Goal: Complete application form: Complete application form

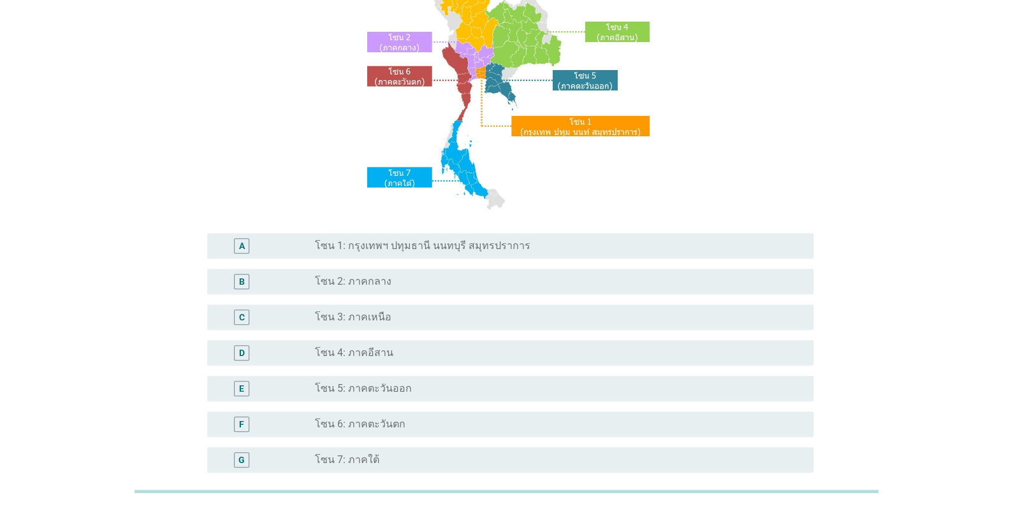
scroll to position [191, 0]
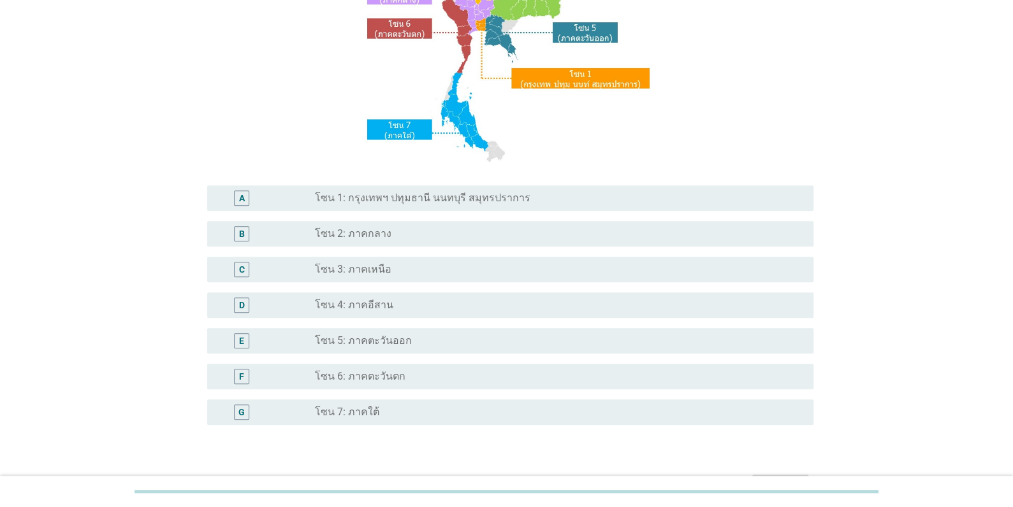
click at [377, 196] on label "โซน 1: กรุงเทพฯ ปทุมธานี นนทบุรี สมุทรปราการ" at bounding box center [422, 198] width 215 height 13
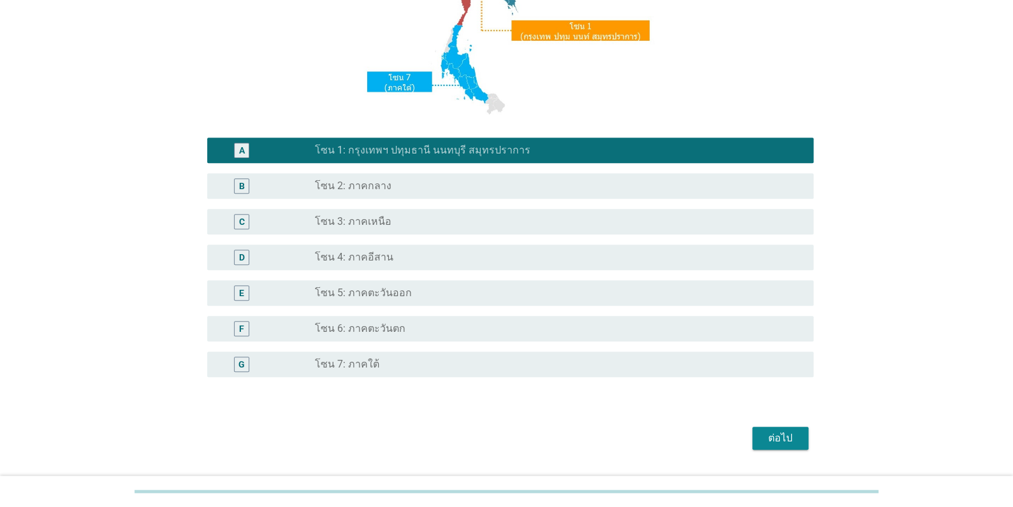
scroll to position [272, 0]
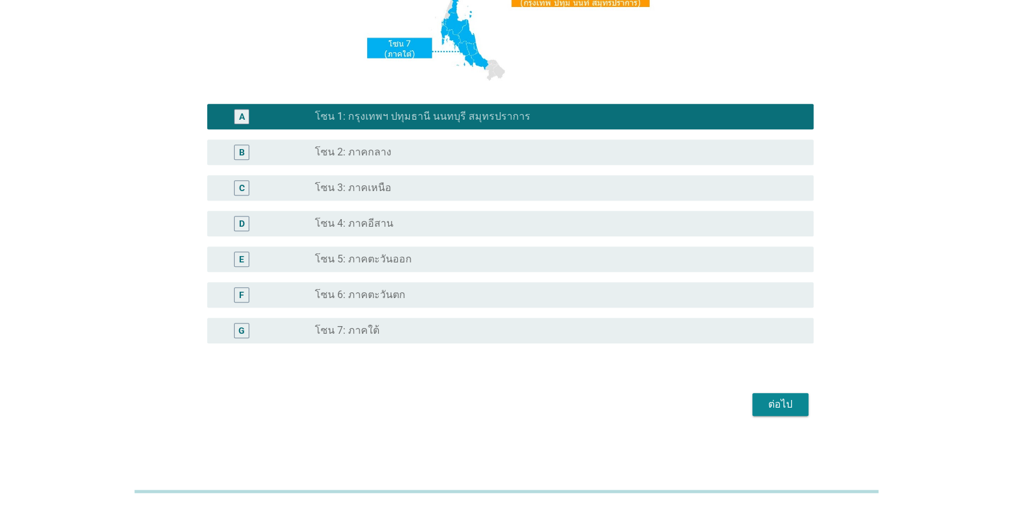
click at [774, 403] on div "ต่อไป" at bounding box center [780, 404] width 36 height 15
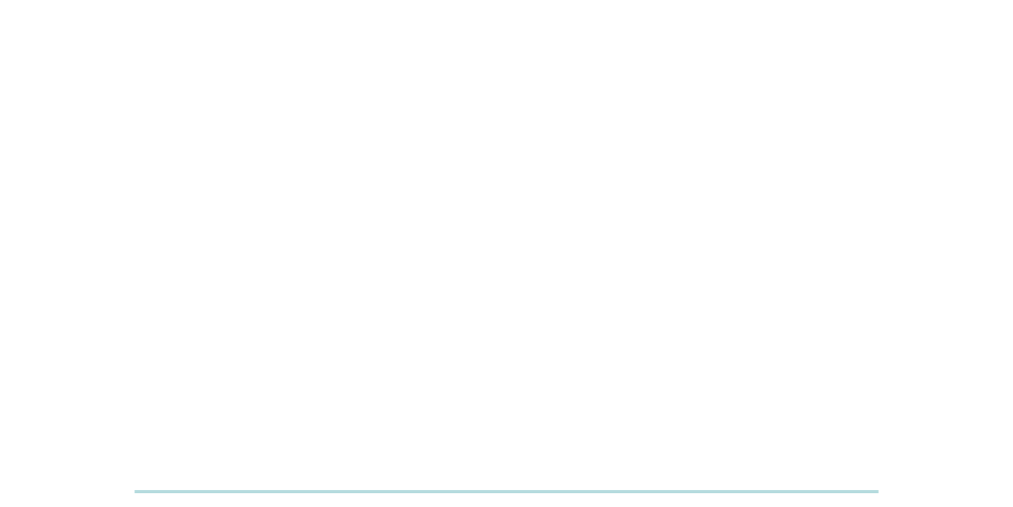
scroll to position [0, 0]
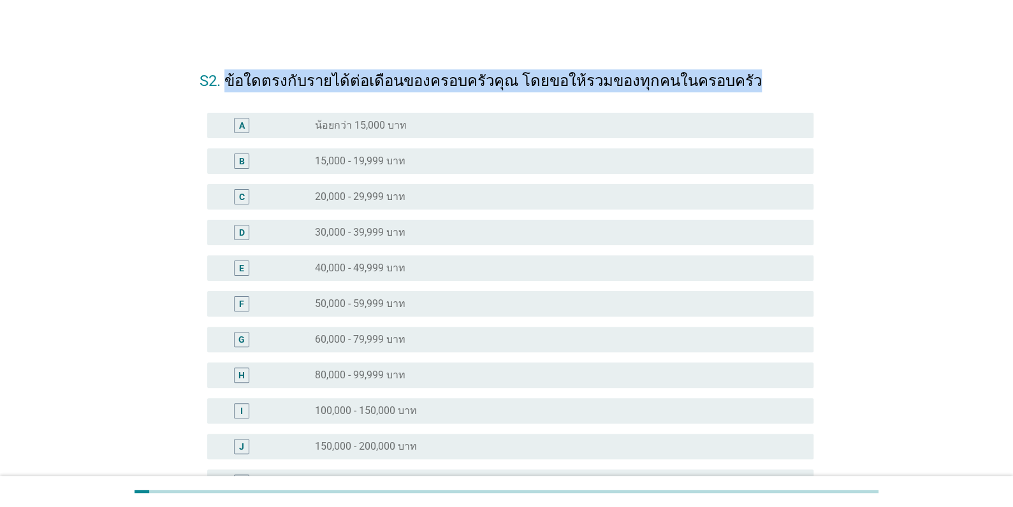
drag, startPoint x: 225, startPoint y: 76, endPoint x: 733, endPoint y: 85, distance: 508.6
click at [733, 85] on h2 "S2. ข้อใดตรงกับรายได้ต่อเดือนของครอบครัวคุณ โดยขอให้รวมของทุกคนในครอบครัว" at bounding box center [506, 75] width 614 height 36
click at [397, 376] on label "80,000 - 99,999 บาท" at bounding box center [360, 375] width 90 height 13
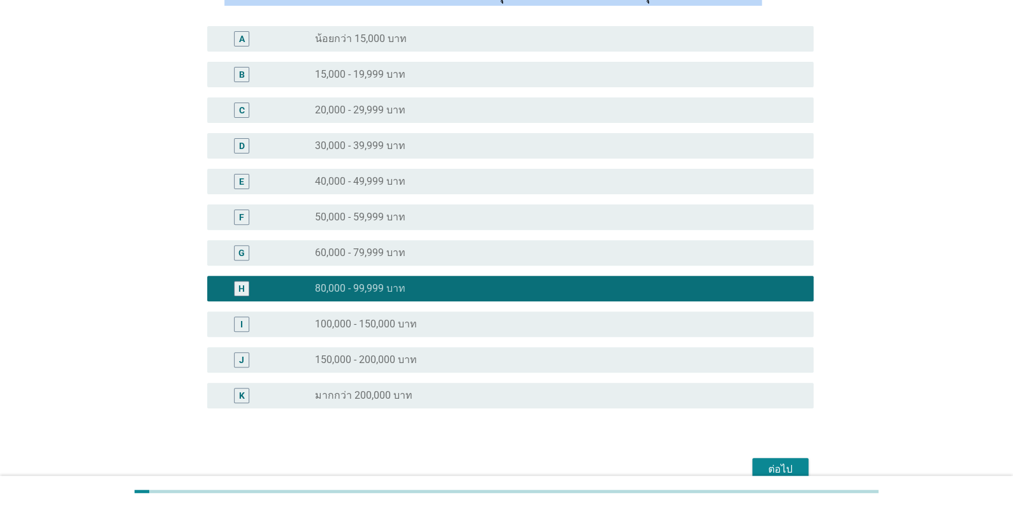
scroll to position [151, 0]
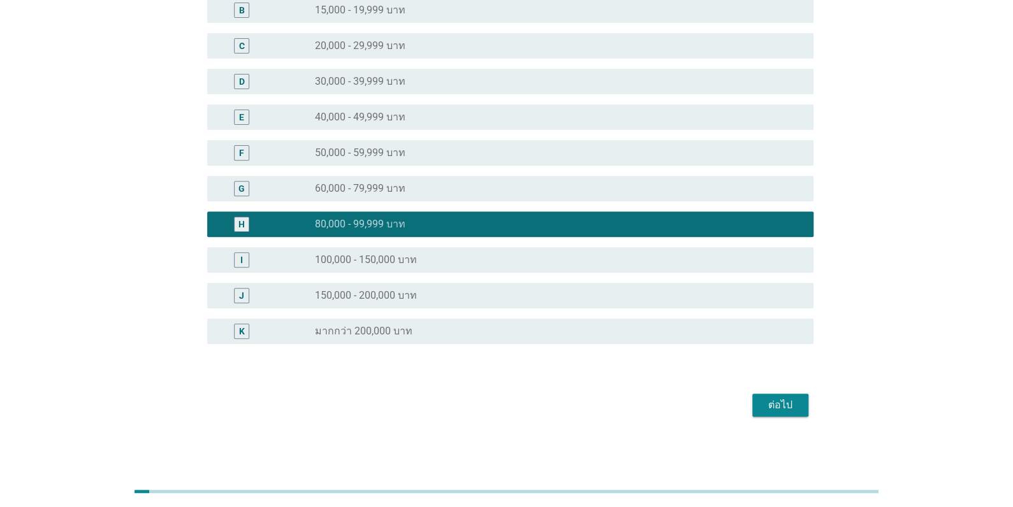
click at [777, 406] on div "ต่อไป" at bounding box center [780, 405] width 36 height 15
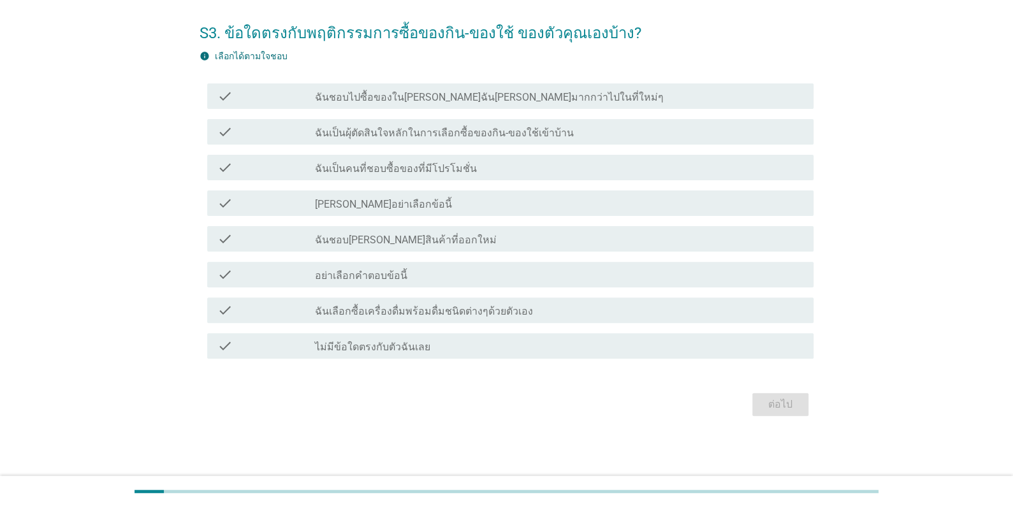
scroll to position [0, 0]
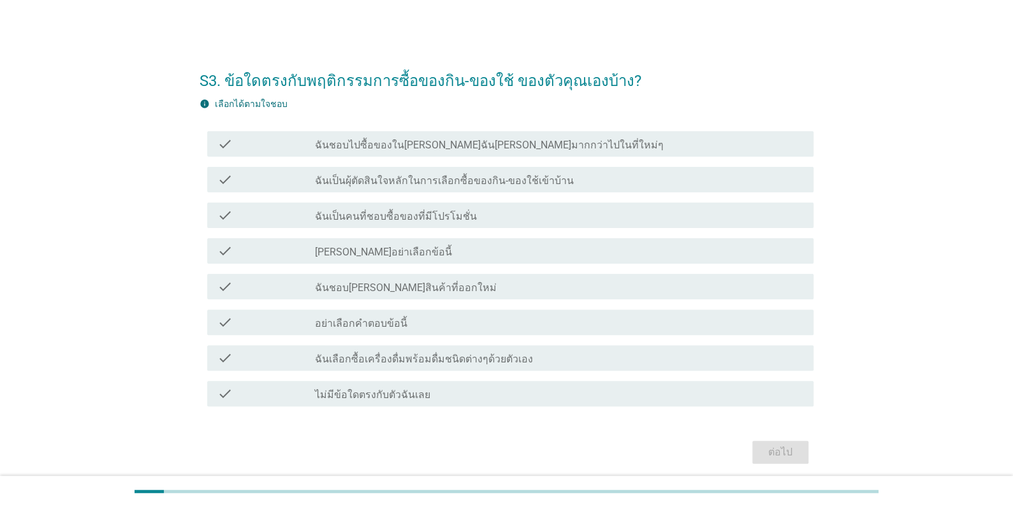
click at [373, 180] on label "ฉันเป็นผุ้ตัดสินใจหลักในการเลือกซื้อของกิน-ของใช้เข้าบ้าน" at bounding box center [444, 181] width 259 height 13
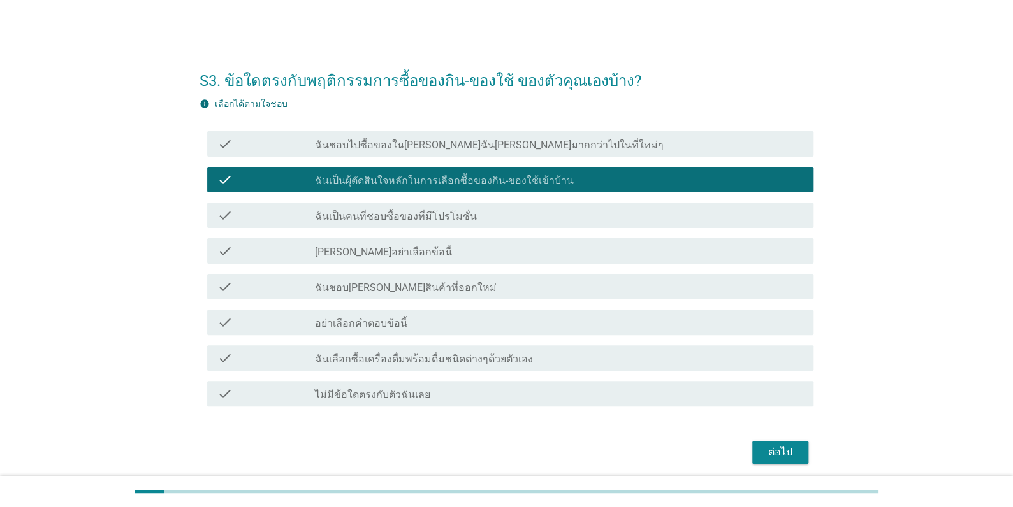
click at [365, 219] on label "ฉันเป็นคนที่ชอบซื้อของที่มีโปรโมชั่น" at bounding box center [396, 216] width 162 height 13
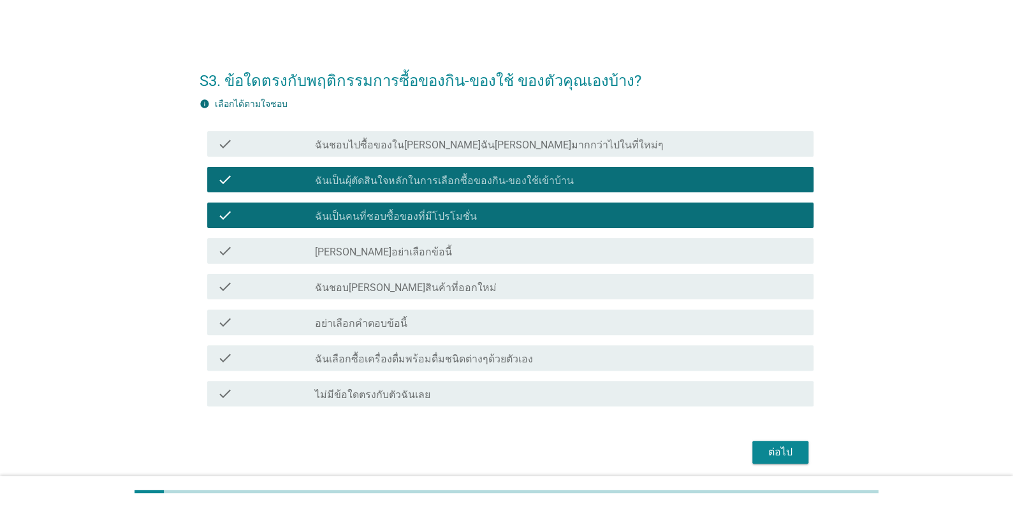
click at [367, 293] on label "ฉันชอบ[PERSON_NAME]สินค้าที่ออกใหม่" at bounding box center [406, 288] width 182 height 13
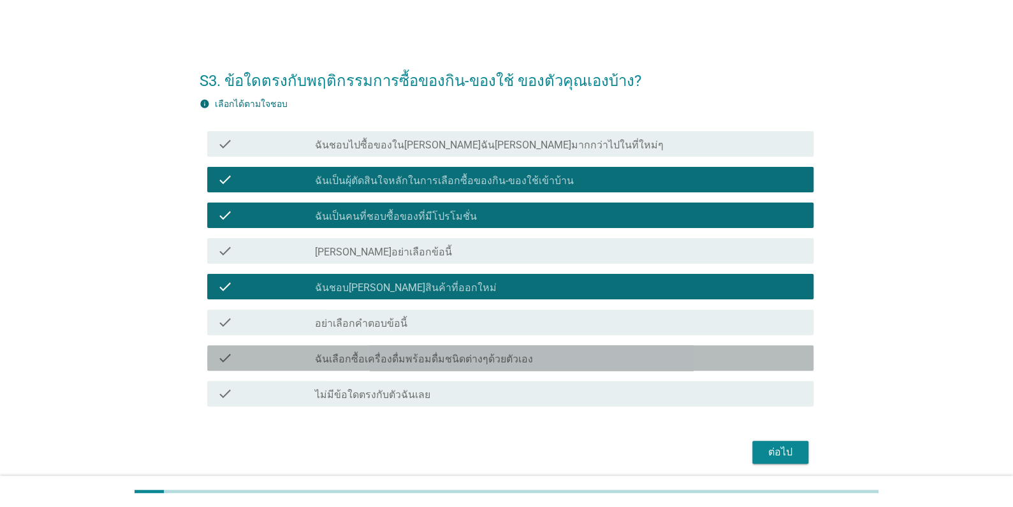
click at [382, 362] on label "ฉันเลือกซื้อเครื่องดื่มพร้อมดื่มชนิดต่างๆด้วยตัวเอง" at bounding box center [424, 359] width 218 height 13
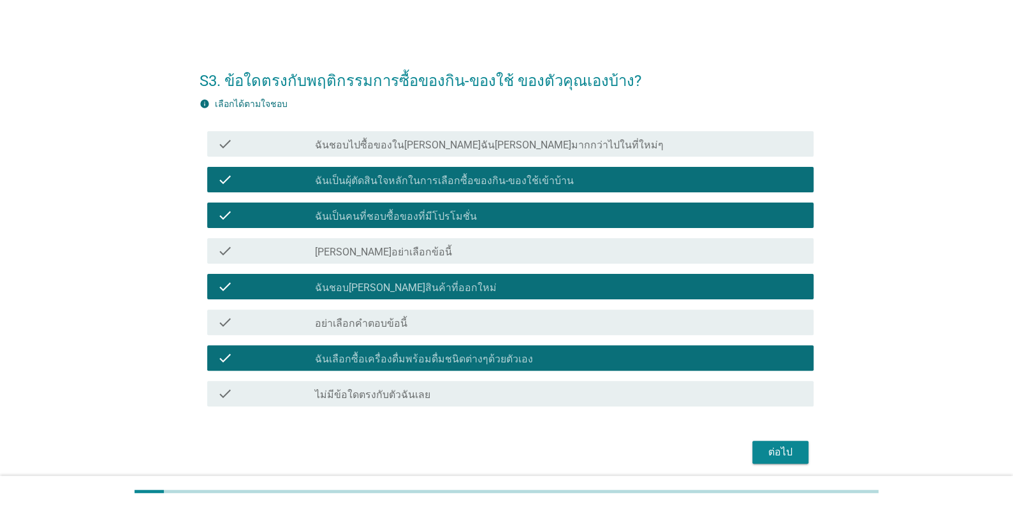
click at [796, 456] on div "ต่อไป" at bounding box center [780, 452] width 36 height 15
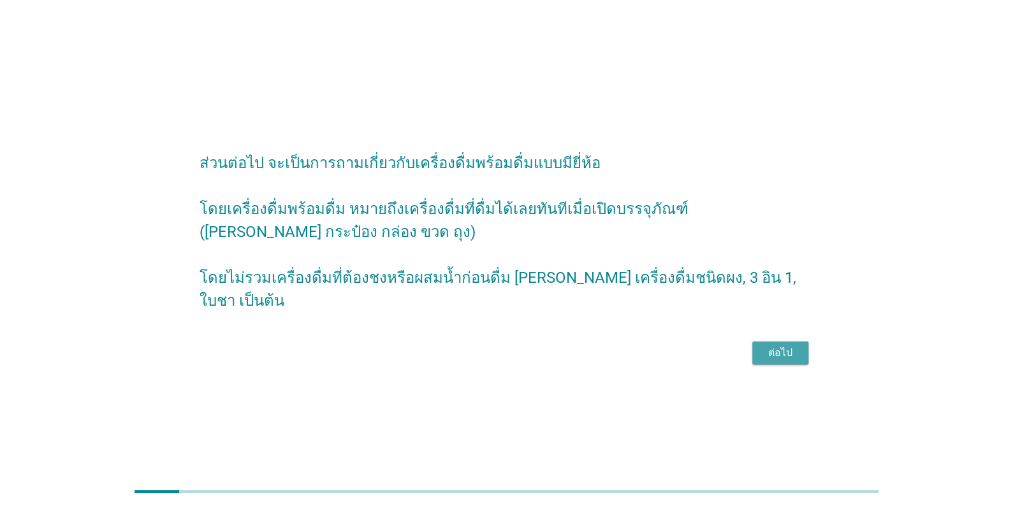
click at [790, 349] on div "ต่อไป" at bounding box center [780, 352] width 36 height 15
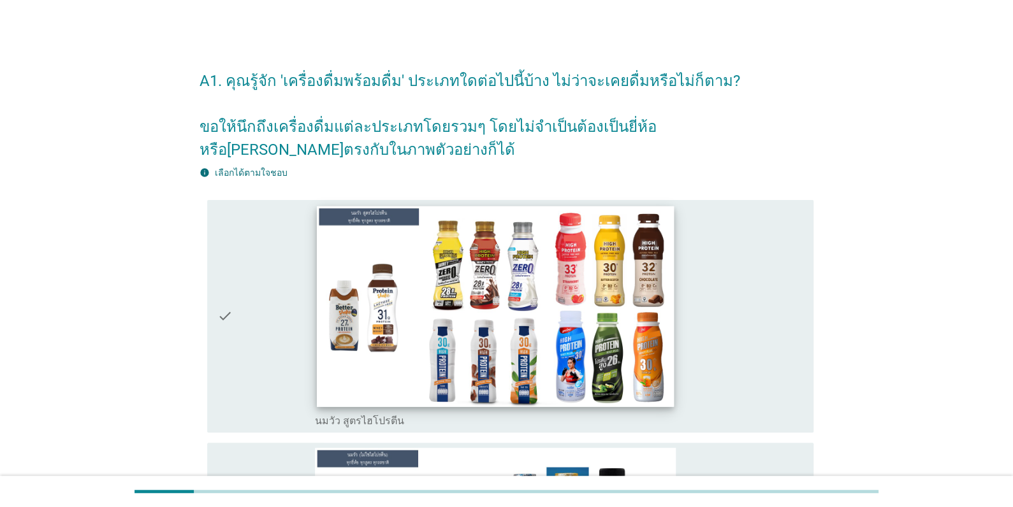
click at [506, 393] on img at bounding box center [495, 306] width 357 height 201
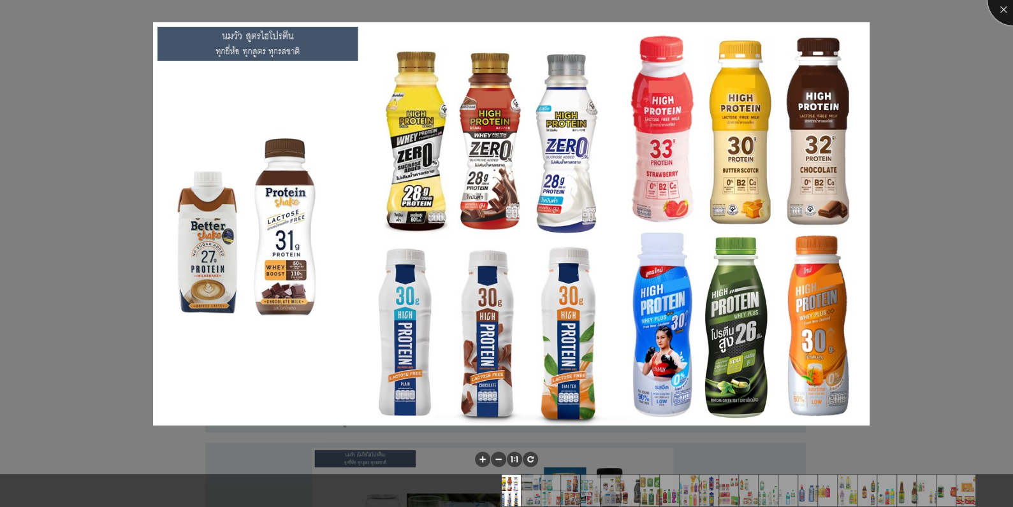
click at [995, 10] on div at bounding box center [1012, 0] width 51 height 51
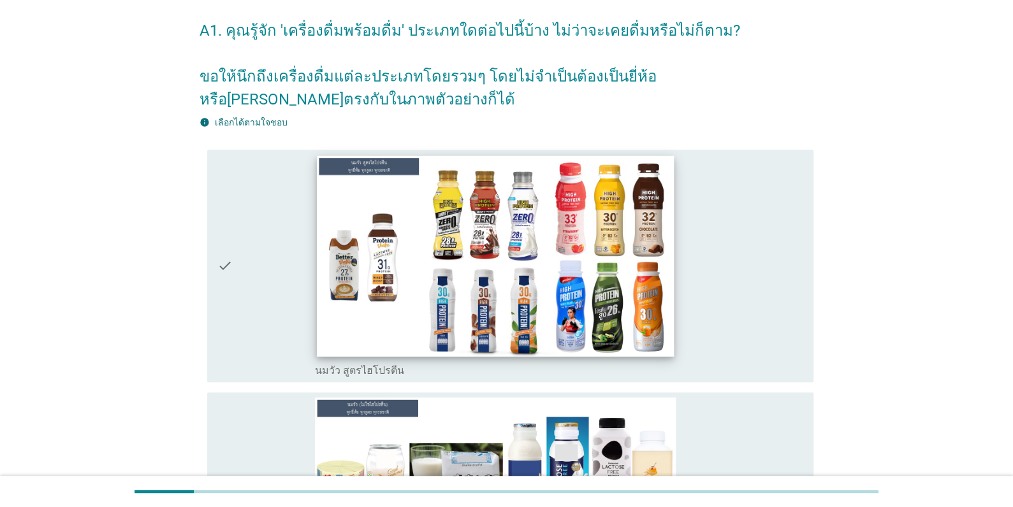
scroll to position [127, 0]
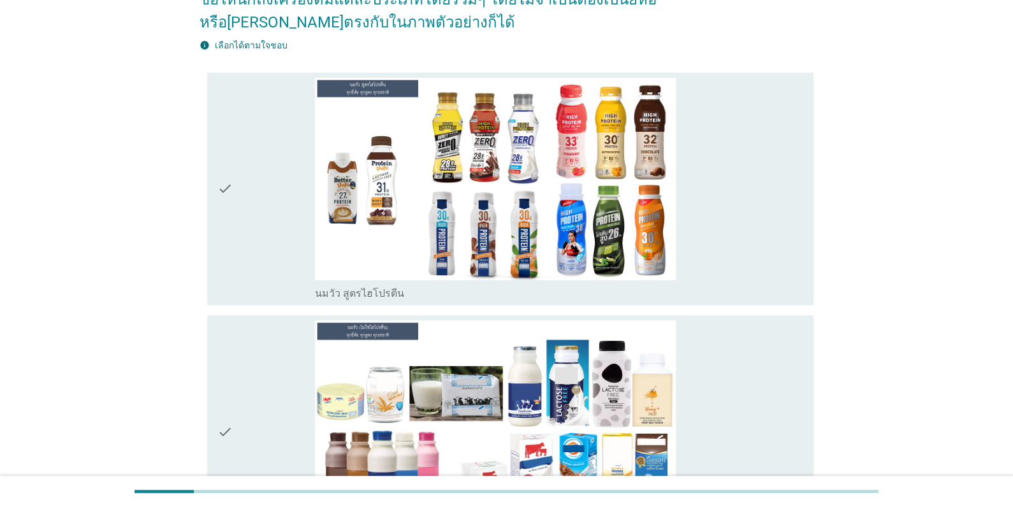
click at [231, 198] on icon "check" at bounding box center [224, 189] width 15 height 222
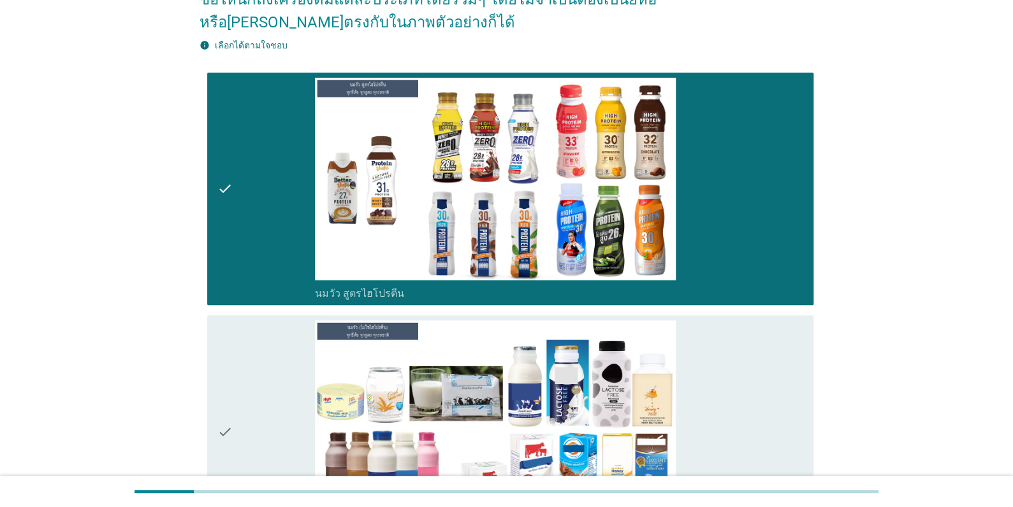
click at [251, 397] on div "check" at bounding box center [265, 432] width 97 height 222
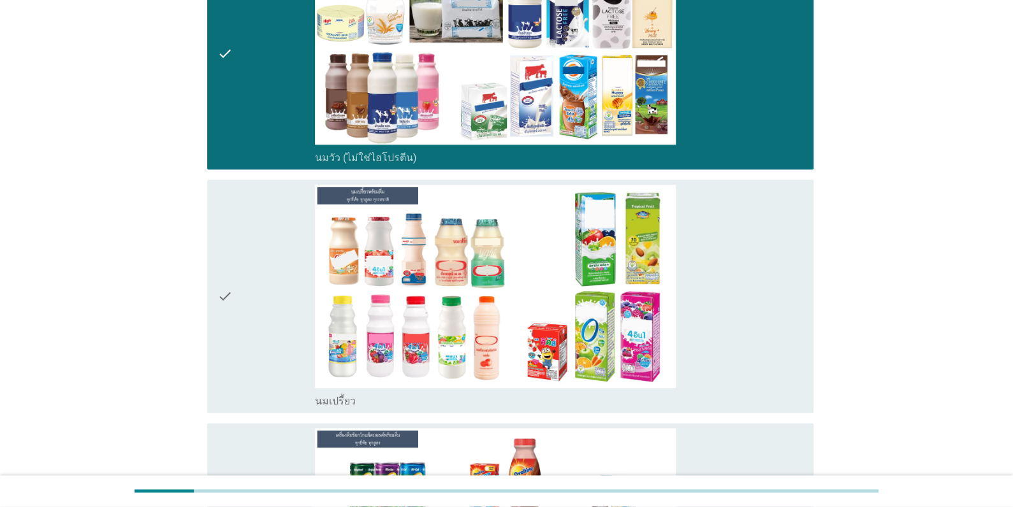
scroll to position [509, 0]
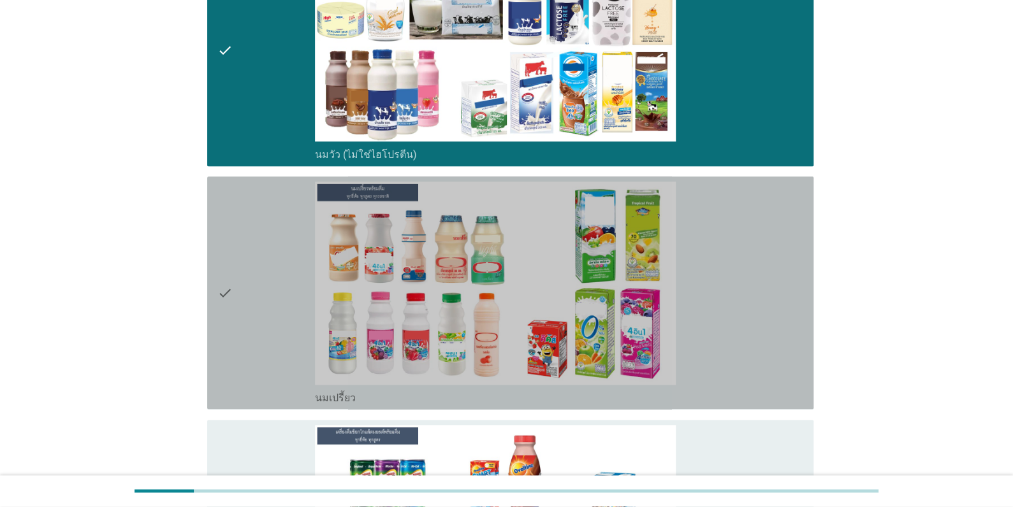
click at [260, 352] on div "check" at bounding box center [265, 293] width 97 height 222
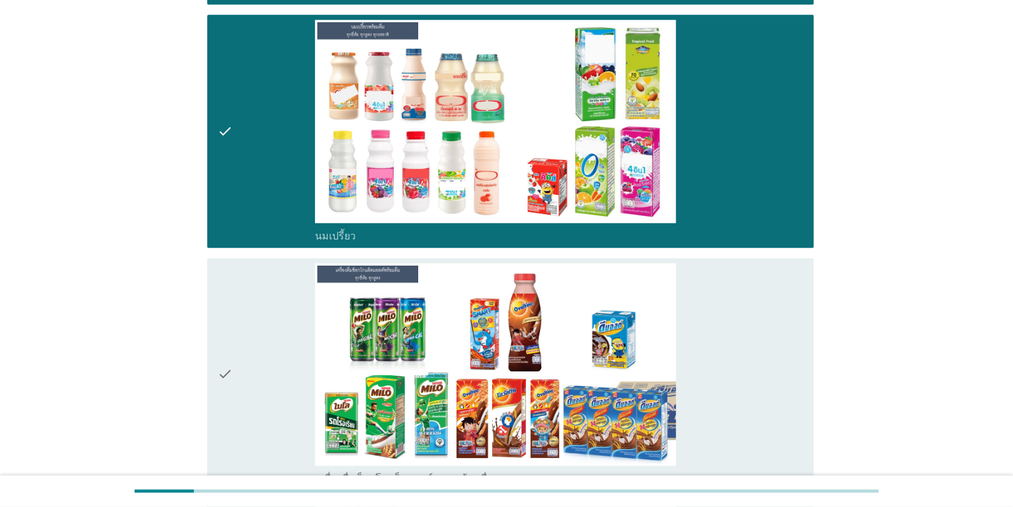
scroll to position [764, 0]
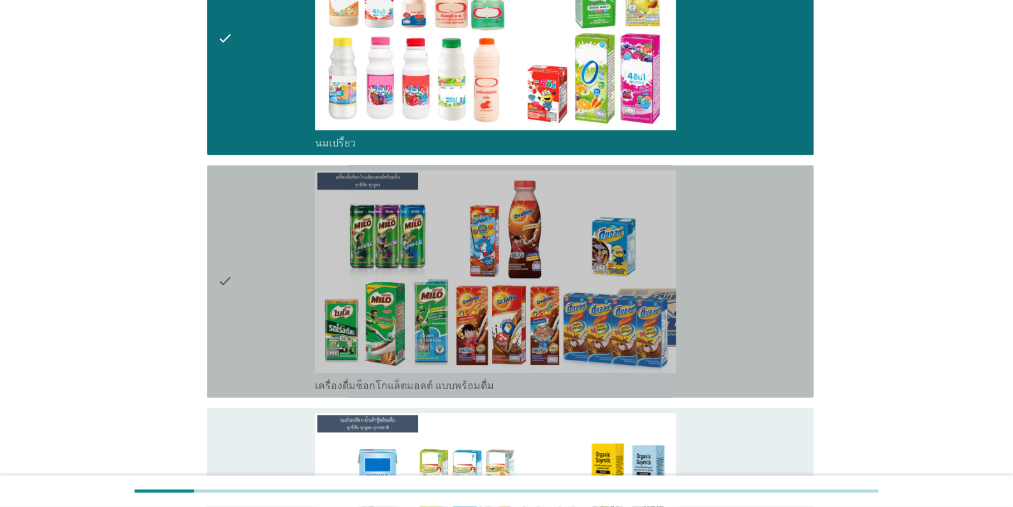
click at [262, 320] on div "check" at bounding box center [265, 281] width 97 height 222
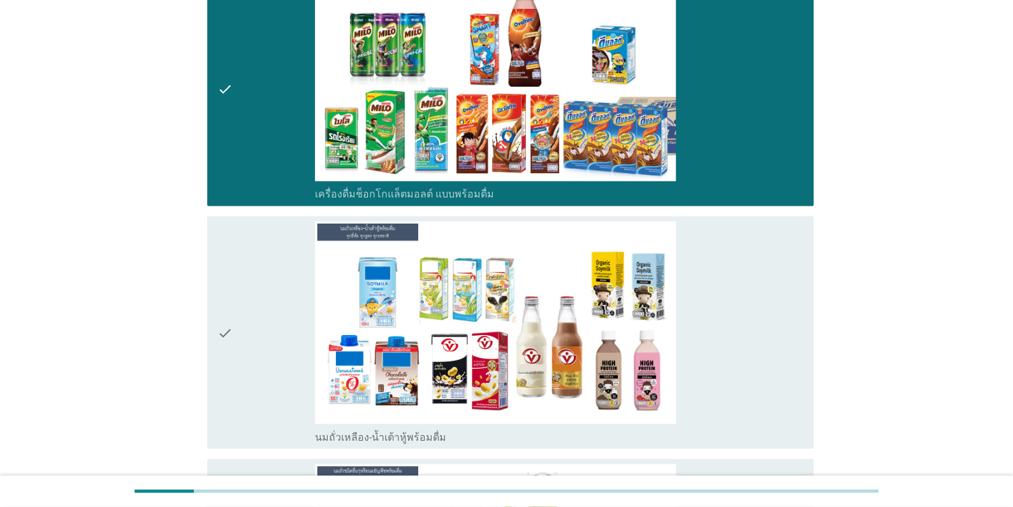
click at [261, 322] on div "check" at bounding box center [265, 332] width 97 height 222
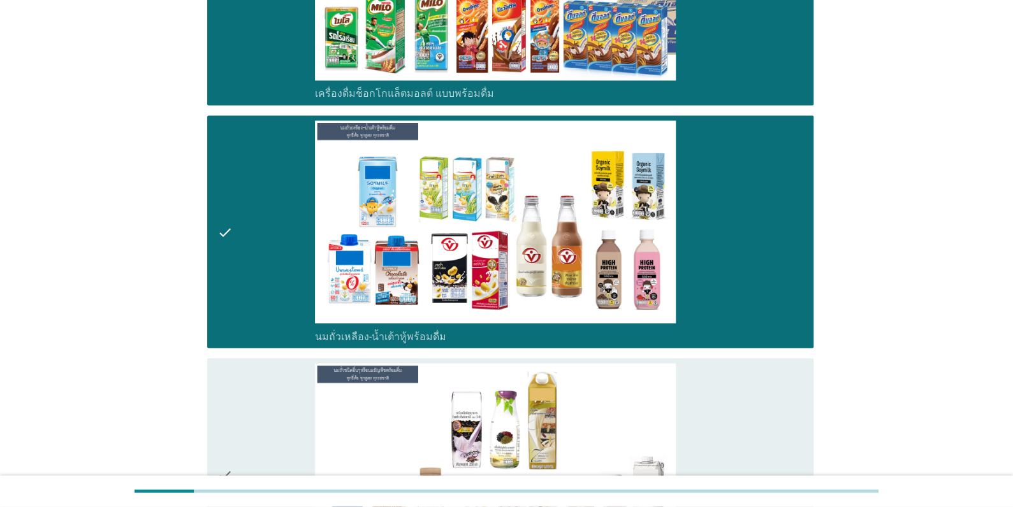
scroll to position [1274, 0]
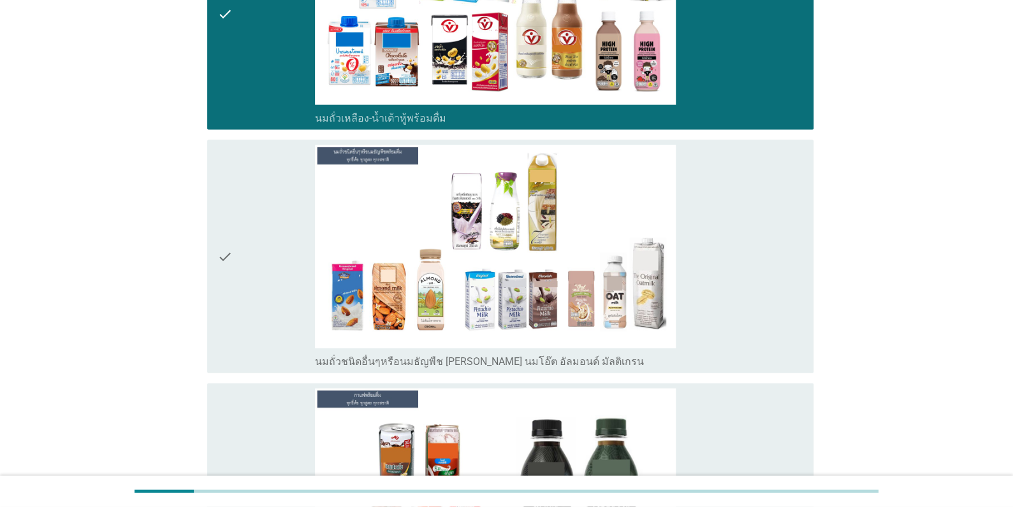
click at [264, 326] on div "check" at bounding box center [265, 256] width 97 height 222
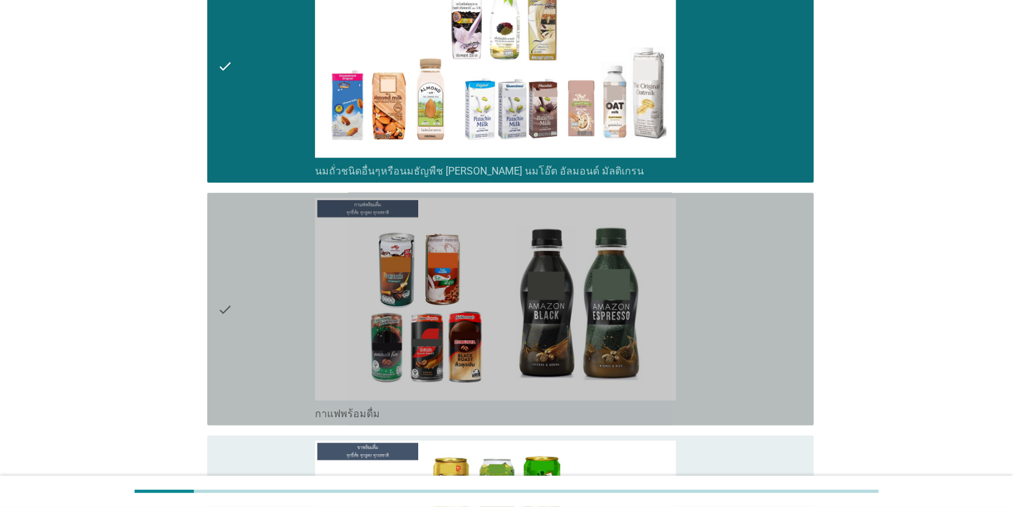
click at [264, 330] on div "check" at bounding box center [265, 309] width 97 height 222
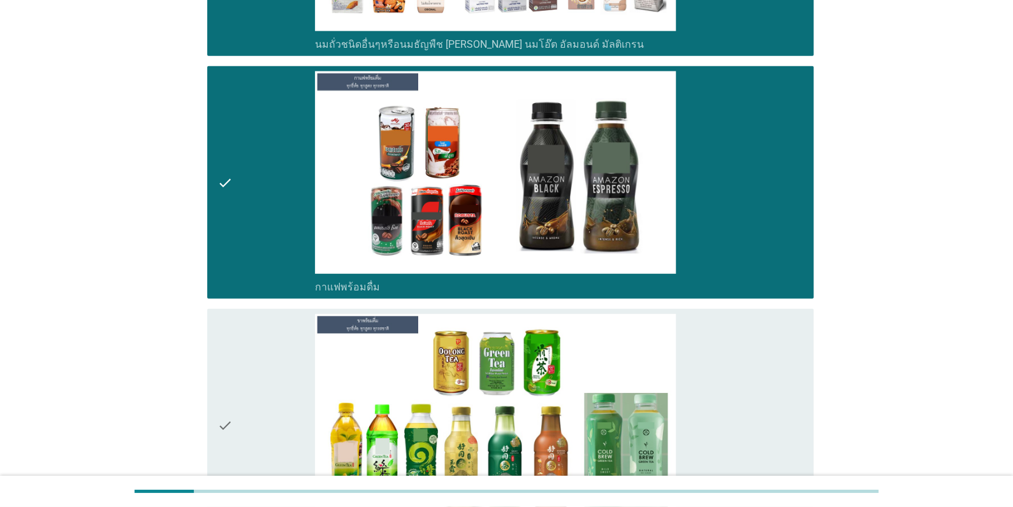
scroll to position [1784, 0]
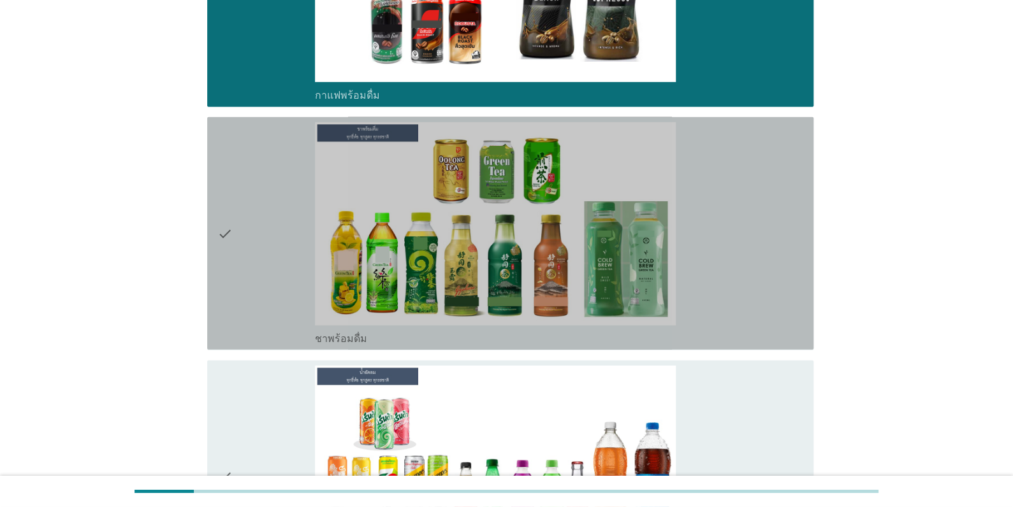
click at [277, 278] on div "check" at bounding box center [265, 233] width 97 height 222
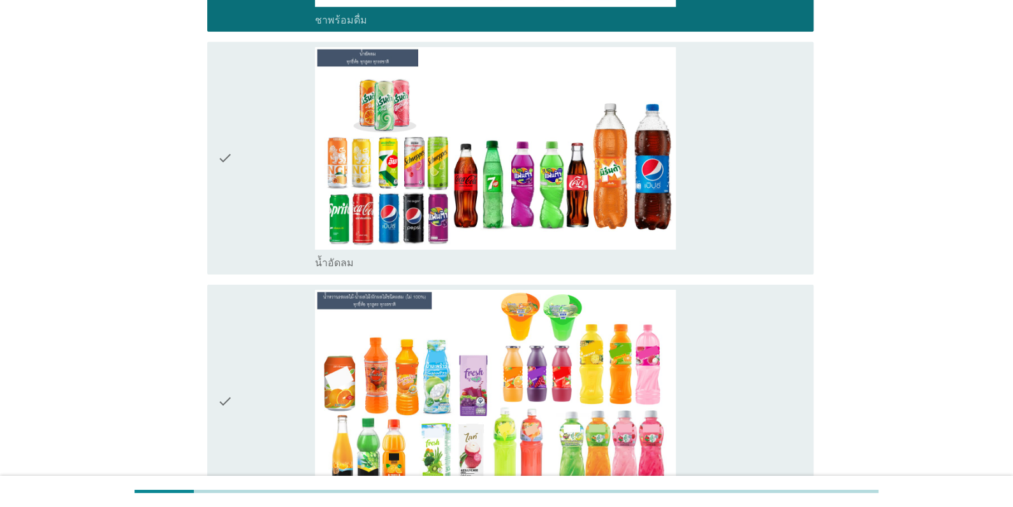
click at [275, 207] on div "check" at bounding box center [265, 158] width 97 height 222
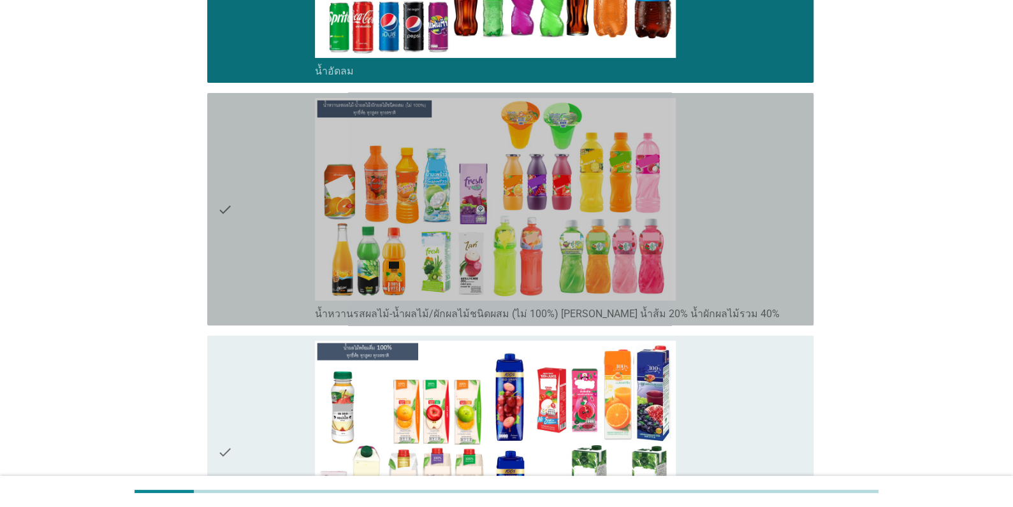
click at [272, 255] on div "check" at bounding box center [265, 209] width 97 height 222
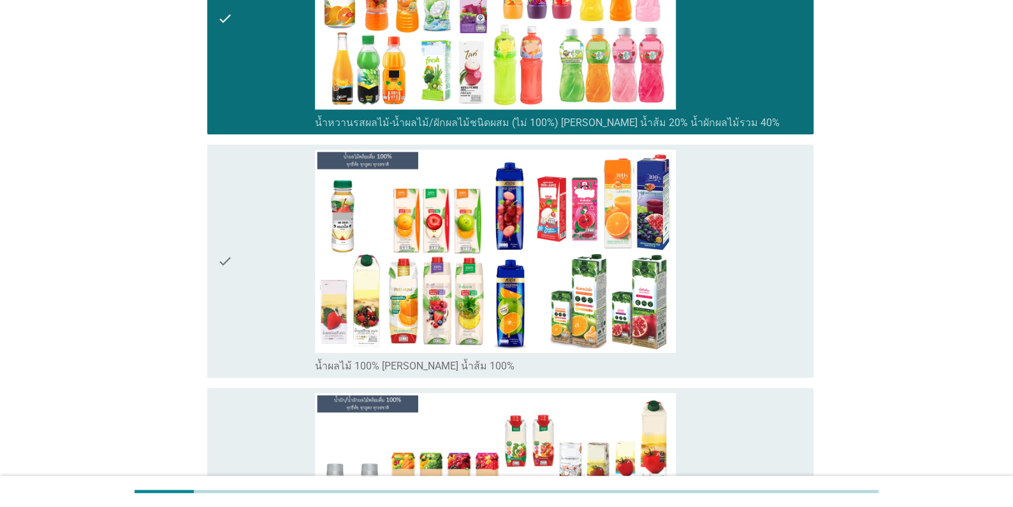
click at [267, 264] on div "check" at bounding box center [265, 261] width 97 height 222
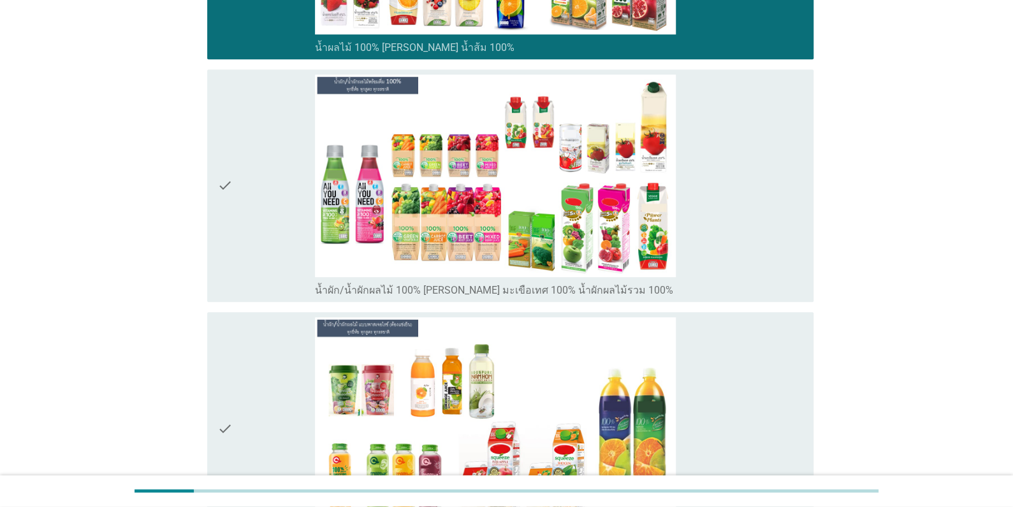
click at [267, 239] on div "check" at bounding box center [265, 186] width 97 height 222
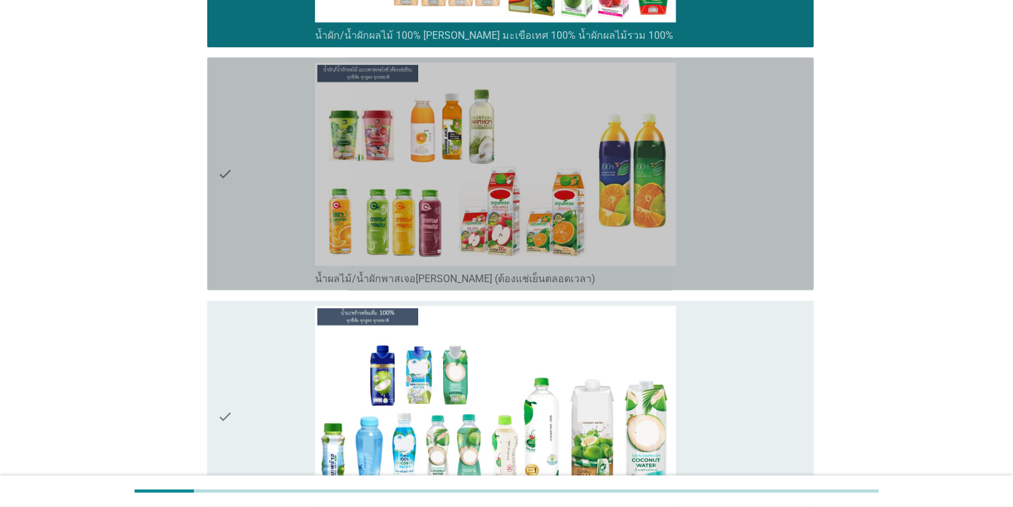
click at [272, 246] on div "check" at bounding box center [265, 173] width 97 height 222
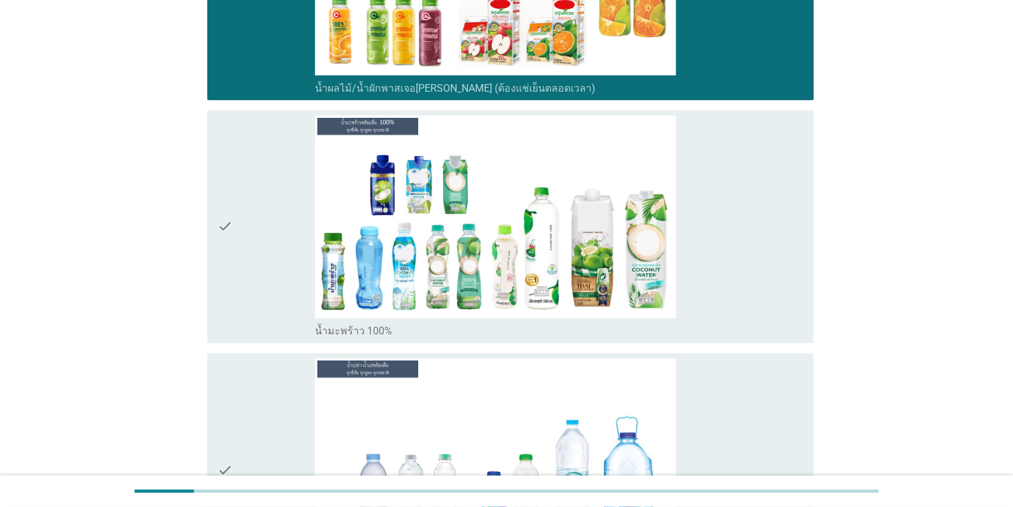
click at [273, 248] on div "check" at bounding box center [265, 226] width 97 height 222
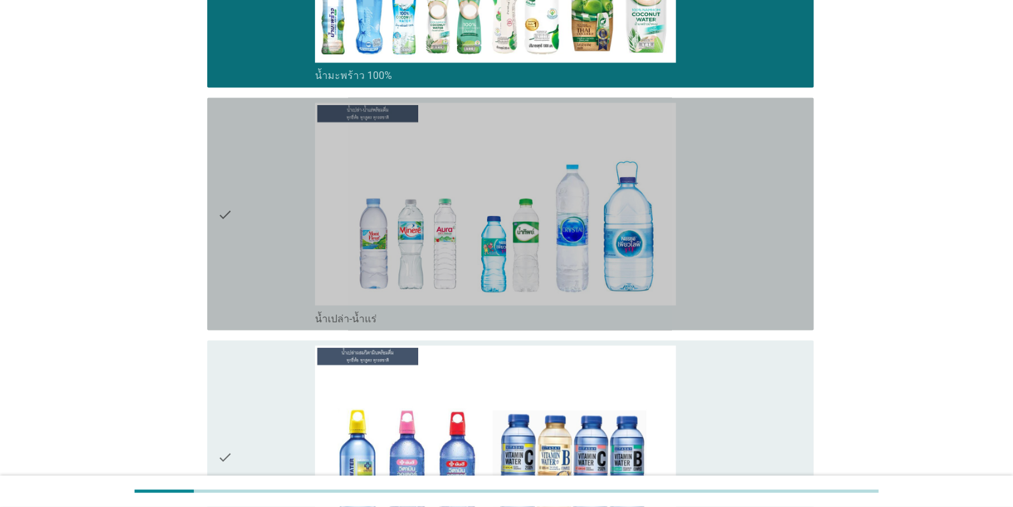
click at [273, 252] on div "check" at bounding box center [265, 214] width 97 height 222
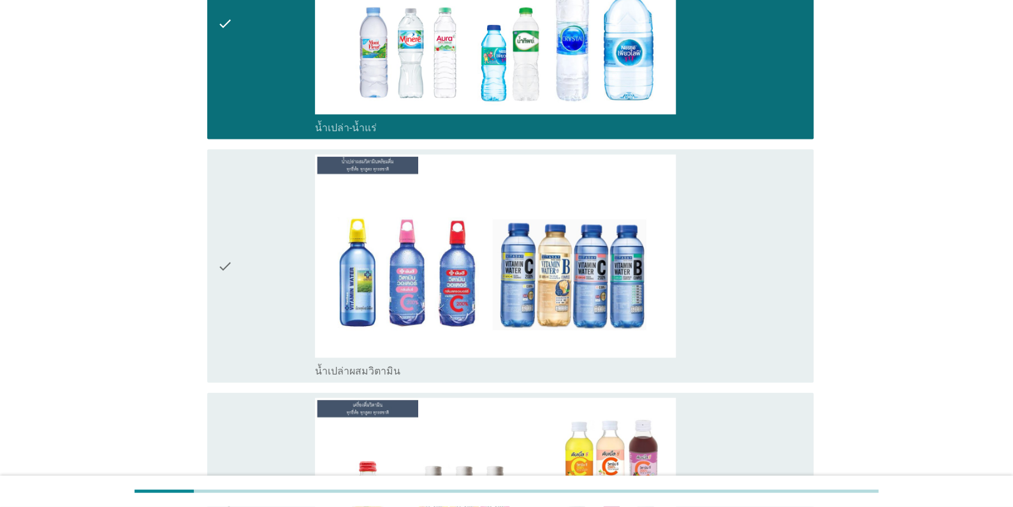
click at [273, 252] on div "check" at bounding box center [265, 265] width 97 height 222
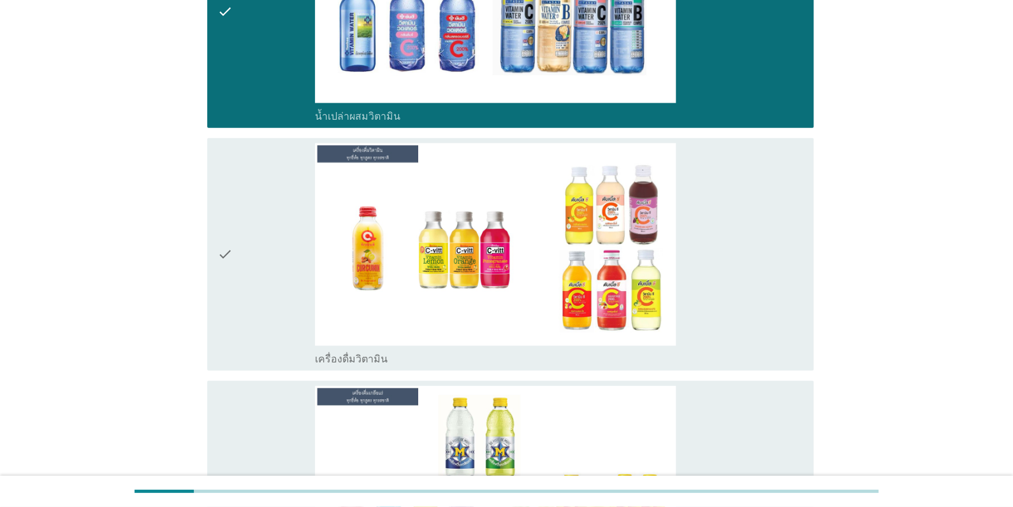
click at [273, 252] on div "check" at bounding box center [265, 254] width 97 height 222
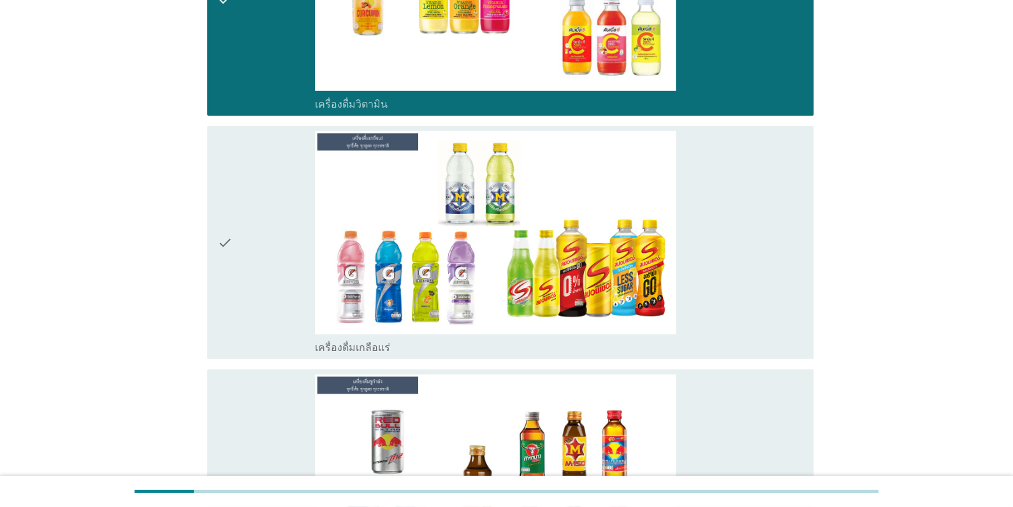
click at [271, 260] on div "check" at bounding box center [265, 242] width 97 height 222
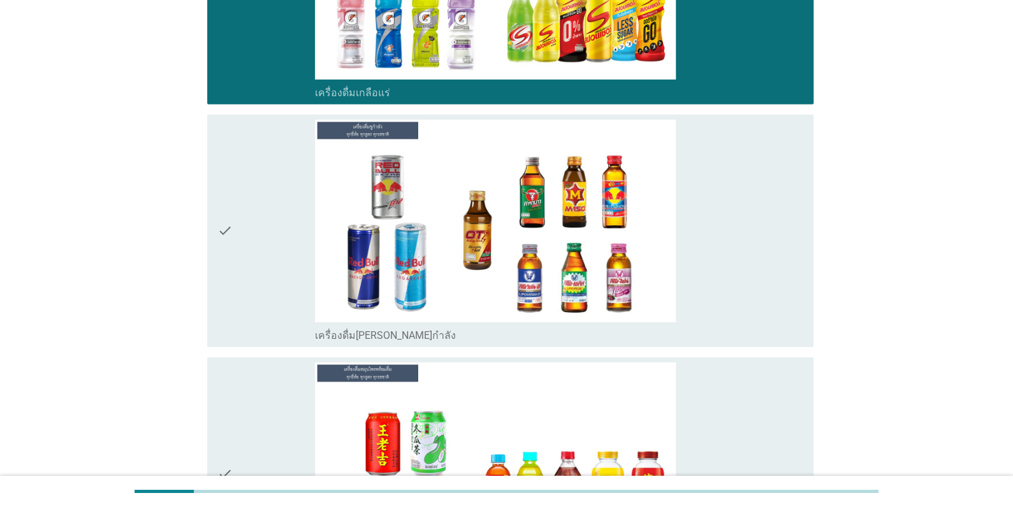
click at [273, 261] on div "check" at bounding box center [265, 231] width 97 height 222
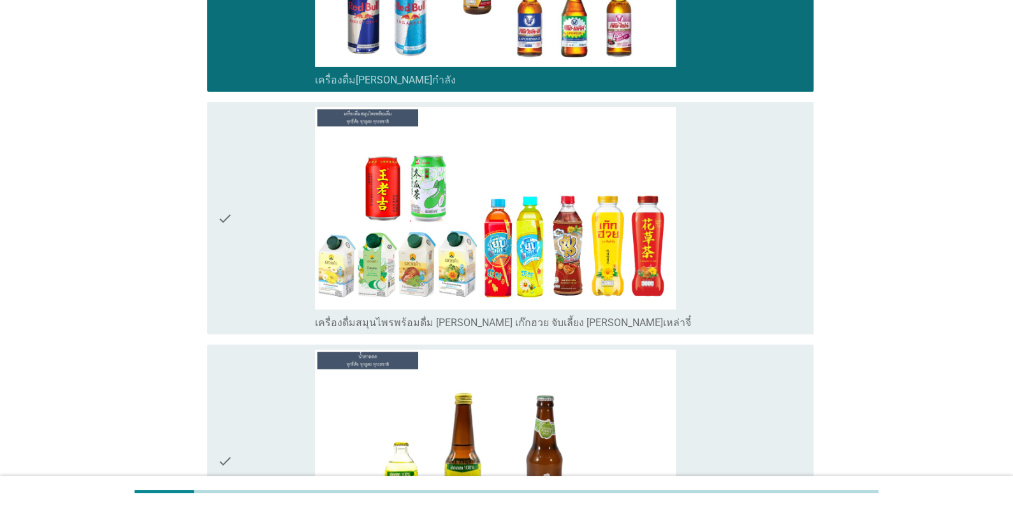
click at [275, 262] on div "check" at bounding box center [265, 218] width 97 height 222
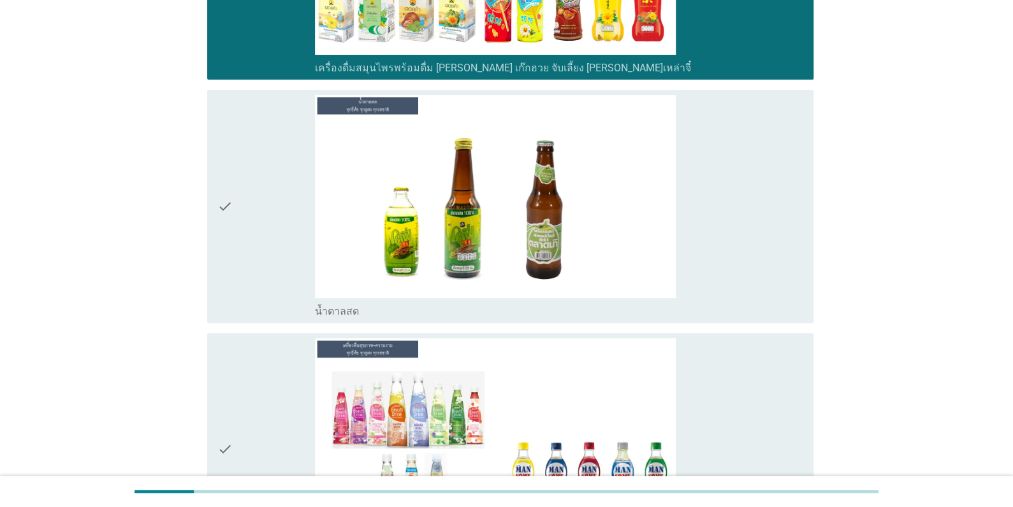
click at [274, 262] on div "check" at bounding box center [265, 206] width 97 height 222
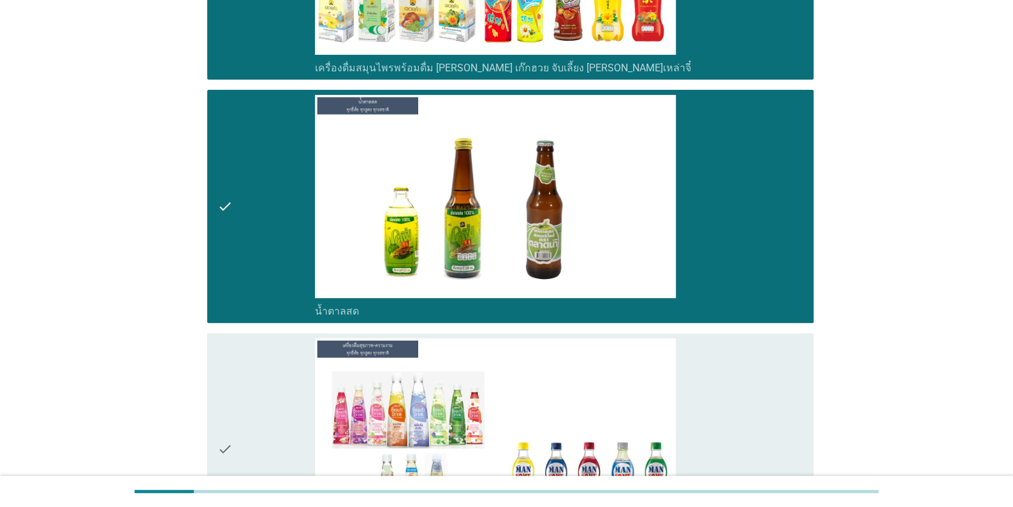
scroll to position [5225, 0]
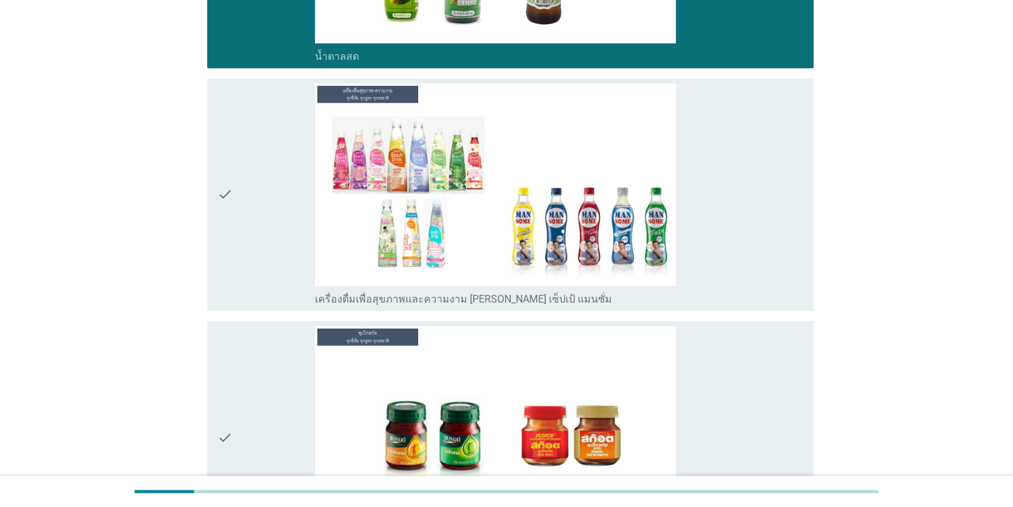
click at [261, 254] on div "check" at bounding box center [265, 194] width 97 height 222
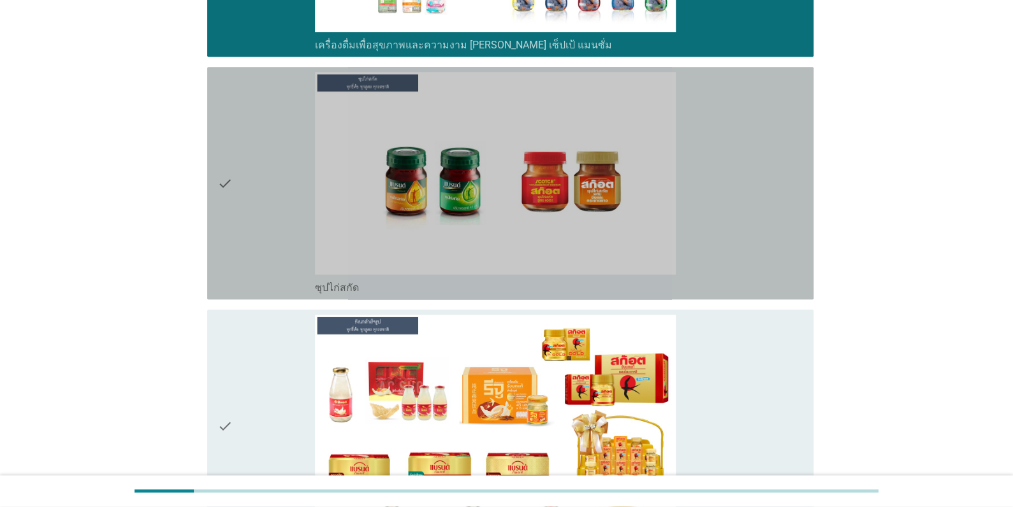
click at [264, 232] on div "check" at bounding box center [265, 183] width 97 height 222
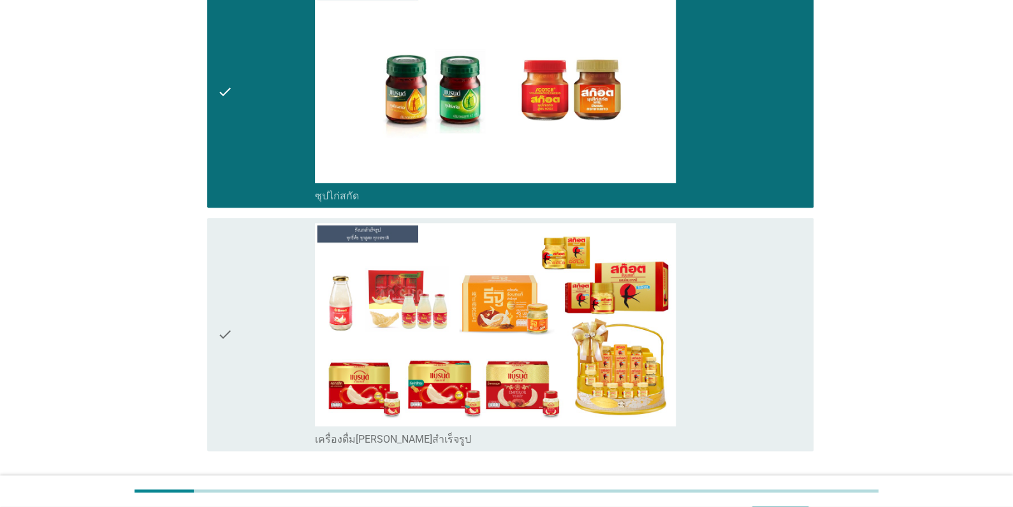
scroll to position [5669, 0]
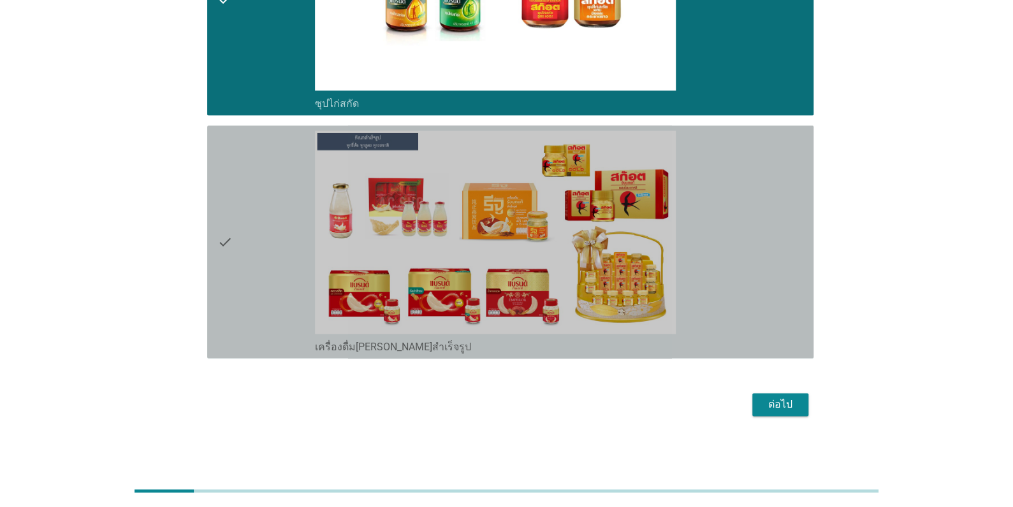
click at [263, 237] on div "check" at bounding box center [265, 242] width 97 height 222
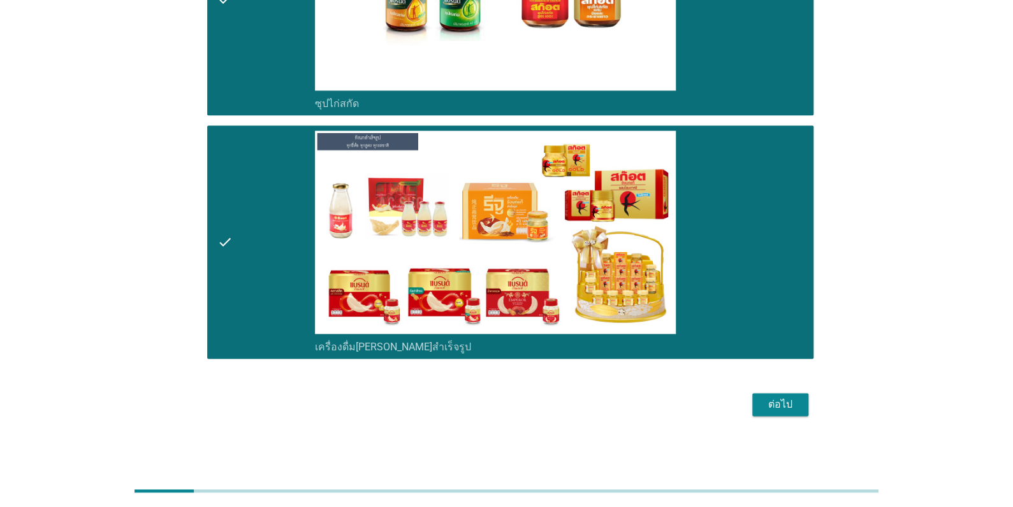
click at [770, 402] on div "ต่อไป" at bounding box center [780, 404] width 36 height 15
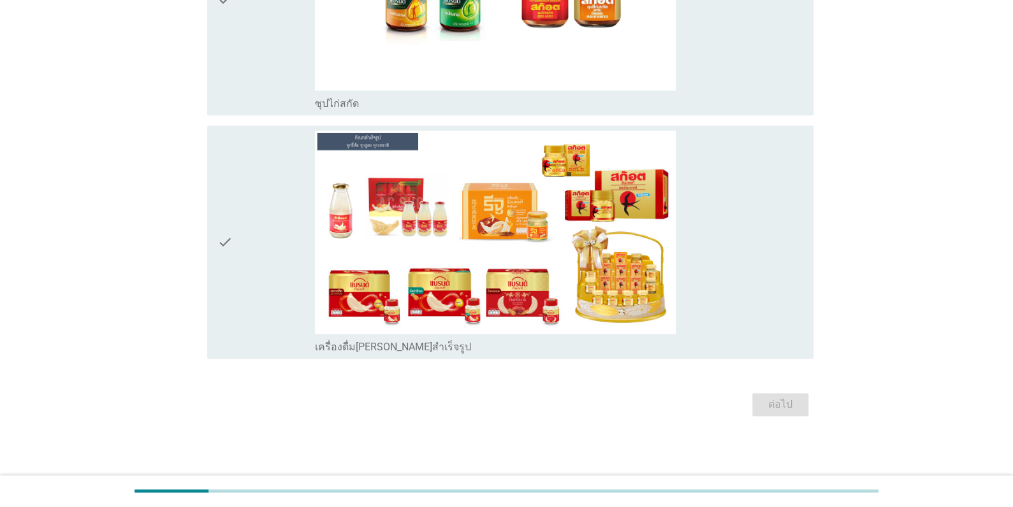
scroll to position [0, 0]
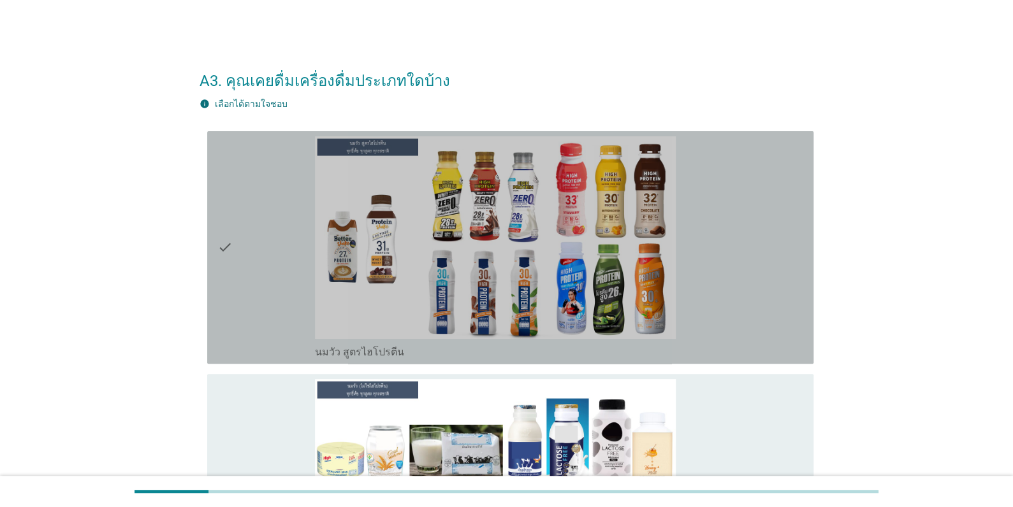
click at [234, 291] on div "check" at bounding box center [265, 247] width 97 height 222
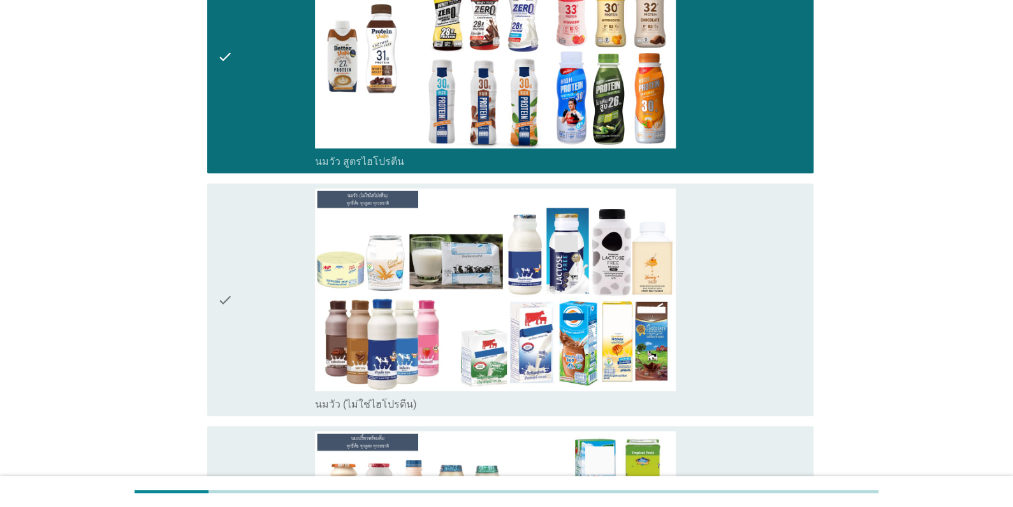
click at [234, 292] on div "check" at bounding box center [265, 300] width 97 height 222
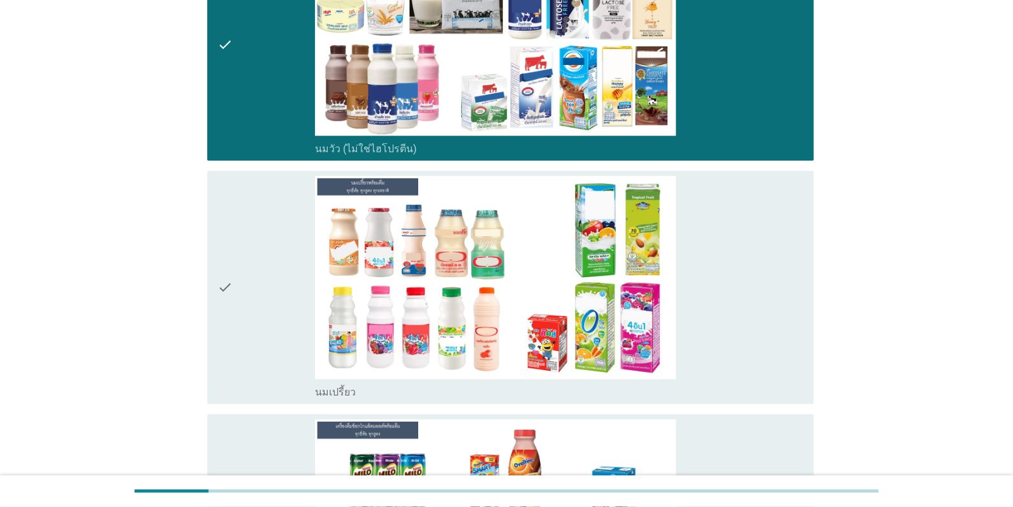
click at [248, 274] on div "check" at bounding box center [265, 287] width 97 height 222
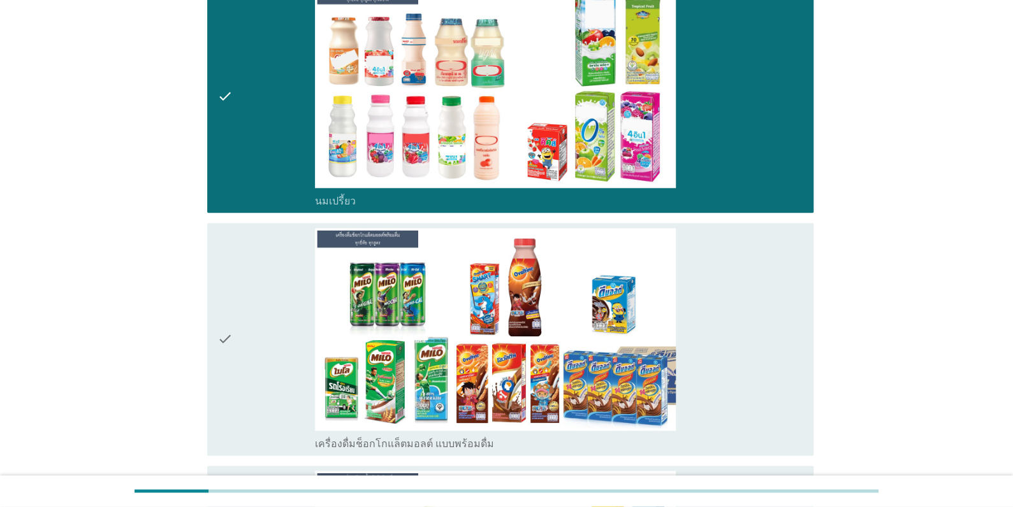
click at [247, 275] on div "check" at bounding box center [265, 339] width 97 height 222
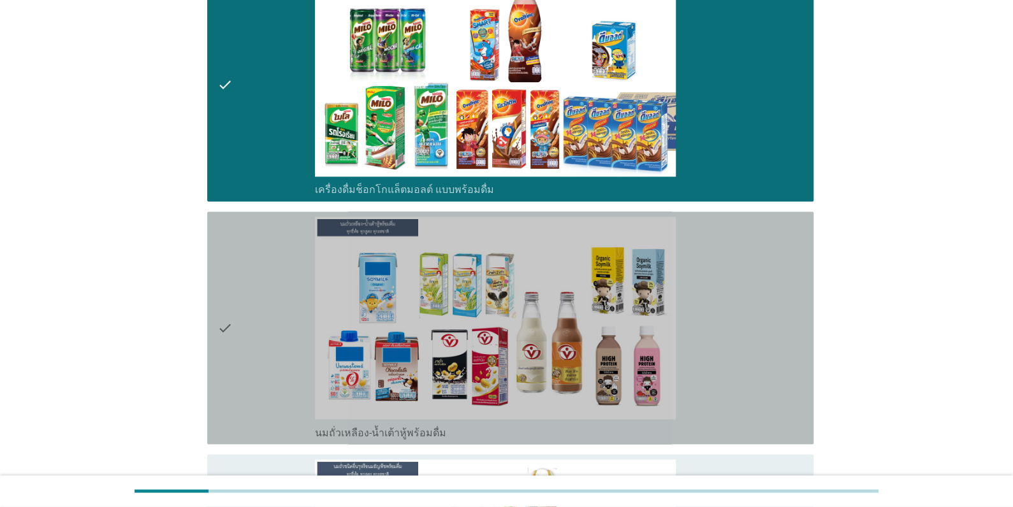
click at [247, 275] on div "check" at bounding box center [265, 328] width 97 height 222
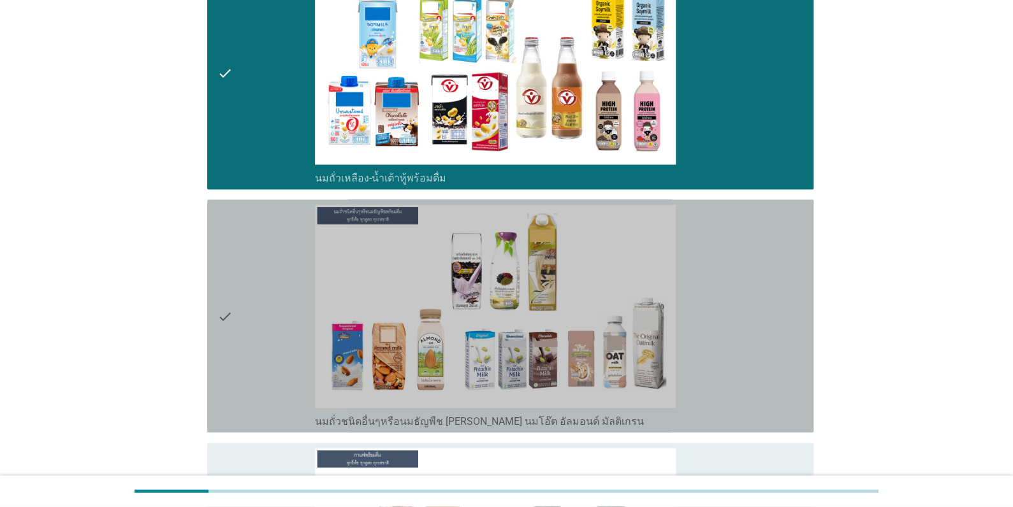
click at [242, 284] on div "check" at bounding box center [265, 316] width 97 height 222
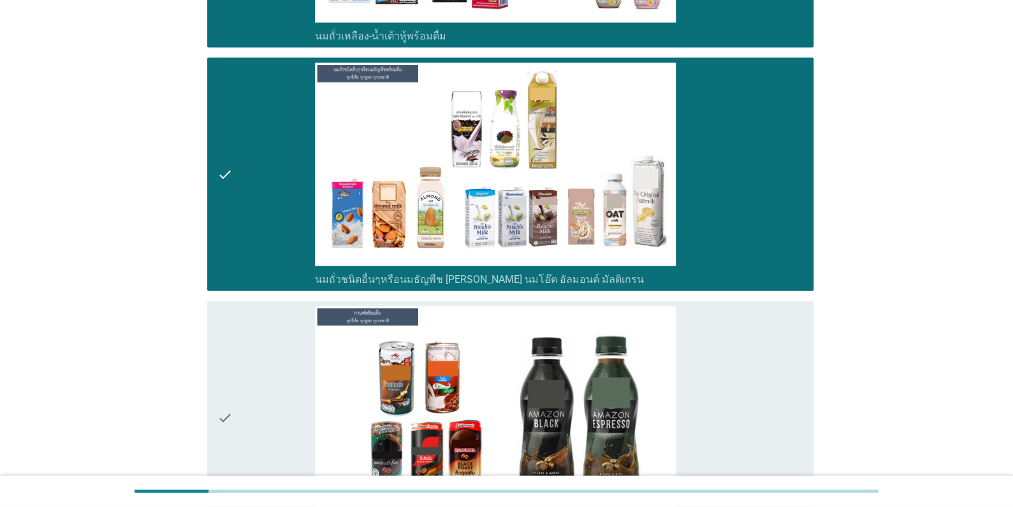
scroll to position [1401, 0]
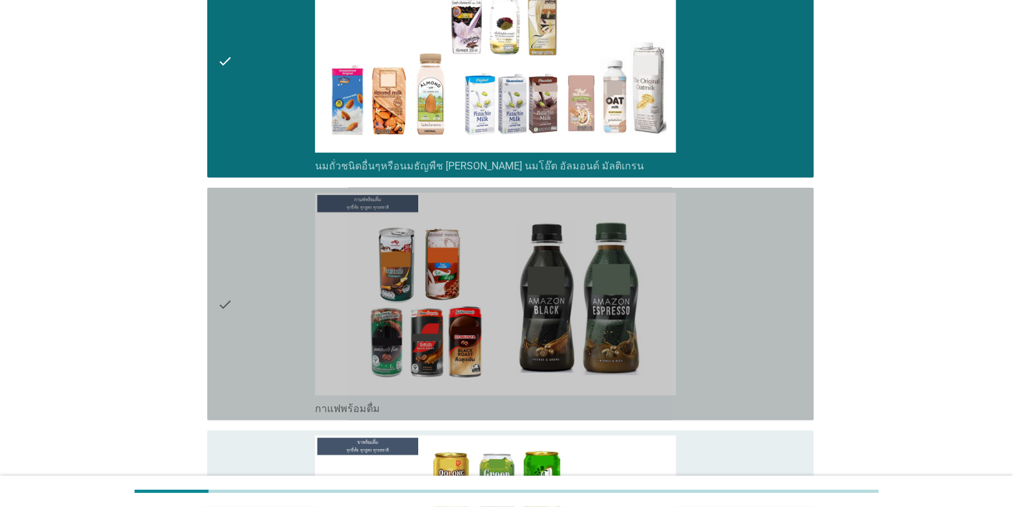
click at [244, 284] on div "check" at bounding box center [265, 304] width 97 height 222
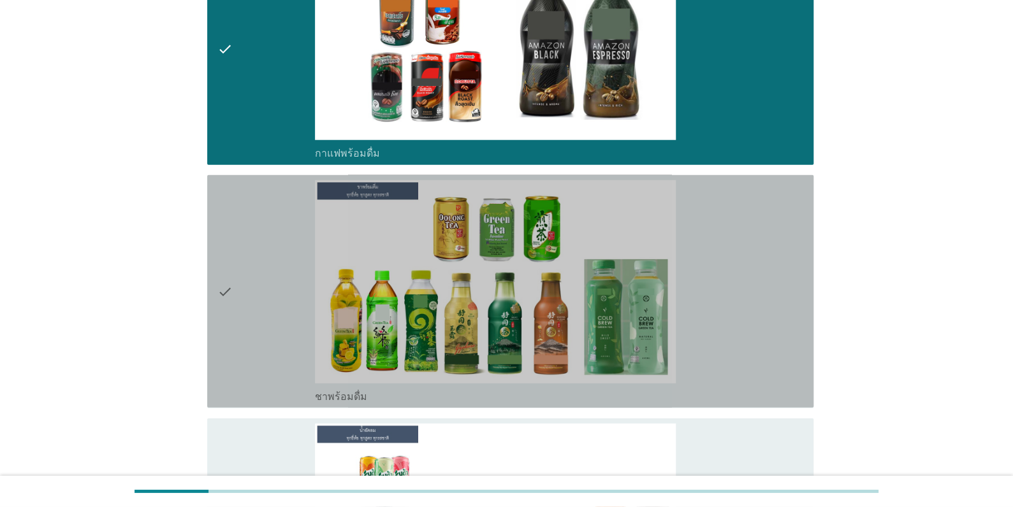
click at [245, 284] on div "check" at bounding box center [265, 291] width 97 height 222
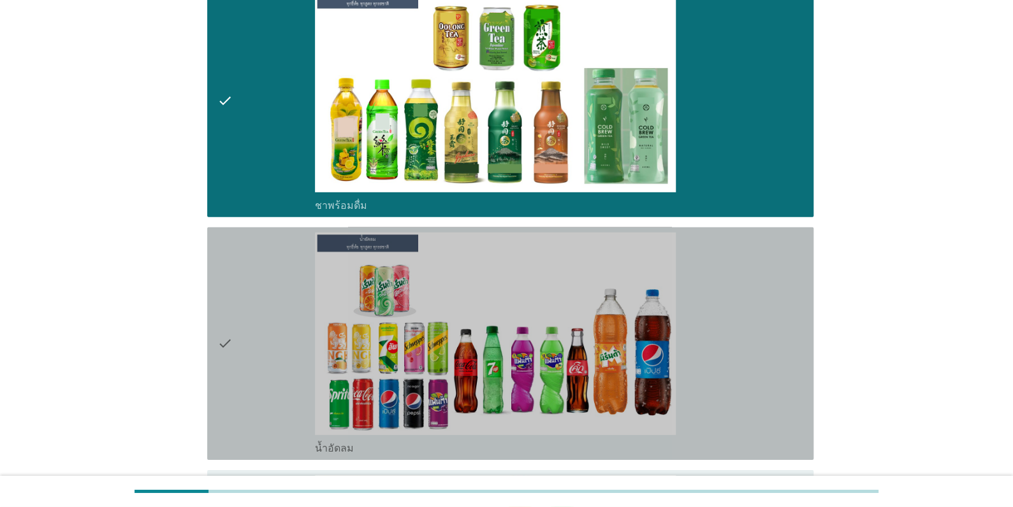
click at [245, 290] on div "check" at bounding box center [265, 344] width 97 height 222
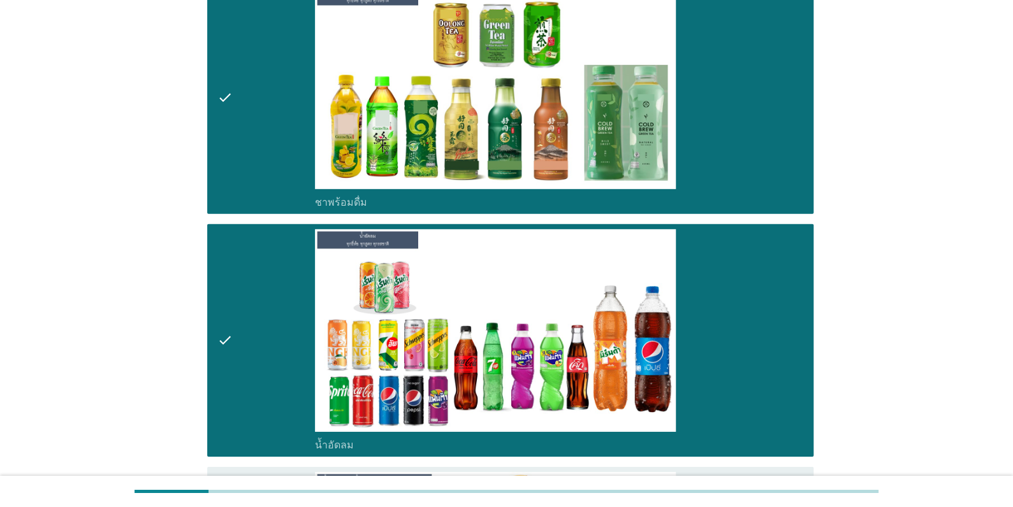
scroll to position [2167, 0]
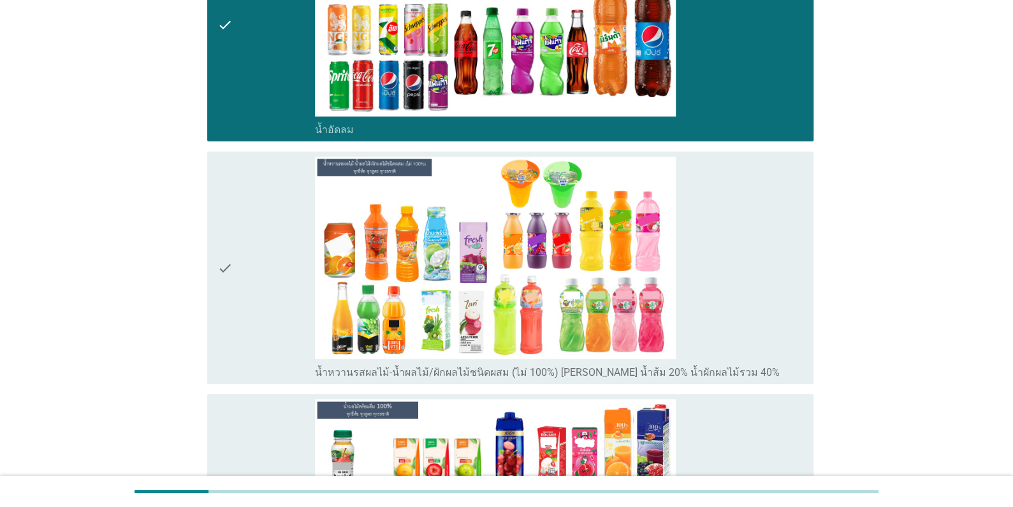
click at [246, 291] on div "check" at bounding box center [265, 268] width 97 height 222
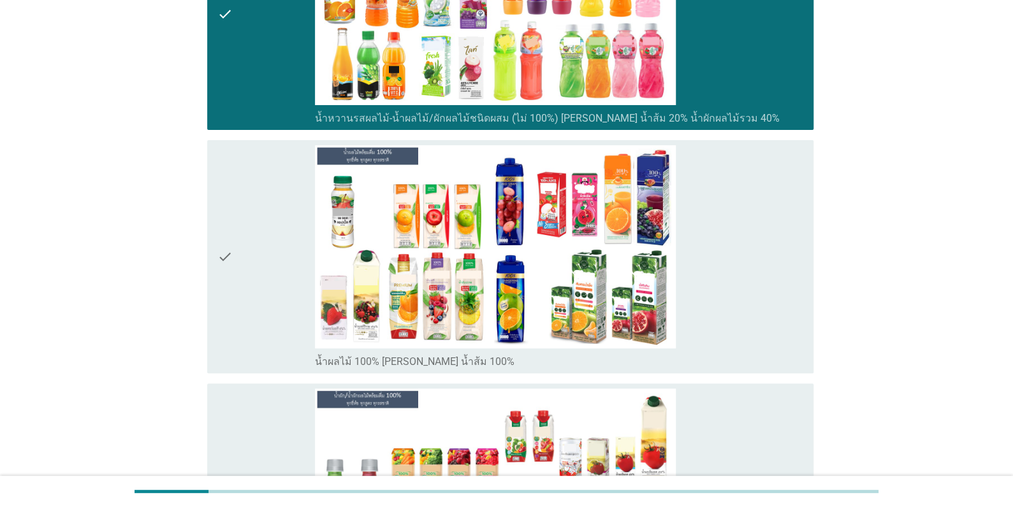
click at [246, 291] on div "check" at bounding box center [265, 256] width 97 height 222
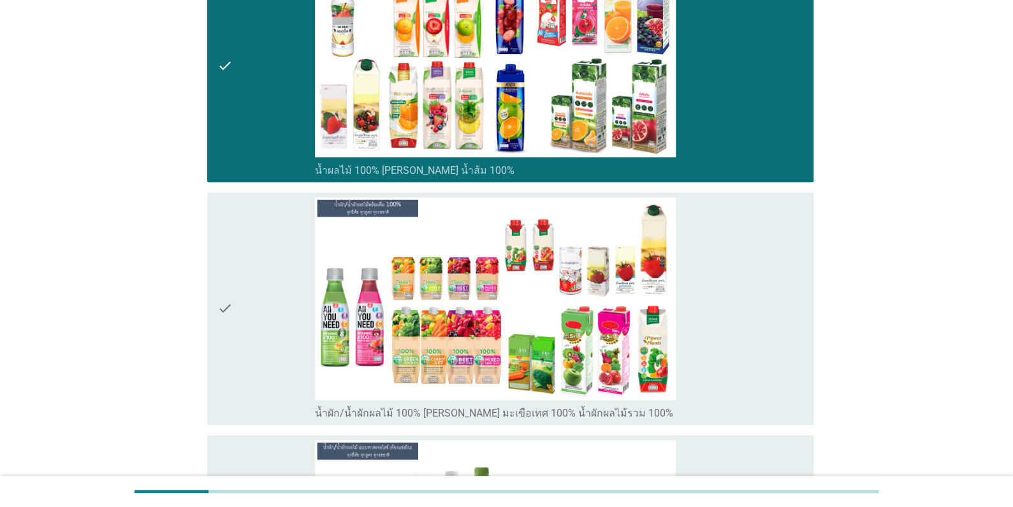
click at [246, 291] on div "check" at bounding box center [265, 309] width 97 height 222
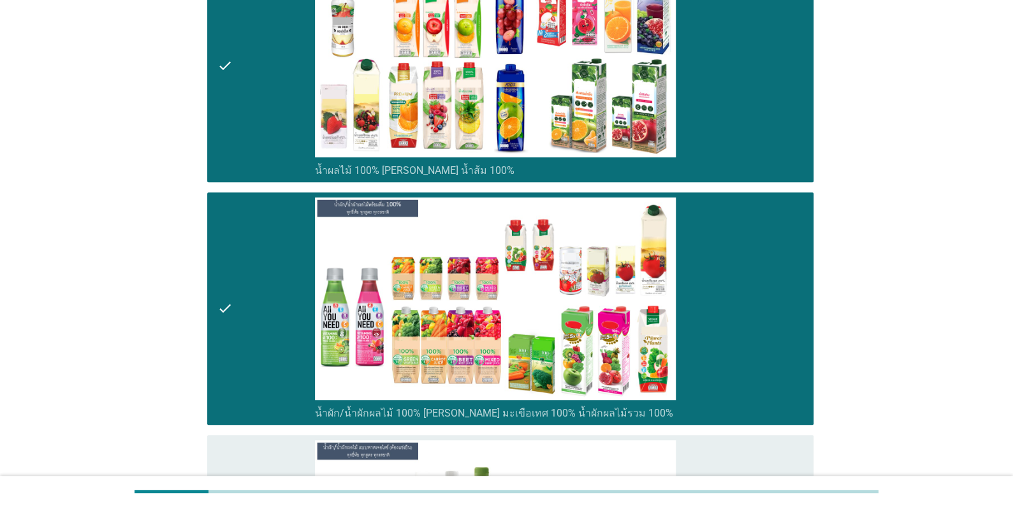
scroll to position [2867, 0]
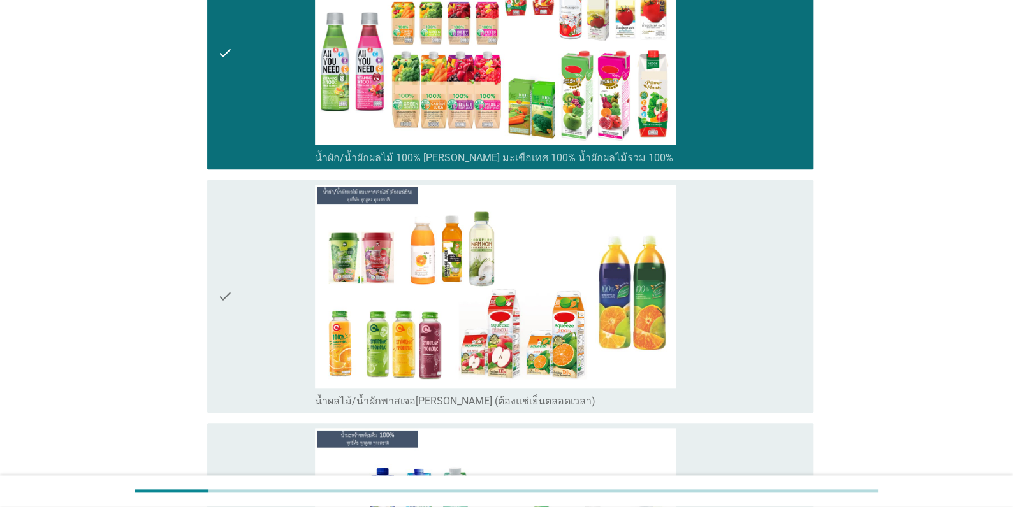
click at [246, 291] on div "check" at bounding box center [265, 296] width 97 height 222
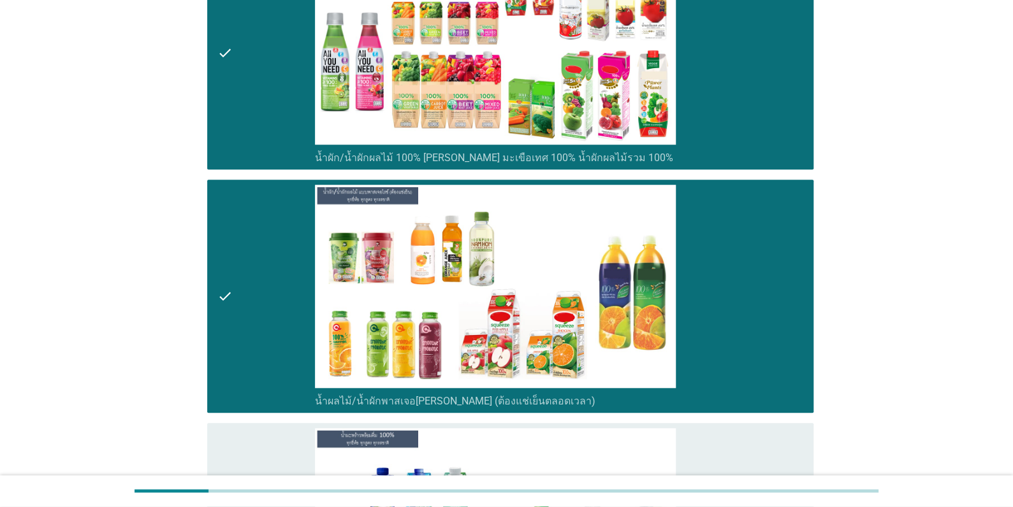
scroll to position [3122, 0]
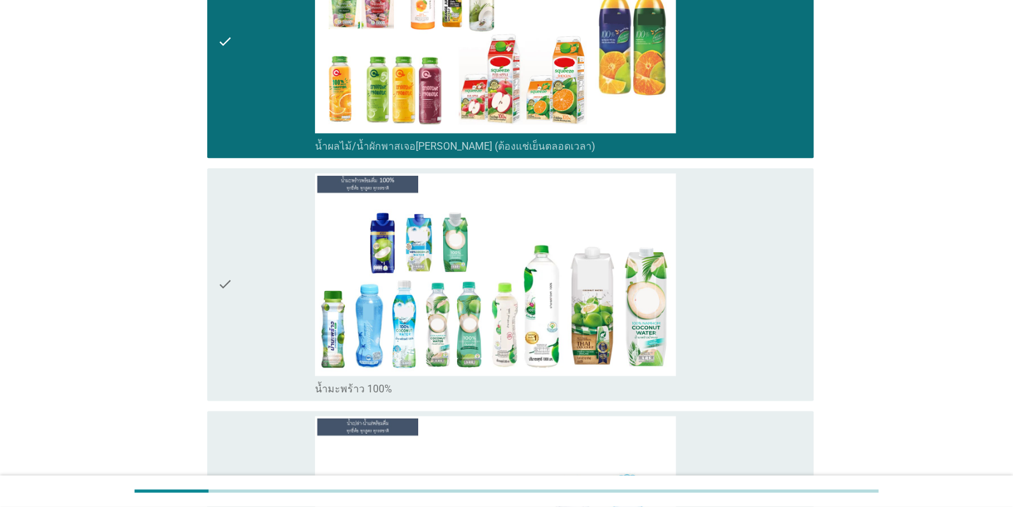
click at [247, 291] on div "check" at bounding box center [265, 284] width 97 height 222
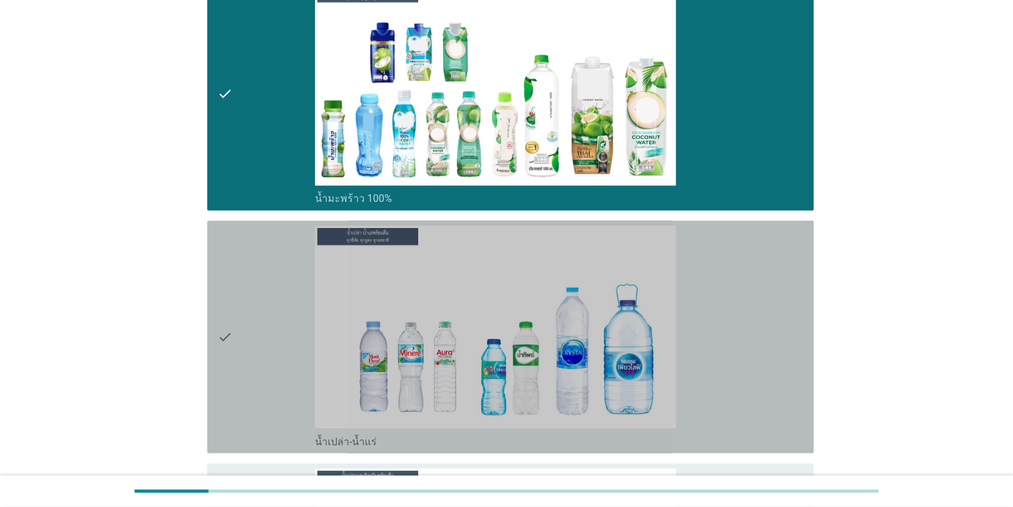
click at [247, 292] on div "check" at bounding box center [265, 337] width 97 height 222
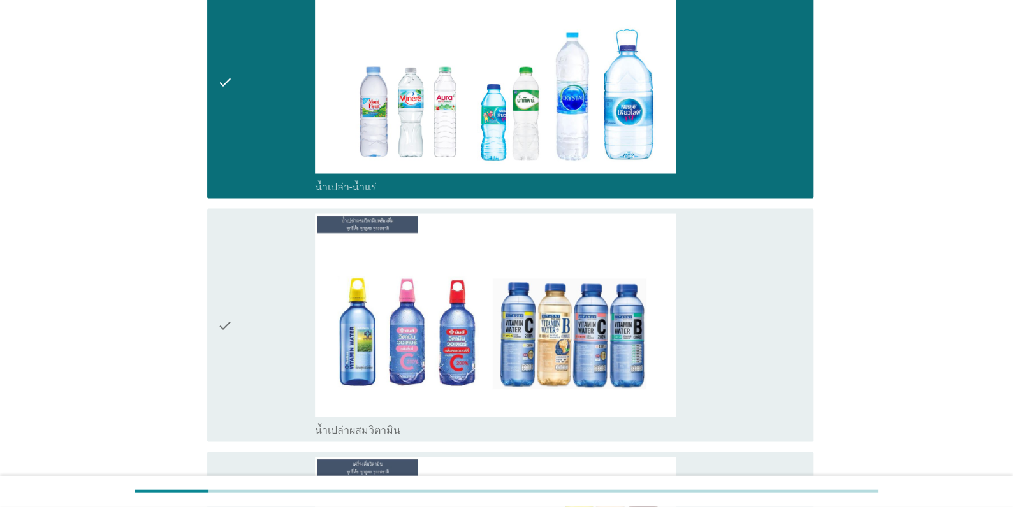
click at [247, 292] on div "check" at bounding box center [265, 324] width 97 height 222
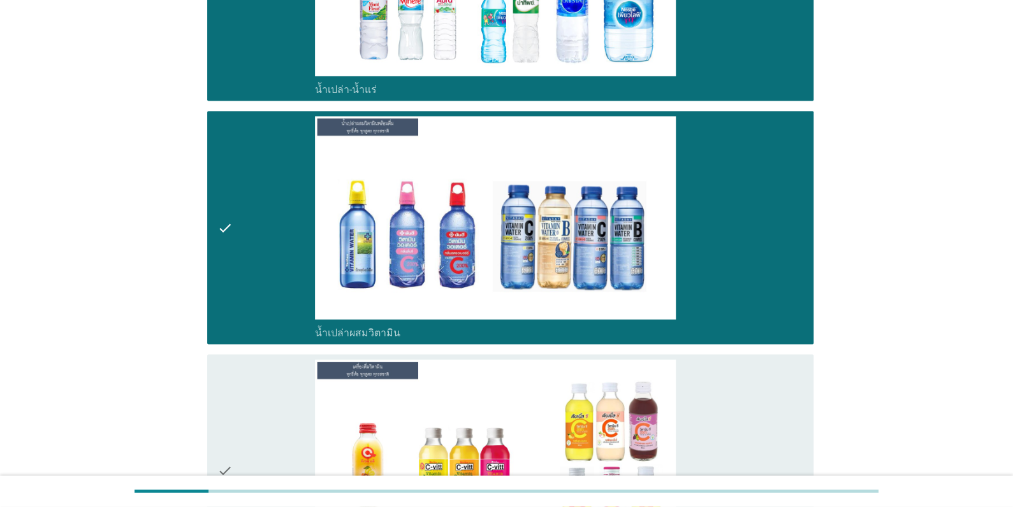
scroll to position [3823, 0]
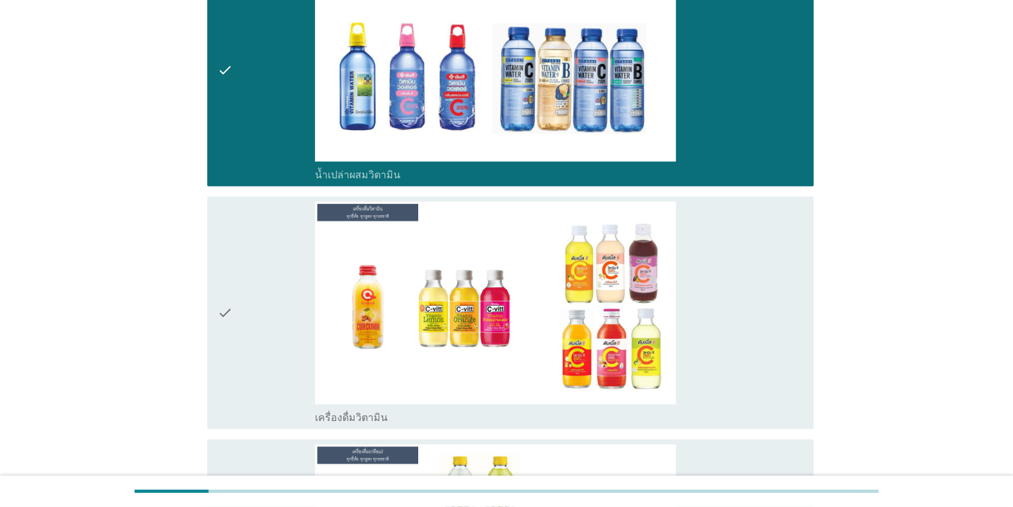
click at [247, 292] on div "check" at bounding box center [265, 313] width 97 height 222
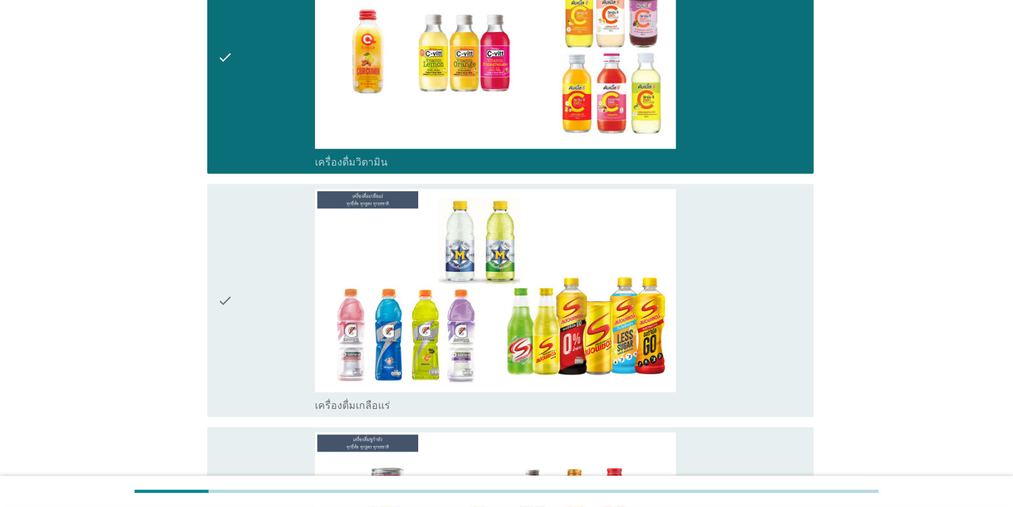
click at [247, 292] on div "check" at bounding box center [265, 300] width 97 height 222
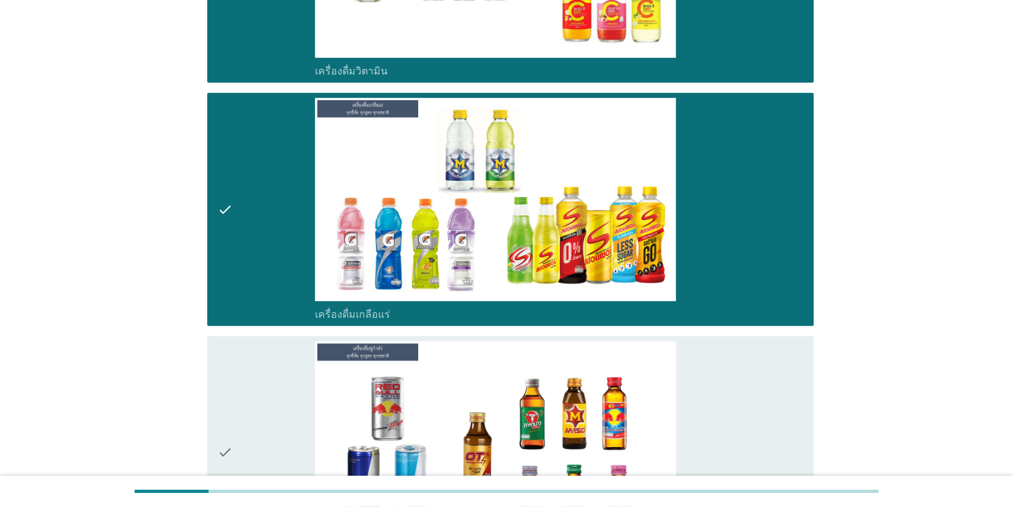
scroll to position [4333, 0]
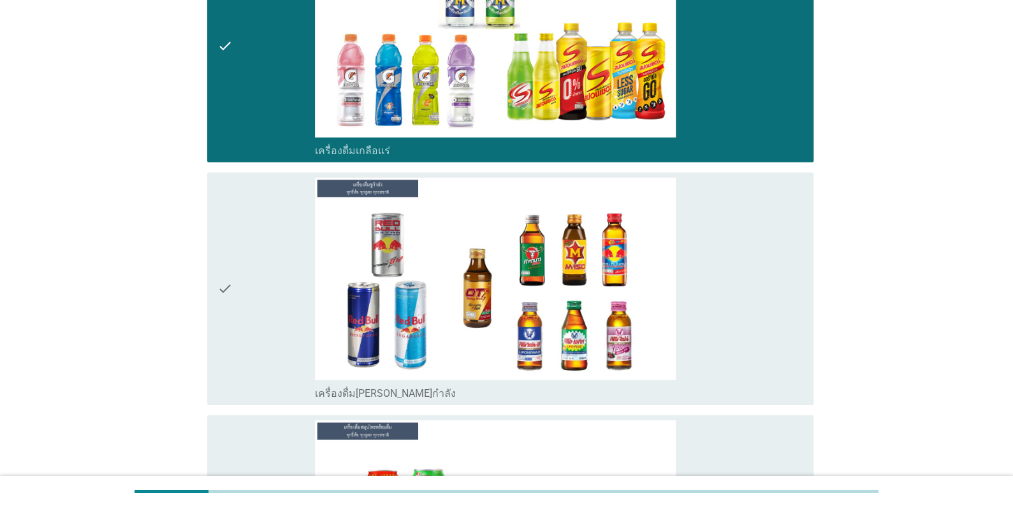
click at [247, 292] on div "check" at bounding box center [265, 289] width 97 height 222
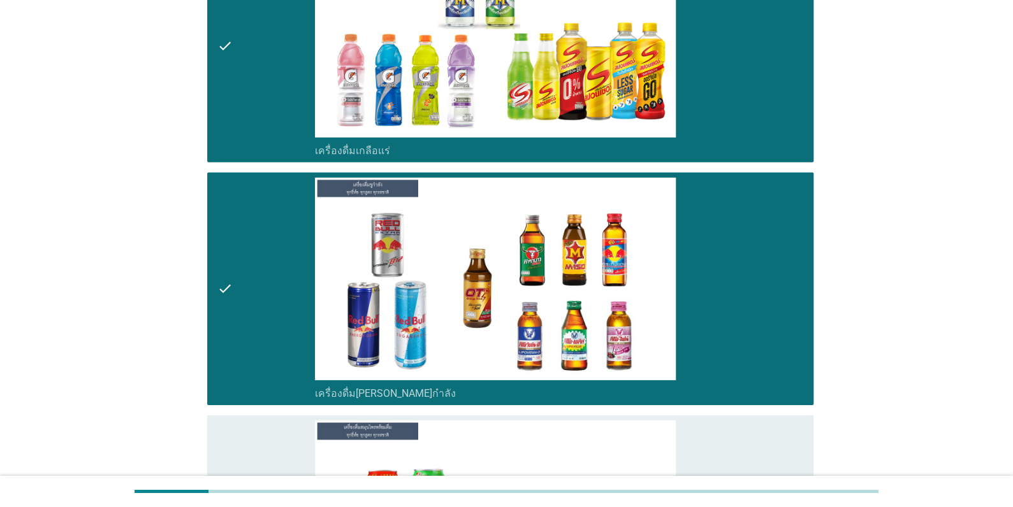
click at [247, 292] on div "check" at bounding box center [265, 289] width 97 height 222
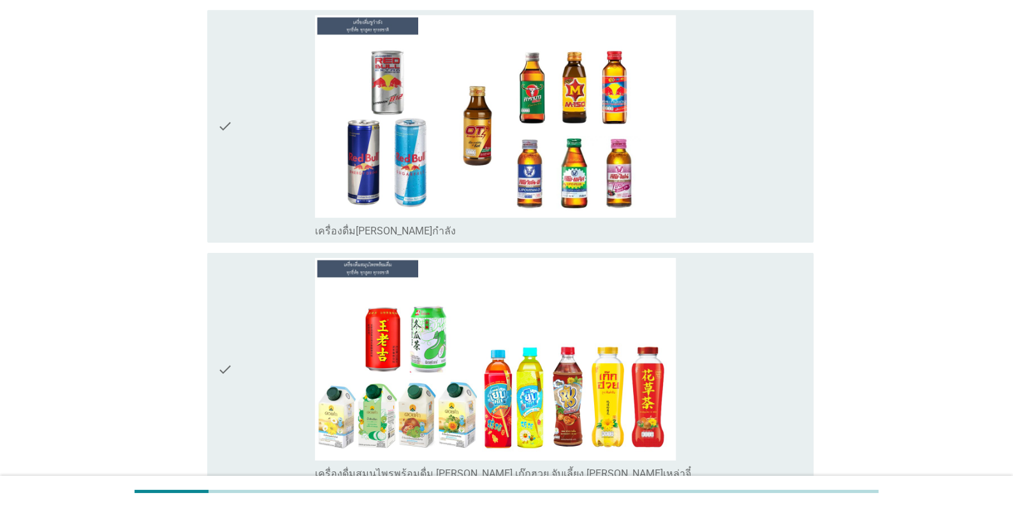
scroll to position [4652, 0]
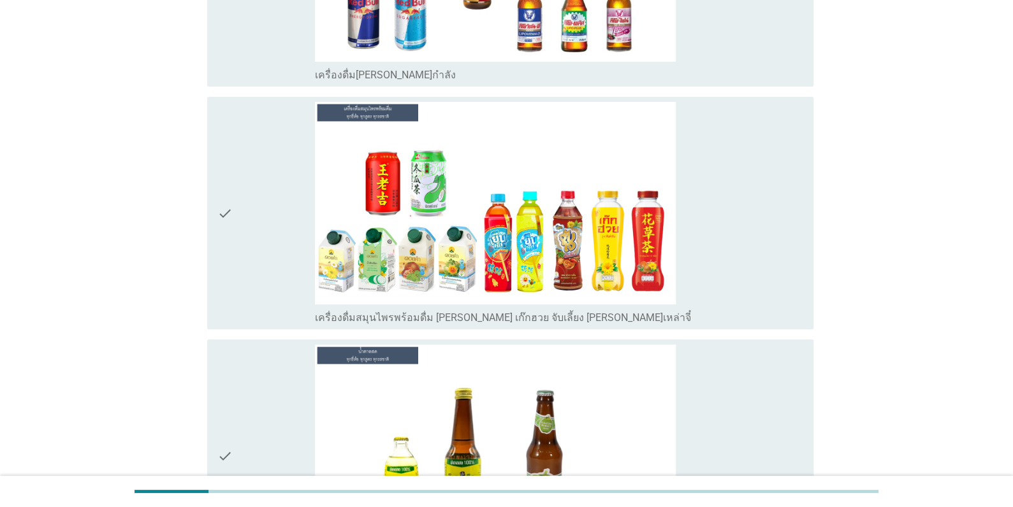
click at [249, 264] on div "check" at bounding box center [265, 213] width 97 height 222
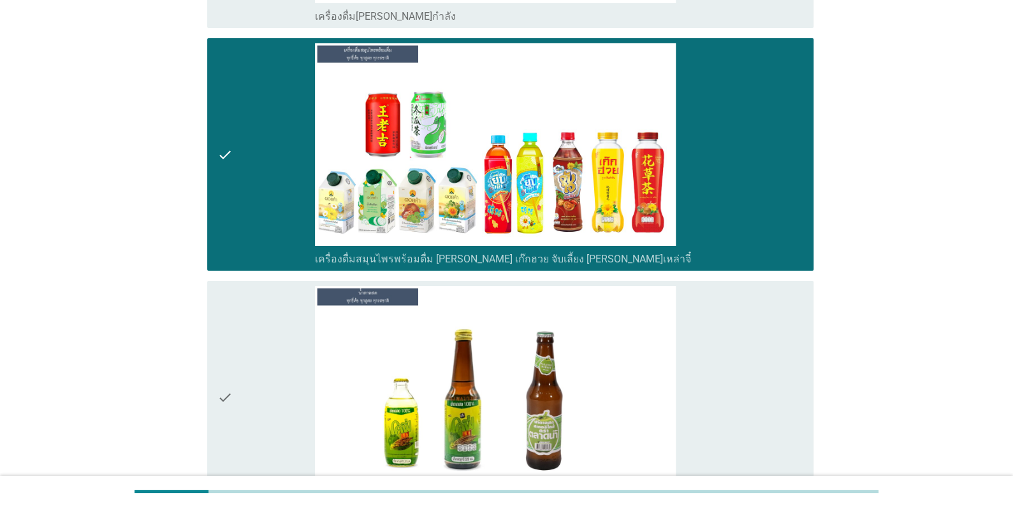
scroll to position [4778, 0]
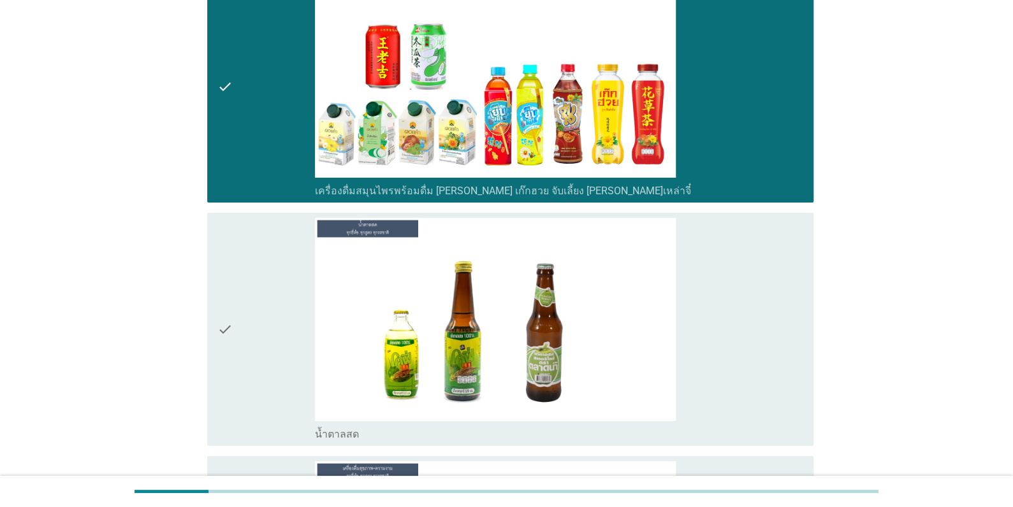
click at [243, 291] on div "check" at bounding box center [265, 329] width 97 height 222
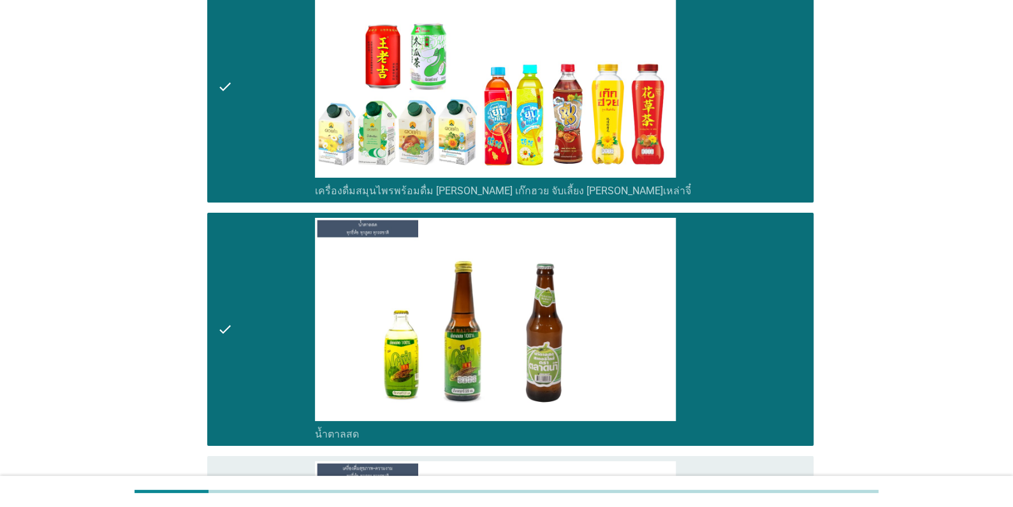
scroll to position [5034, 0]
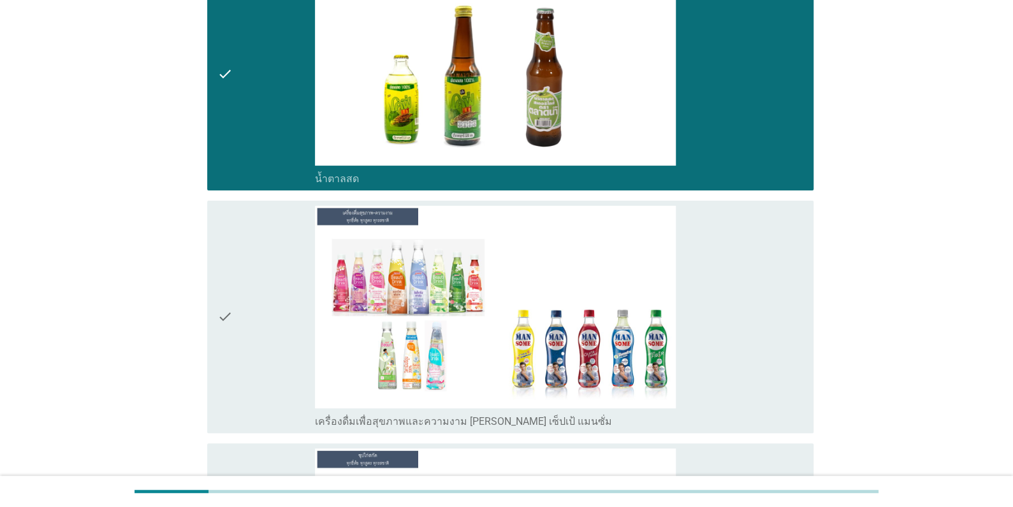
click at [243, 292] on div "check" at bounding box center [265, 317] width 97 height 222
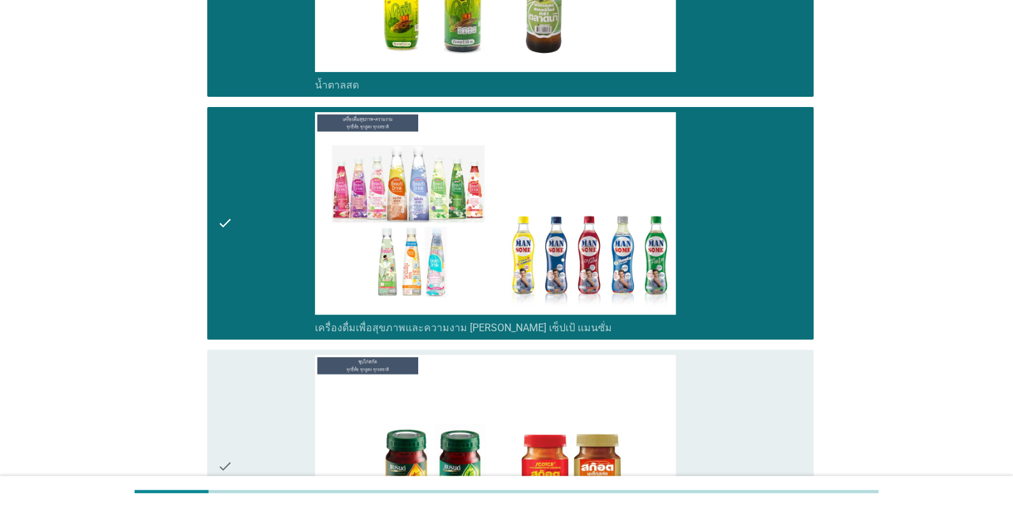
scroll to position [5289, 0]
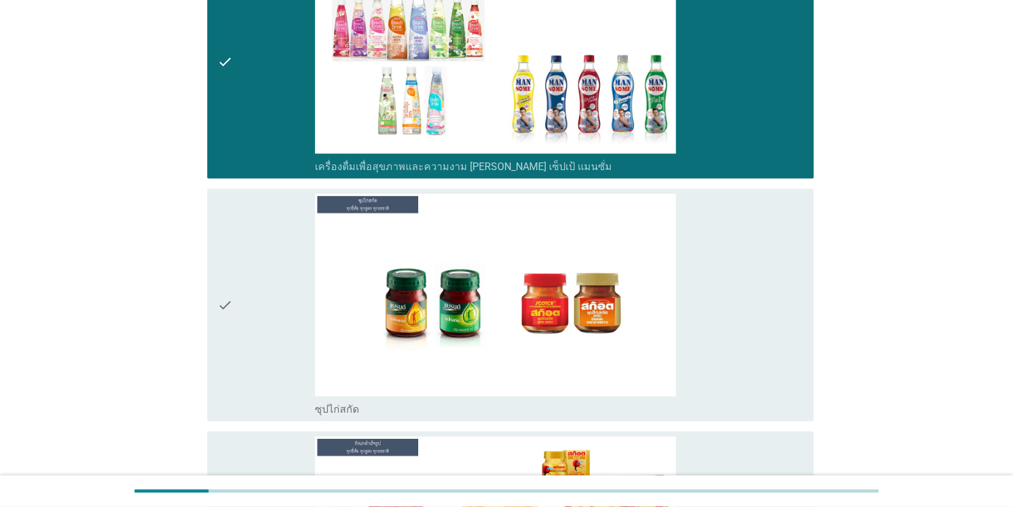
click at [243, 292] on div "check" at bounding box center [265, 305] width 97 height 222
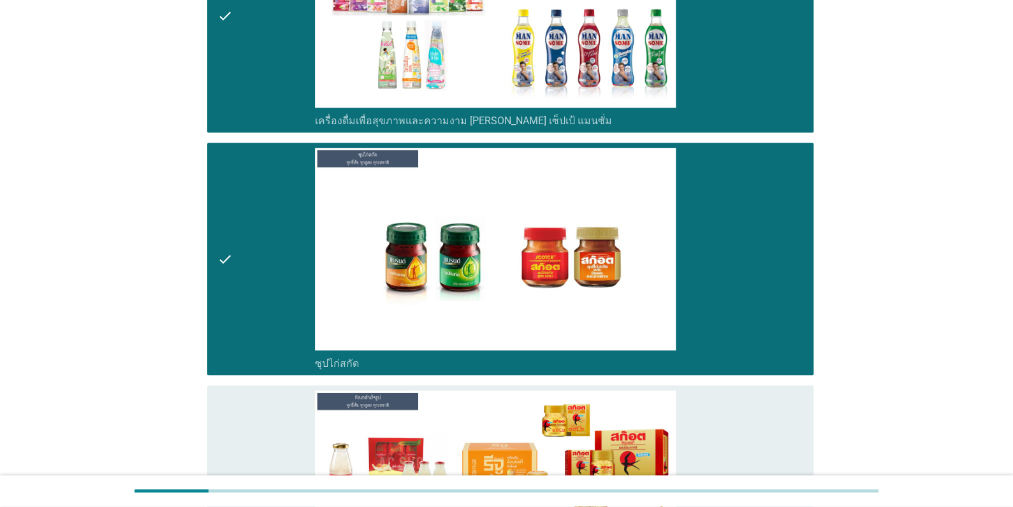
scroll to position [5479, 0]
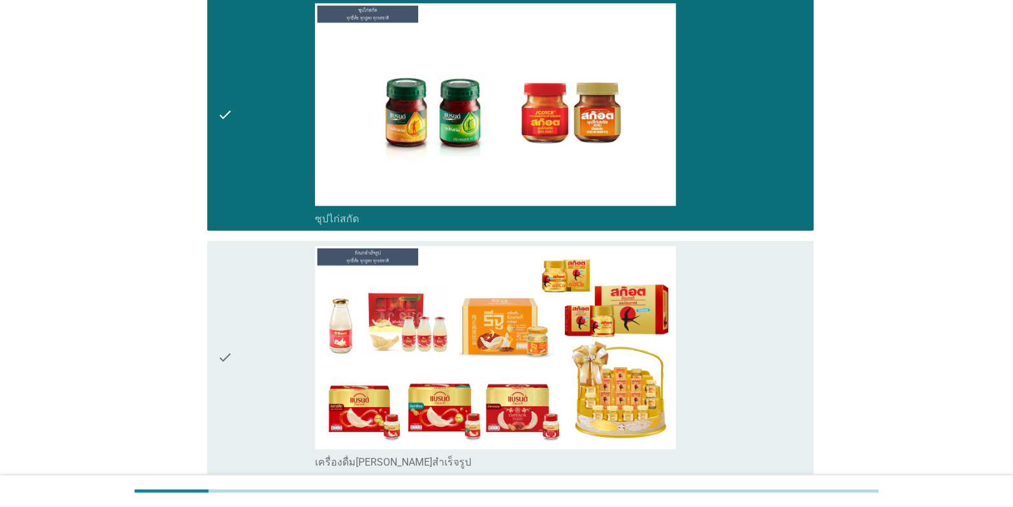
click at [243, 292] on div "check" at bounding box center [265, 357] width 97 height 222
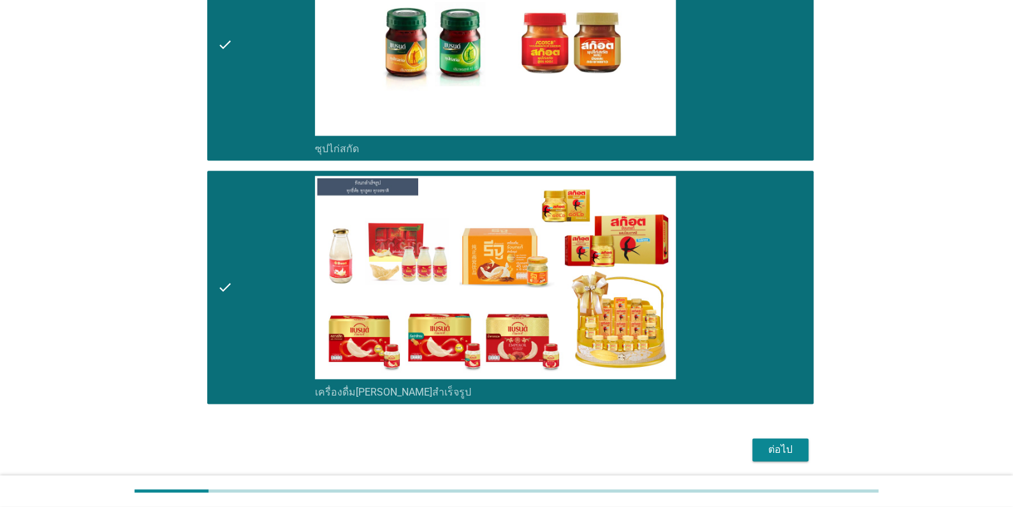
scroll to position [5601, 0]
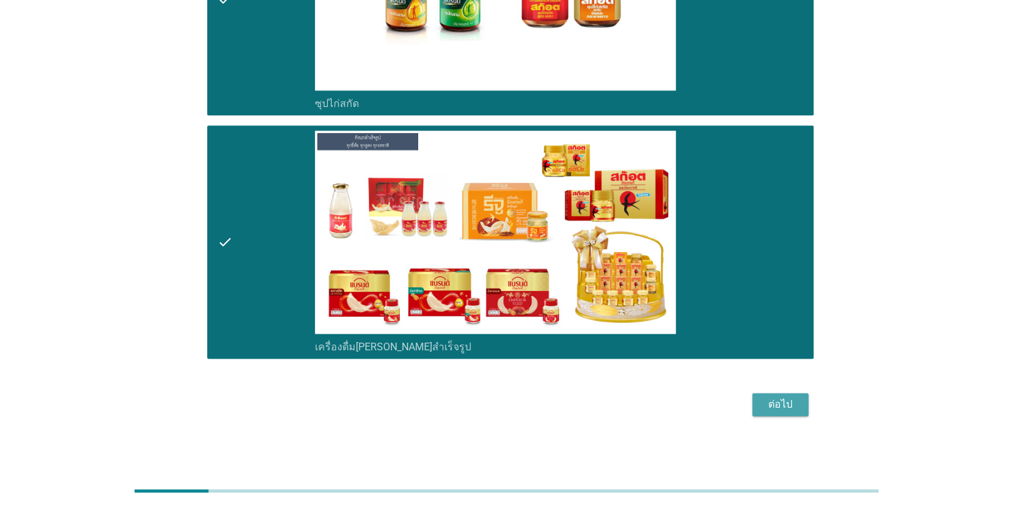
click at [775, 404] on div "ต่อไป" at bounding box center [780, 404] width 36 height 15
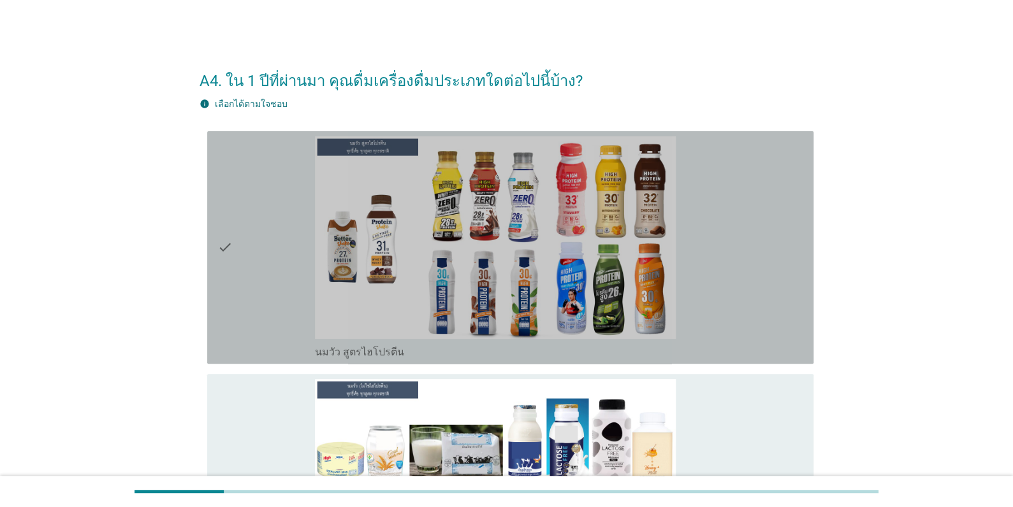
click at [238, 326] on div "check" at bounding box center [265, 247] width 97 height 222
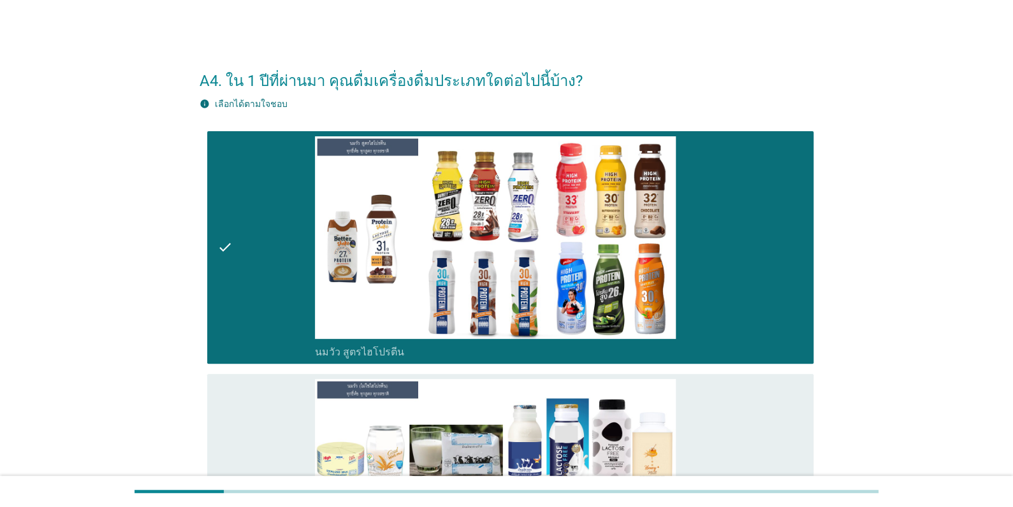
scroll to position [191, 0]
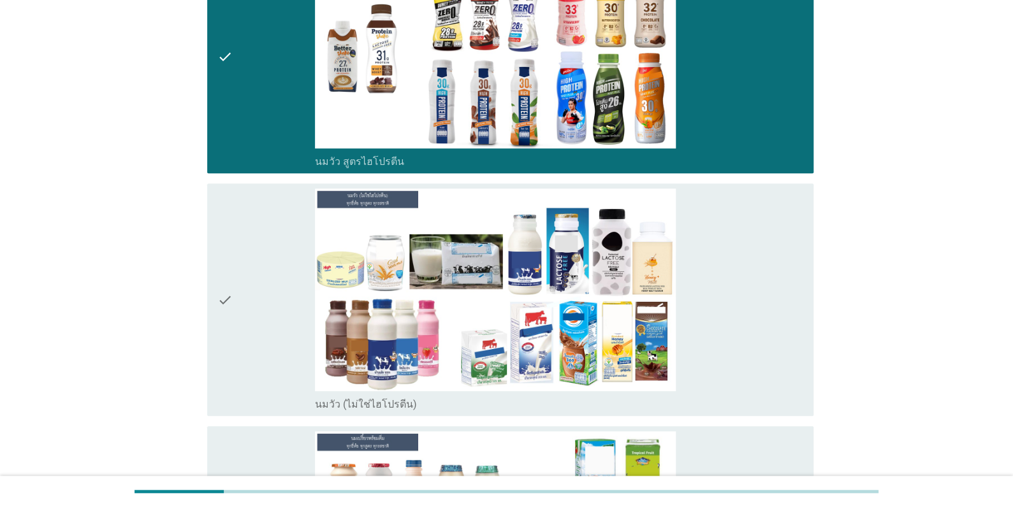
click at [244, 317] on div "check" at bounding box center [265, 300] width 97 height 222
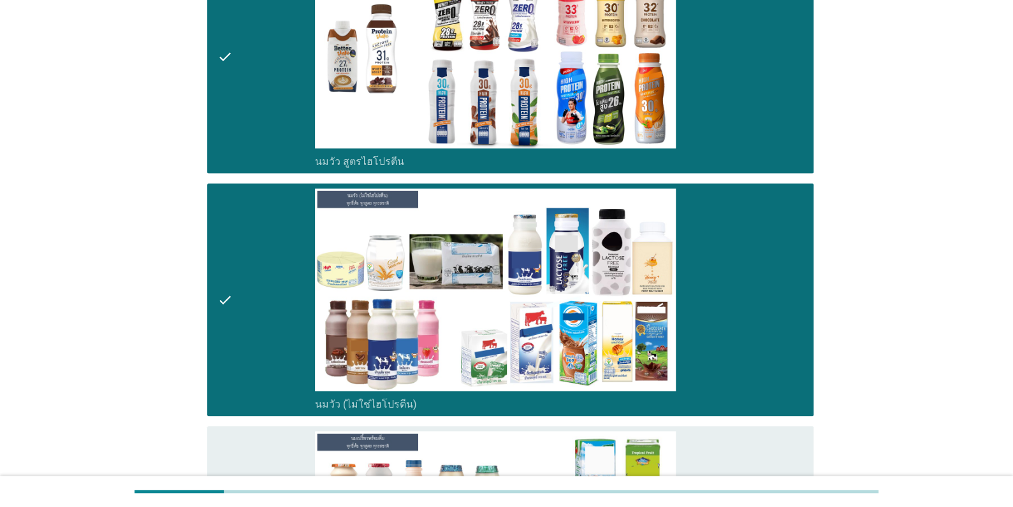
scroll to position [446, 0]
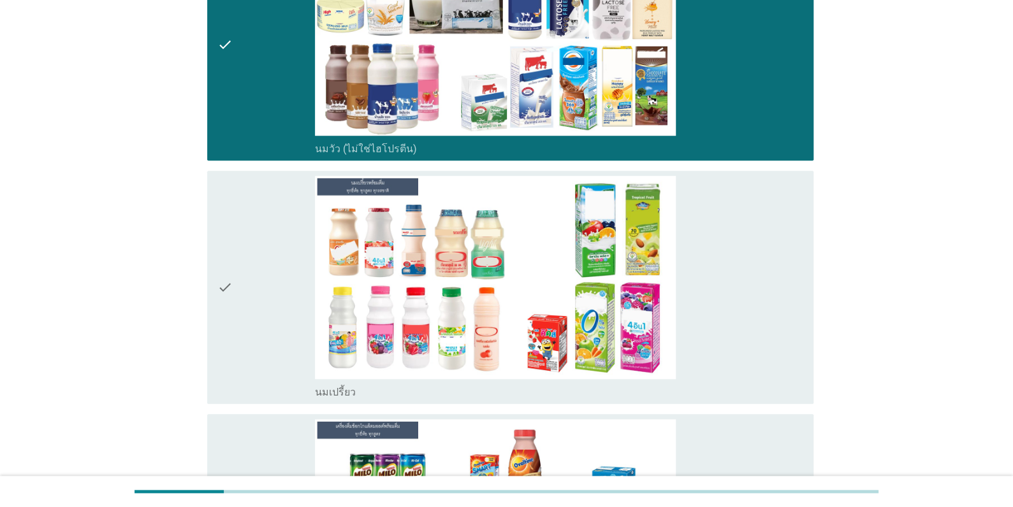
click at [242, 319] on div "check" at bounding box center [265, 287] width 97 height 222
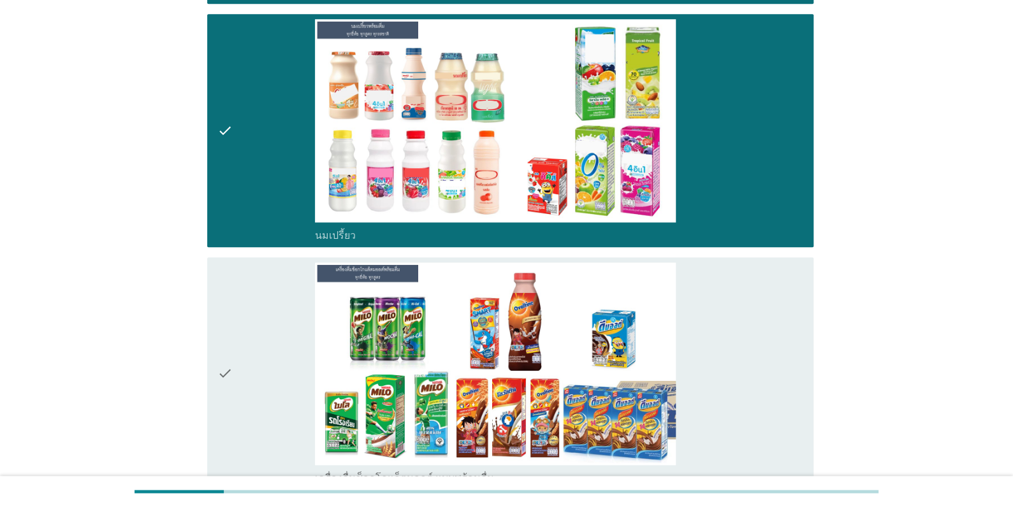
scroll to position [828, 0]
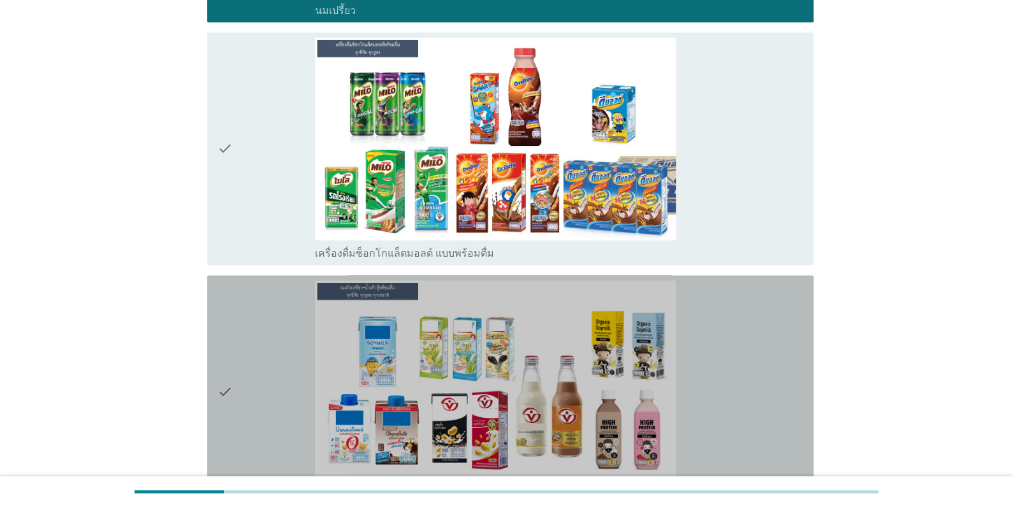
click at [256, 346] on div "check" at bounding box center [265, 391] width 97 height 222
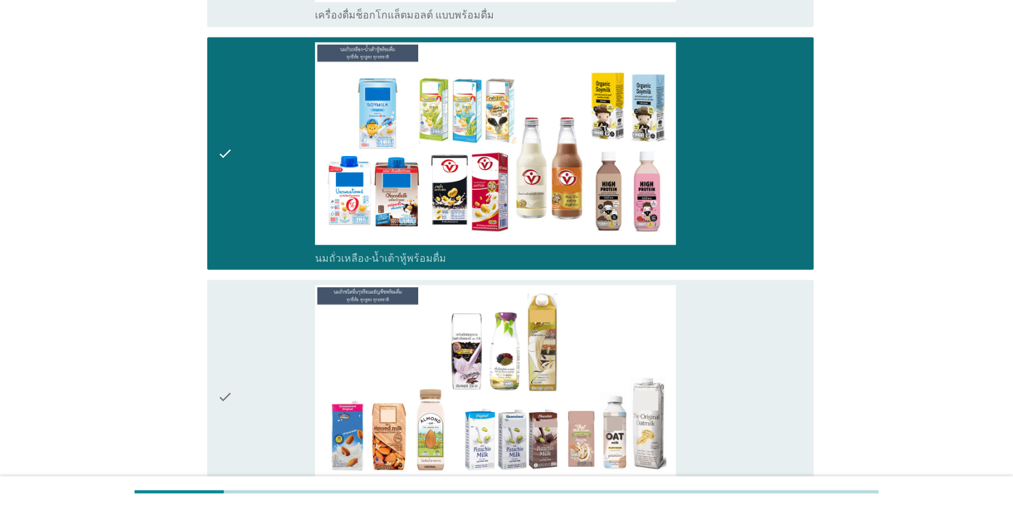
scroll to position [1146, 0]
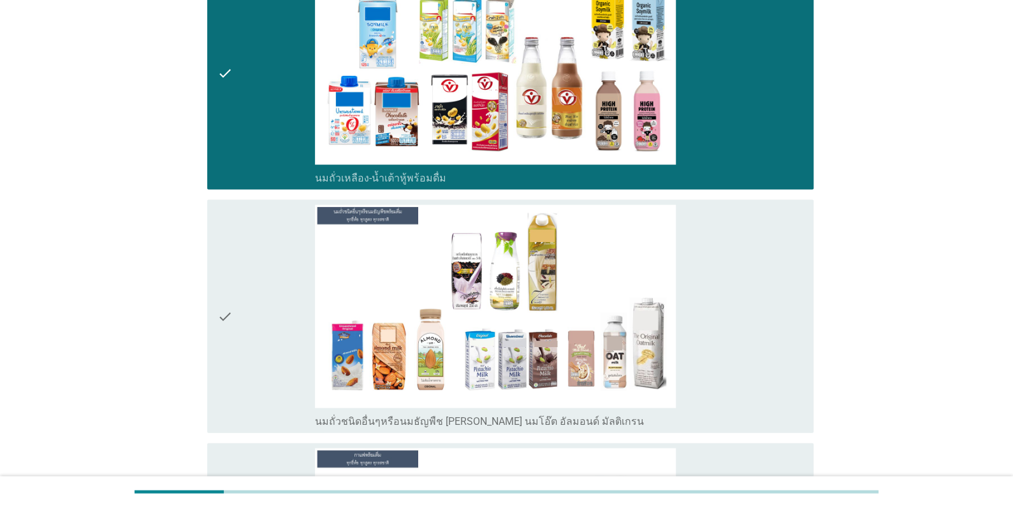
click at [255, 346] on div "check" at bounding box center [265, 316] width 97 height 222
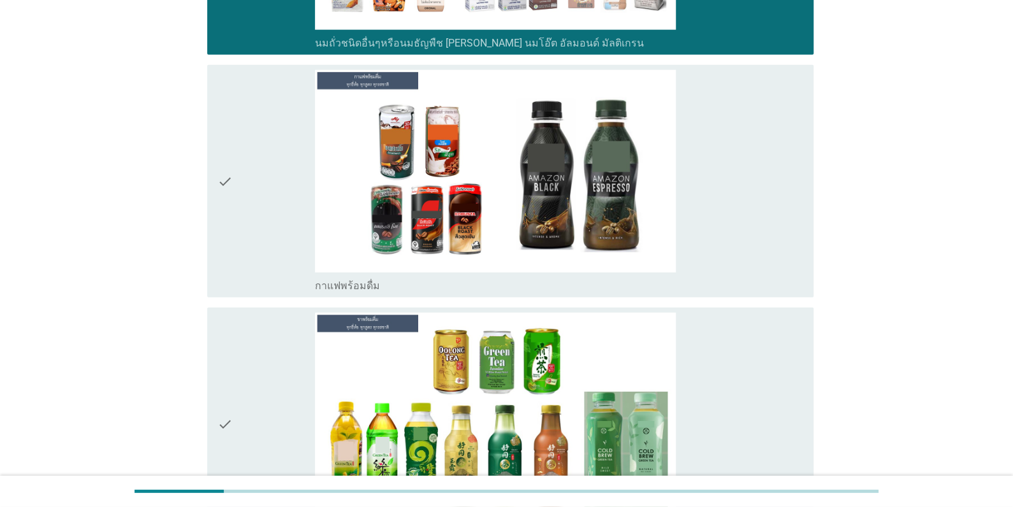
scroll to position [1593, 0]
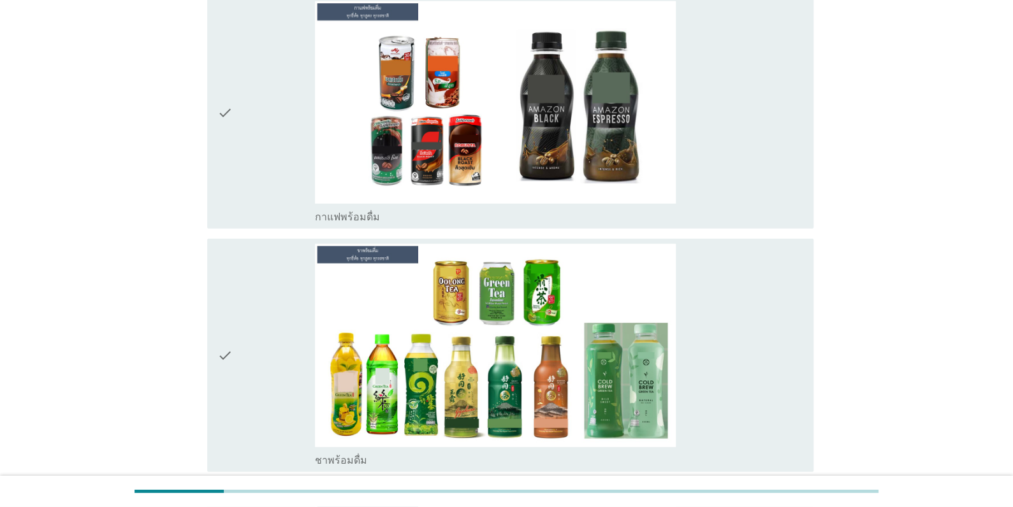
click at [219, 163] on icon "check" at bounding box center [224, 112] width 15 height 222
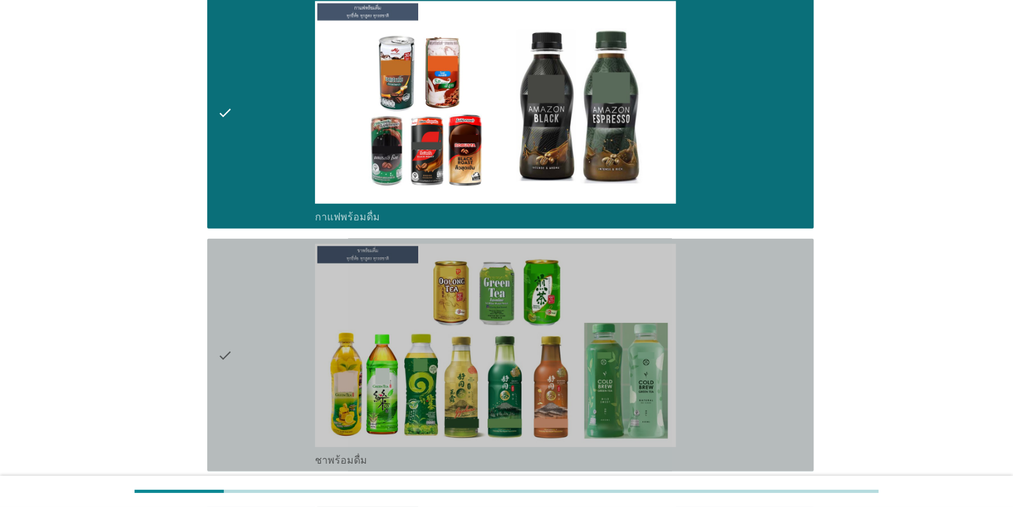
click at [232, 303] on div "check" at bounding box center [265, 355] width 97 height 222
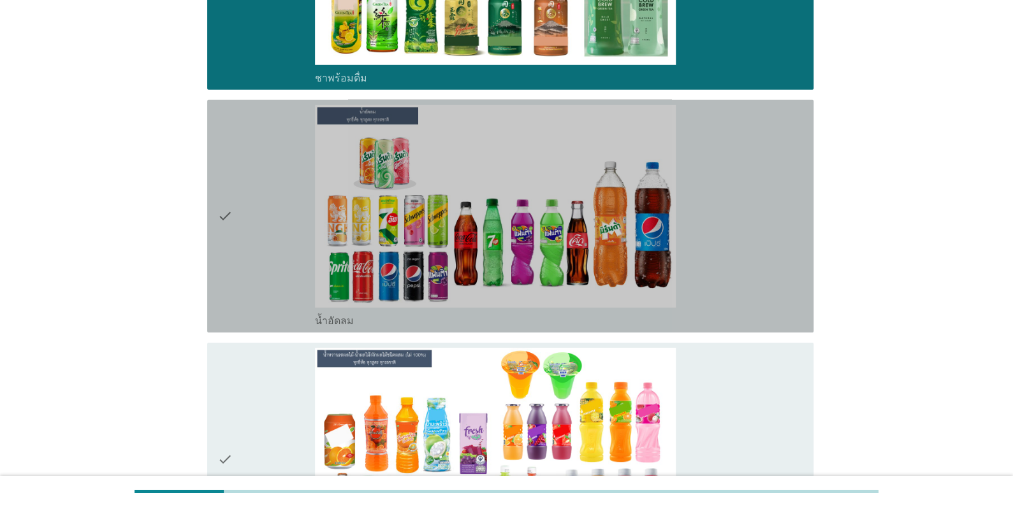
click at [231, 275] on icon "check" at bounding box center [224, 216] width 15 height 222
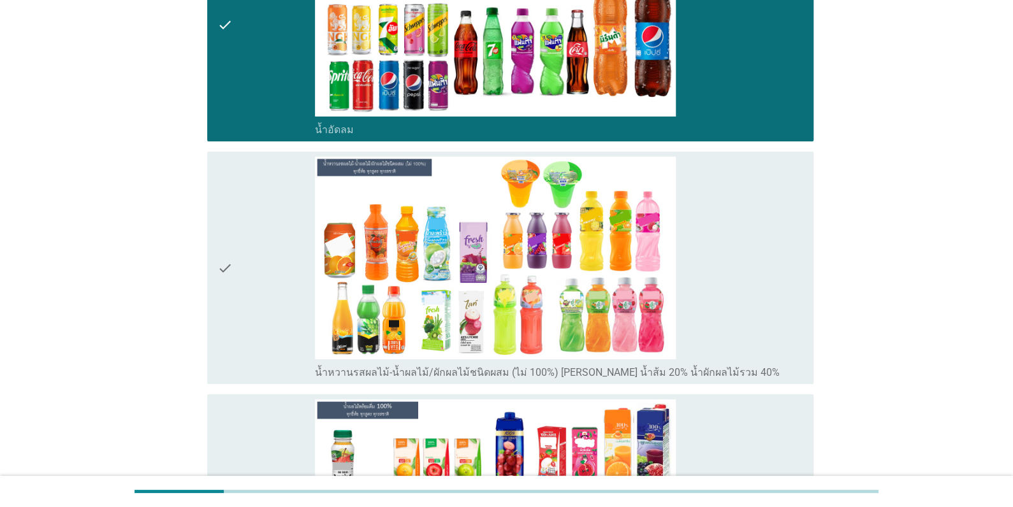
scroll to position [2421, 0]
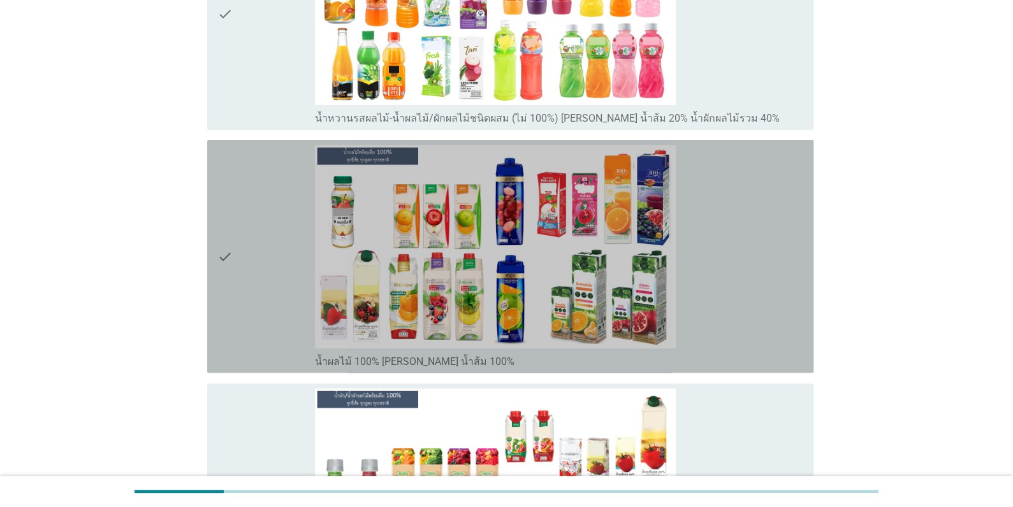
click at [236, 279] on div "check" at bounding box center [265, 256] width 97 height 222
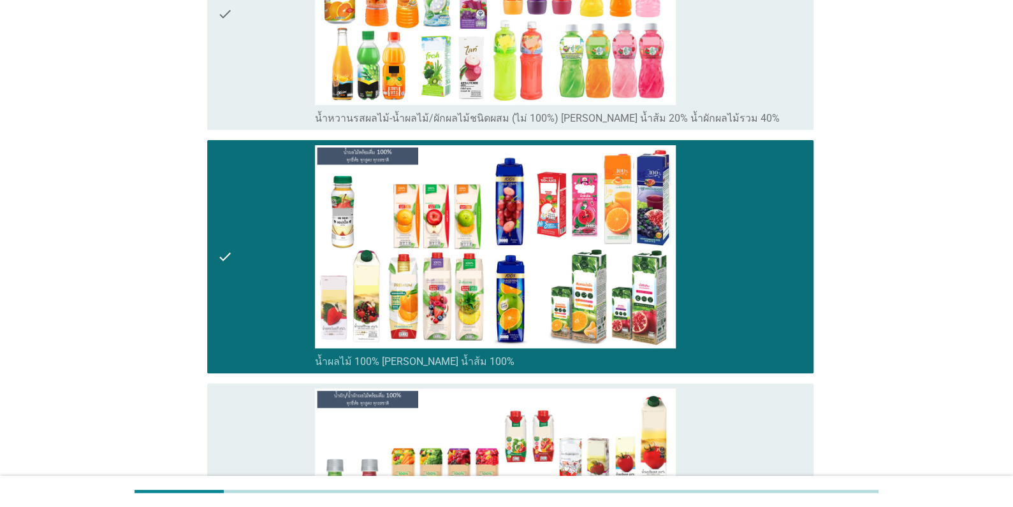
scroll to position [2612, 0]
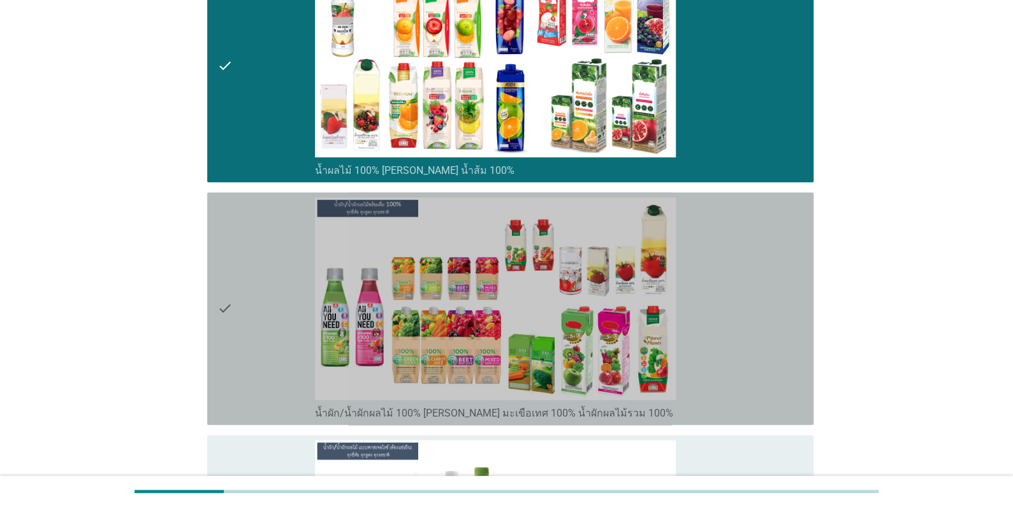
click at [236, 291] on div "check" at bounding box center [265, 309] width 97 height 222
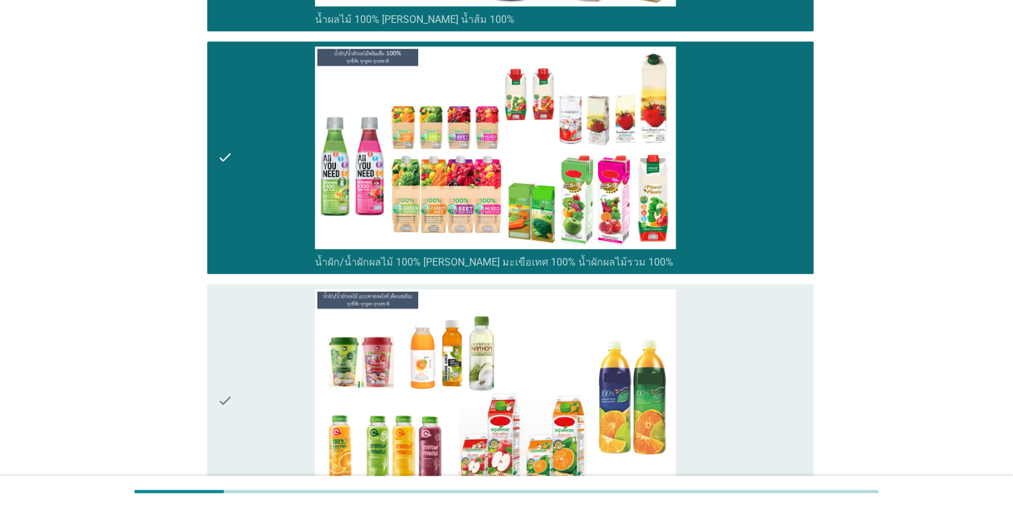
scroll to position [2931, 0]
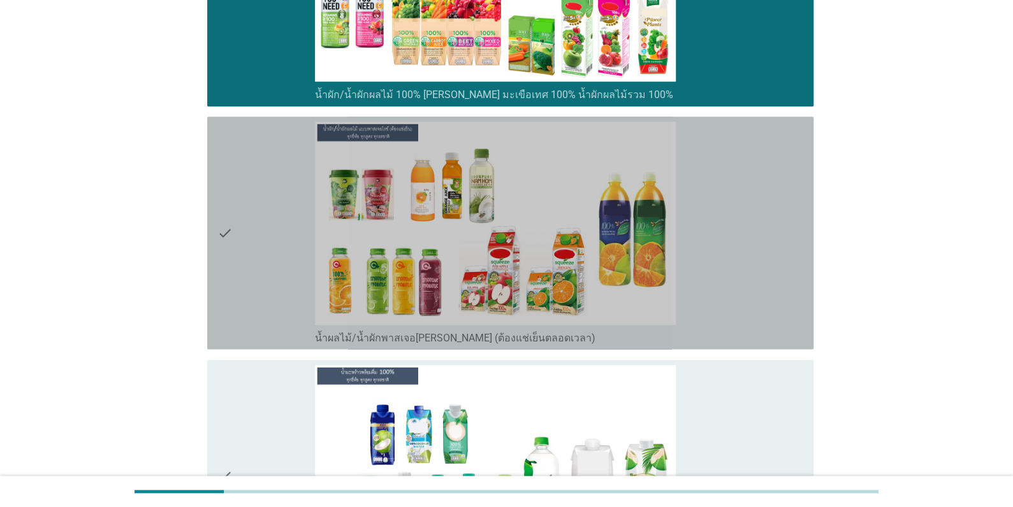
click at [236, 291] on div "check" at bounding box center [265, 233] width 97 height 222
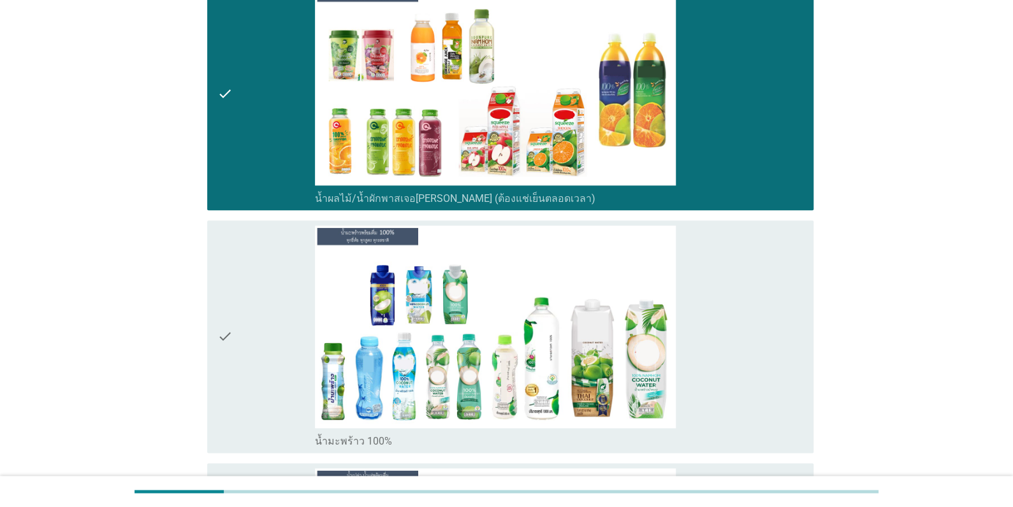
scroll to position [3186, 0]
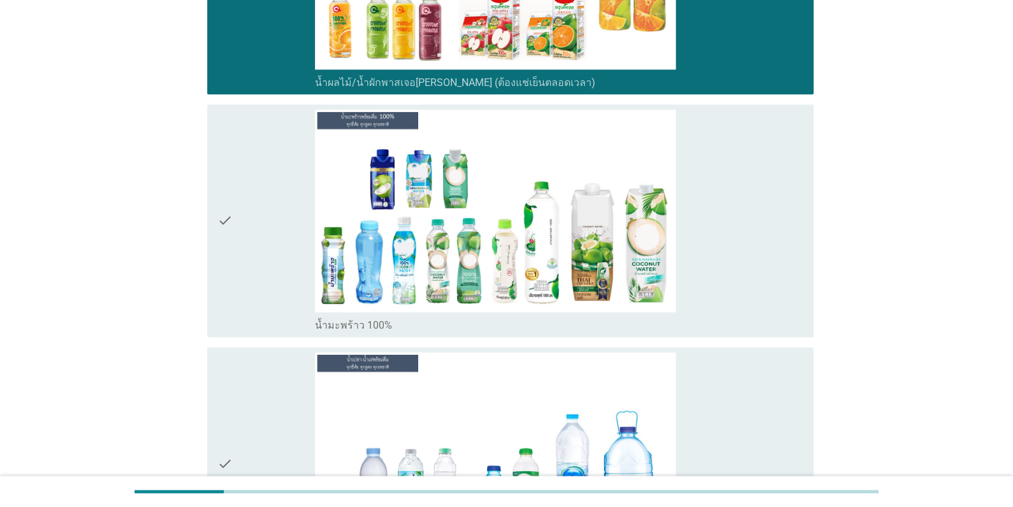
click at [240, 272] on div "check" at bounding box center [265, 221] width 97 height 222
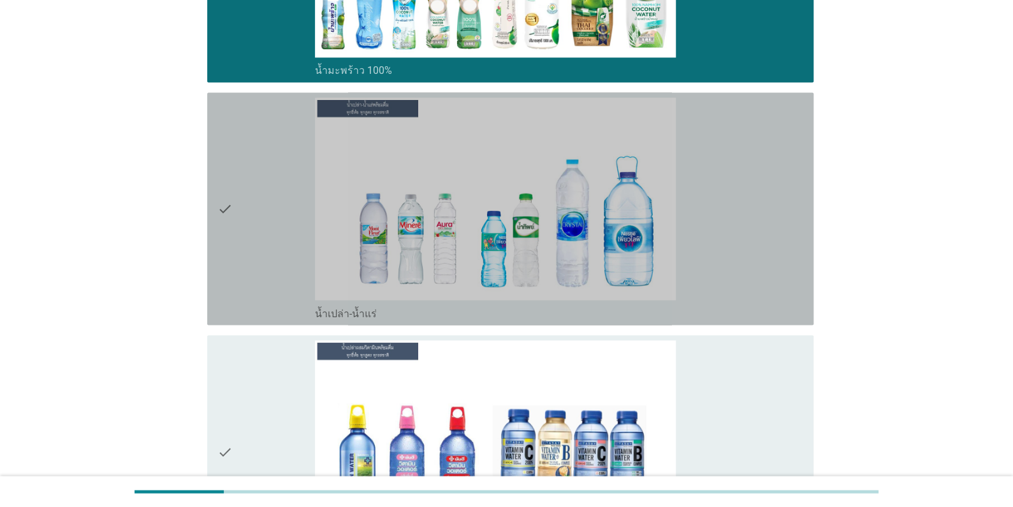
click at [238, 275] on div "check" at bounding box center [265, 208] width 97 height 222
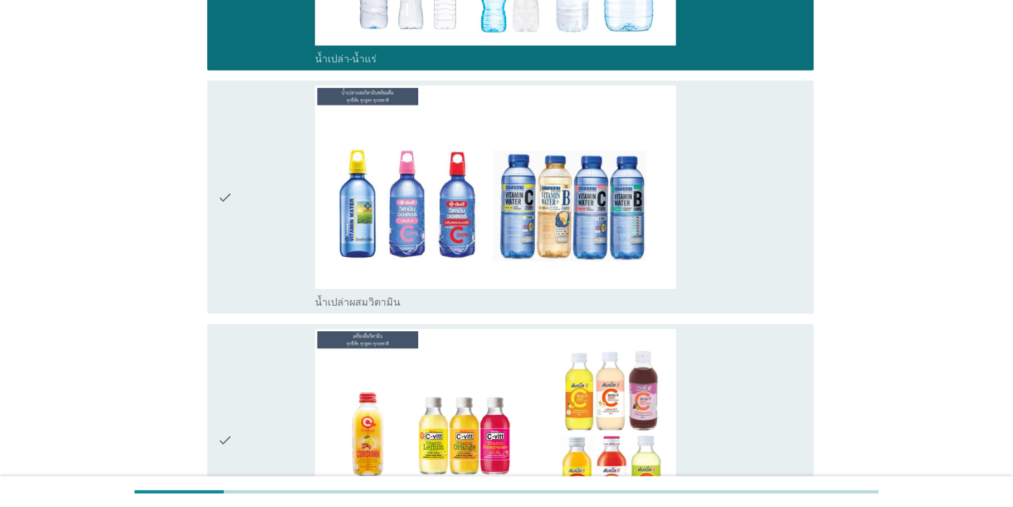
click at [239, 275] on div "check" at bounding box center [265, 196] width 97 height 222
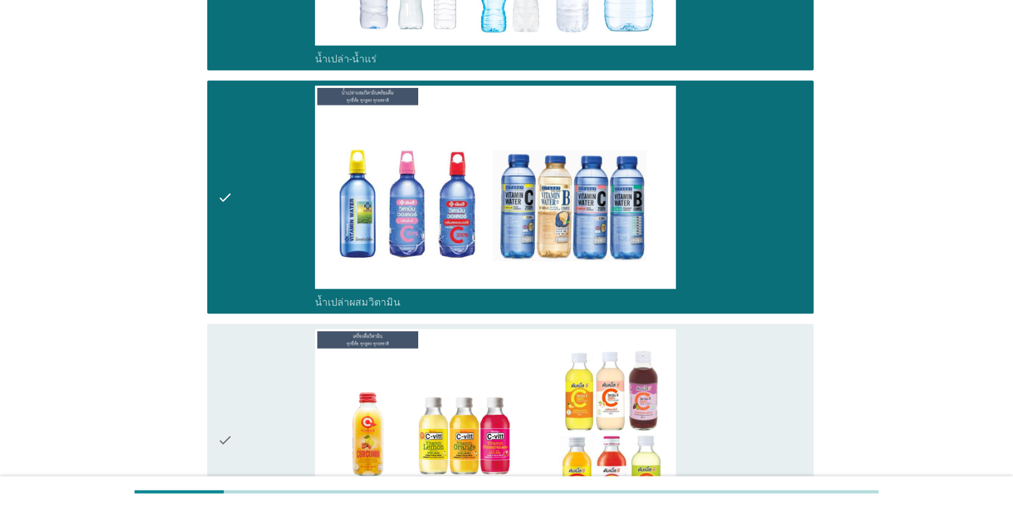
scroll to position [3950, 0]
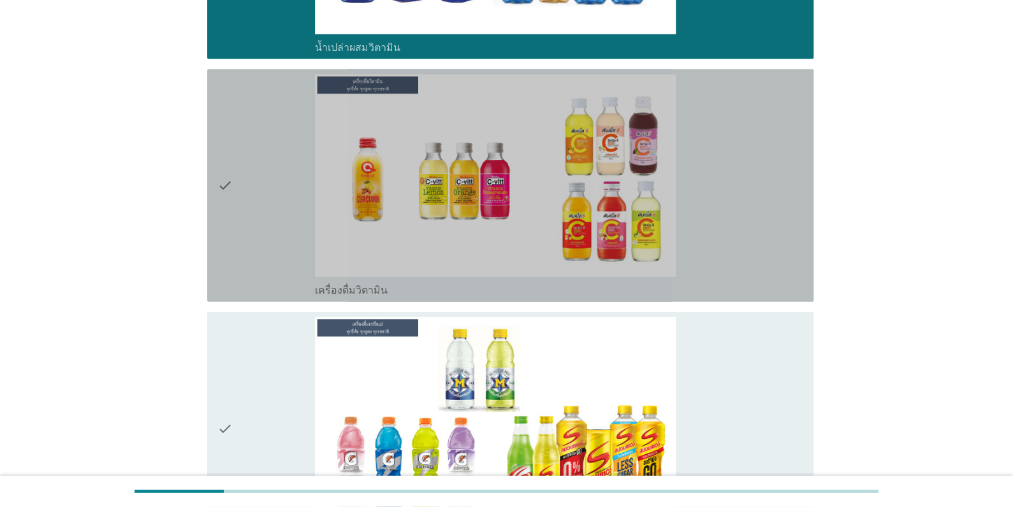
click at [240, 259] on div "check" at bounding box center [265, 186] width 97 height 222
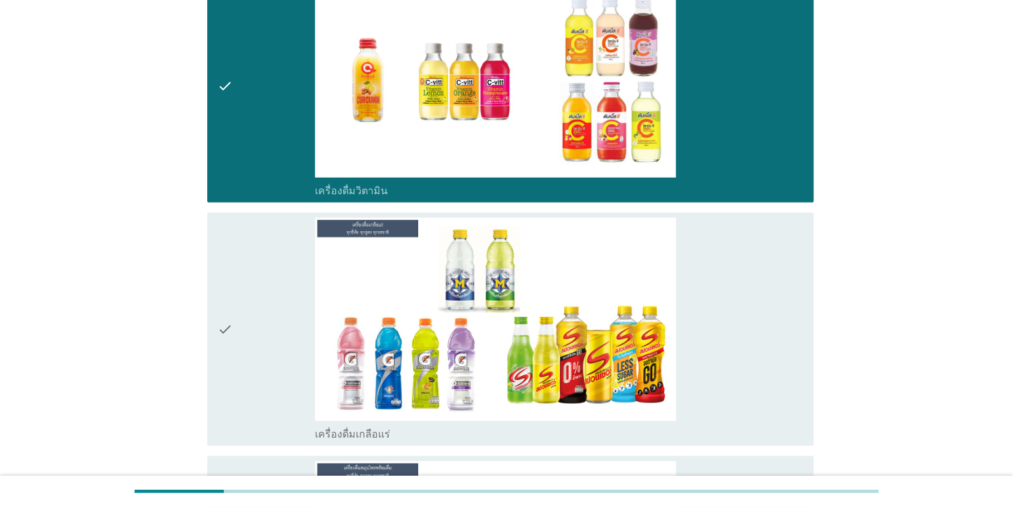
scroll to position [4141, 0]
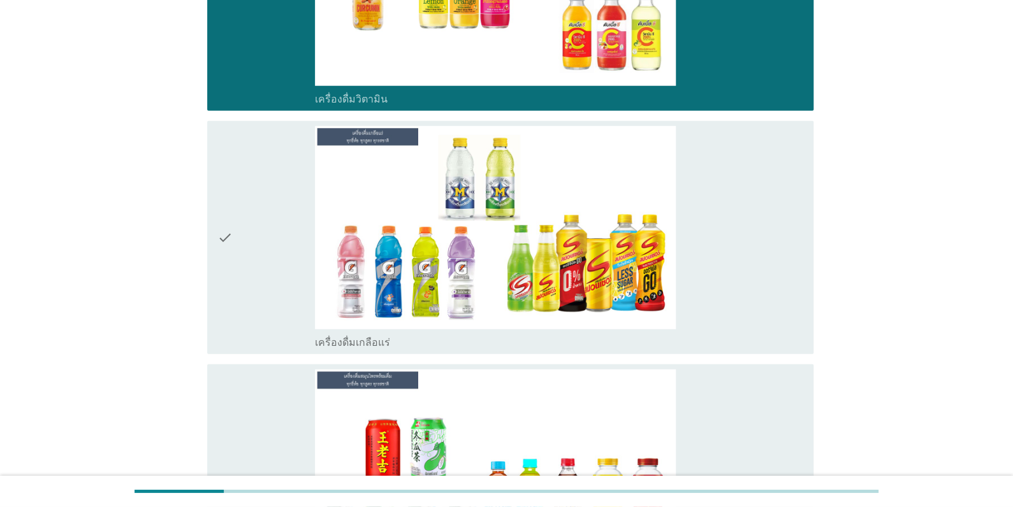
click at [240, 268] on div "check" at bounding box center [265, 237] width 97 height 222
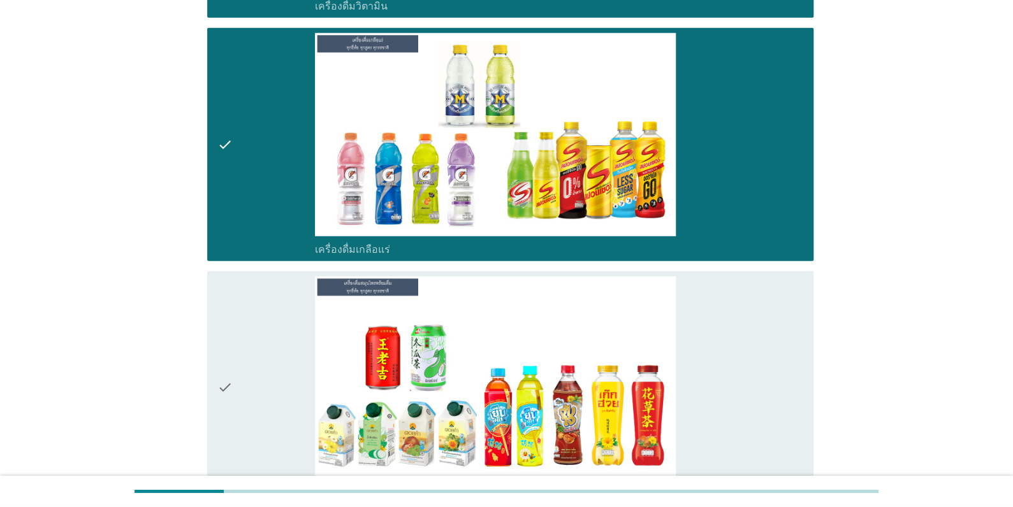
scroll to position [4333, 0]
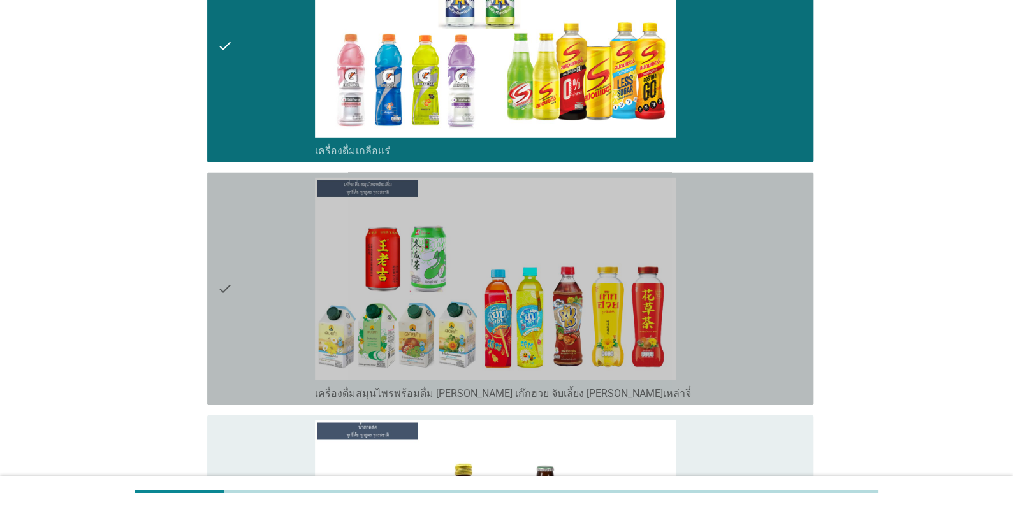
click at [240, 271] on div "check" at bounding box center [265, 289] width 97 height 222
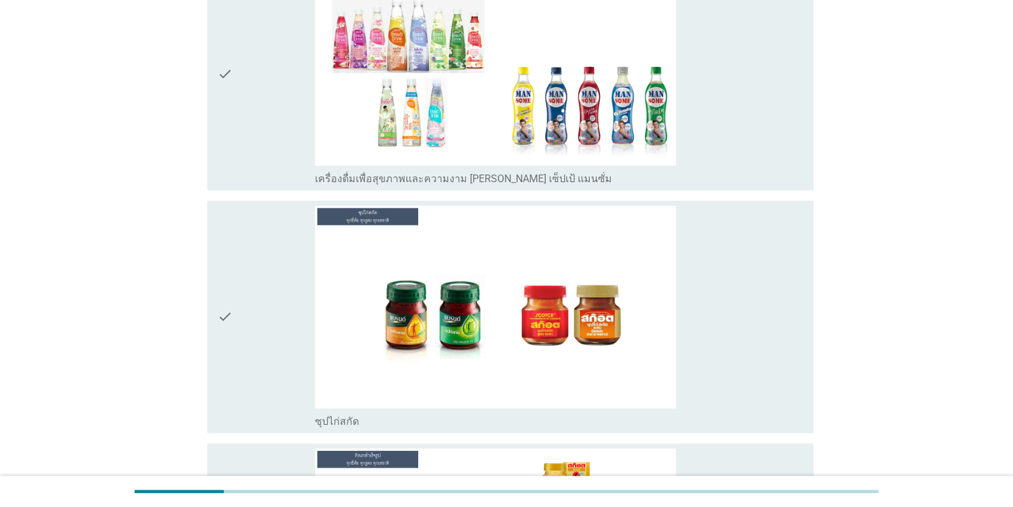
scroll to position [5225, 0]
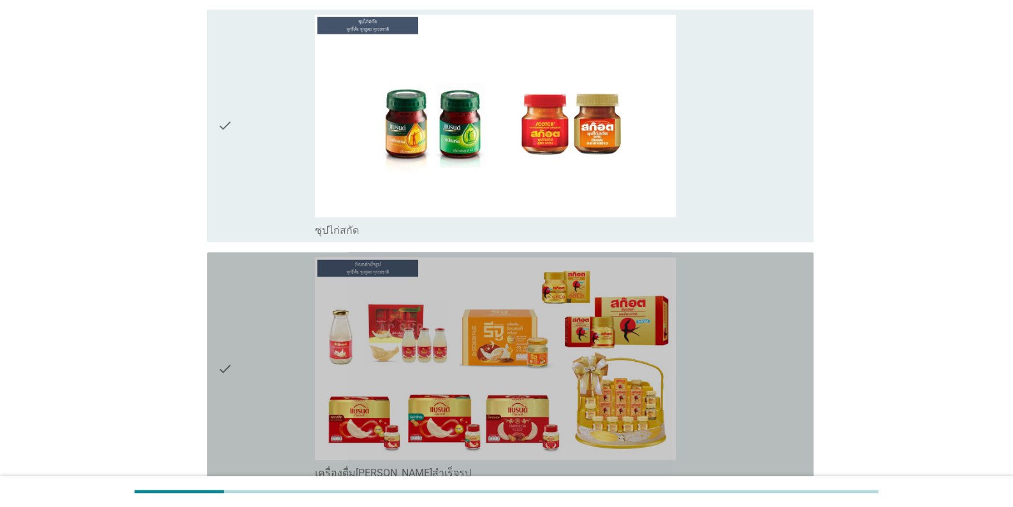
click at [227, 298] on icon "check" at bounding box center [224, 368] width 15 height 222
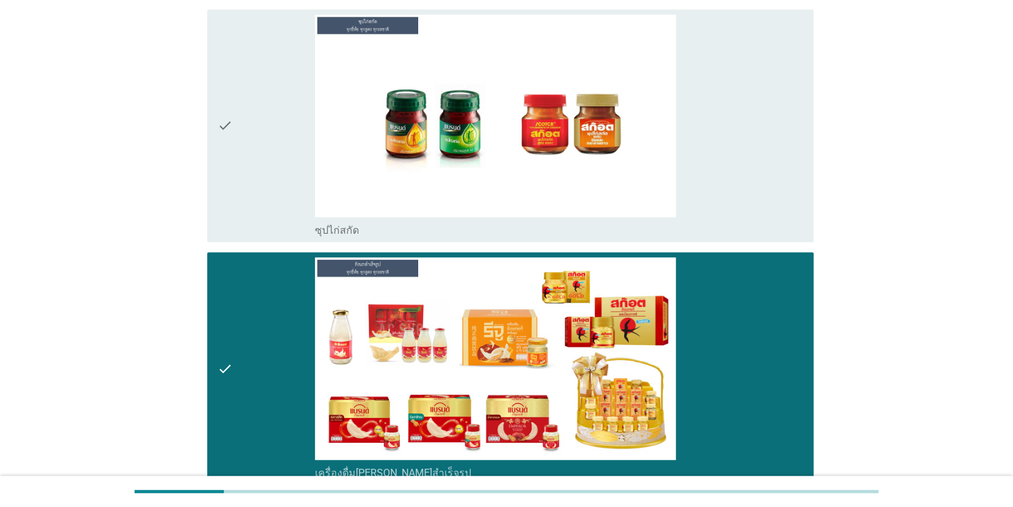
scroll to position [5393, 0]
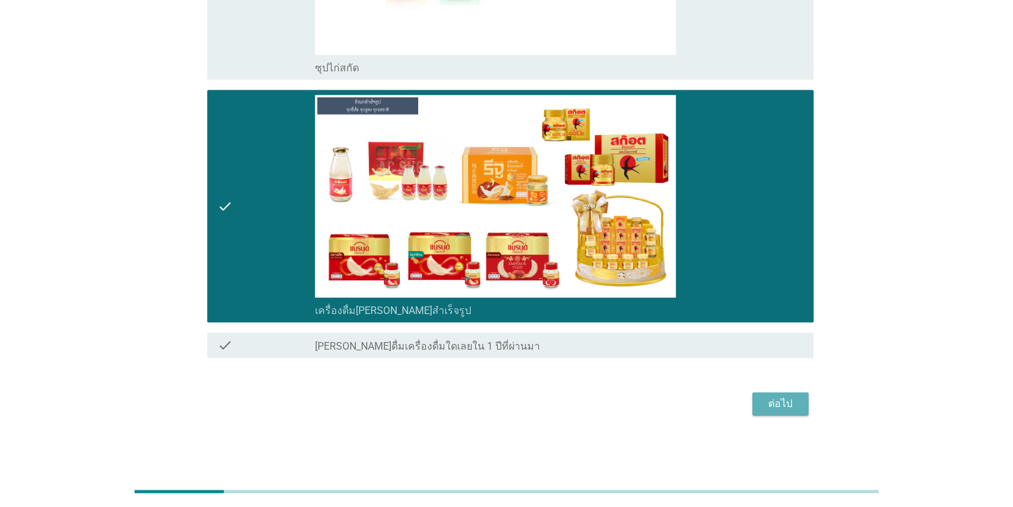
drag, startPoint x: 802, startPoint y: 408, endPoint x: 816, endPoint y: 409, distance: 14.1
click at [802, 408] on button "ต่อไป" at bounding box center [780, 404] width 56 height 23
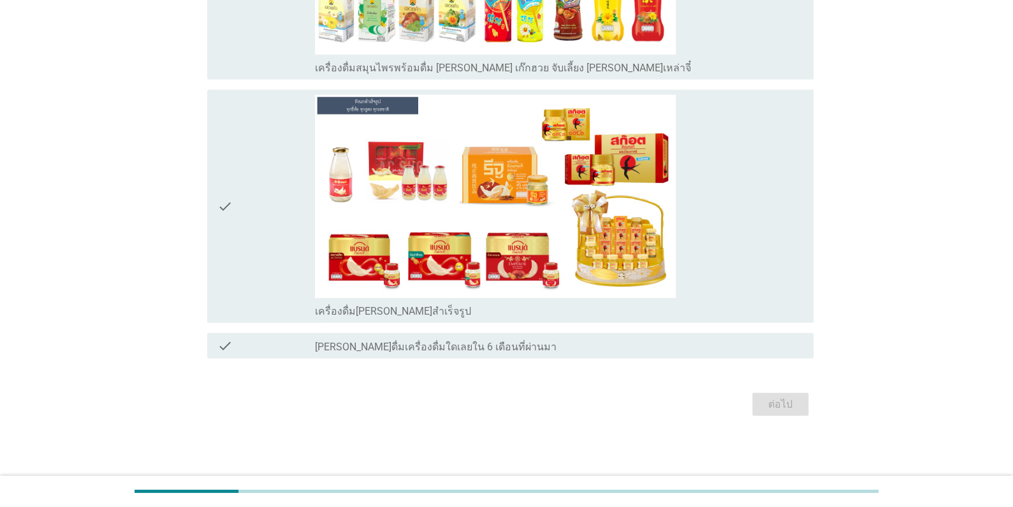
scroll to position [0, 0]
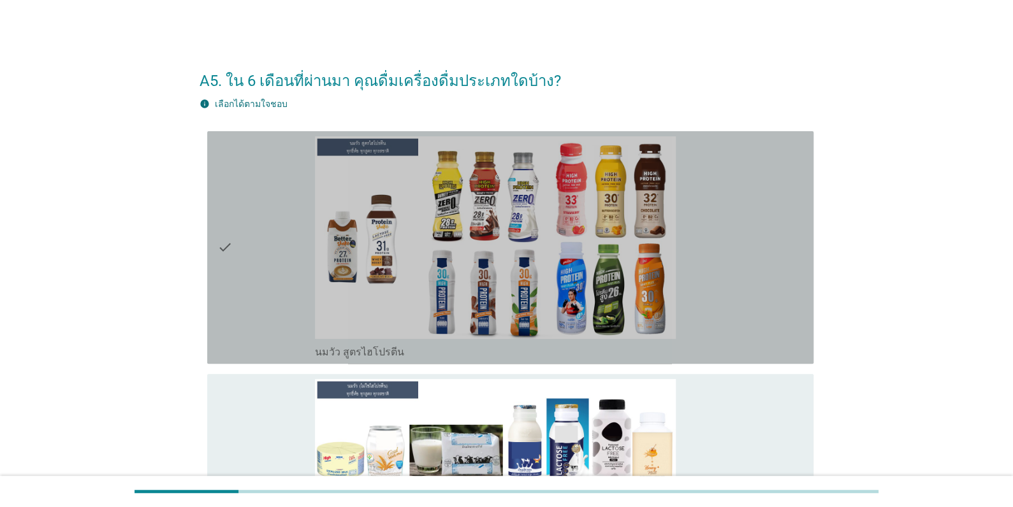
click at [273, 308] on div "check" at bounding box center [265, 247] width 97 height 222
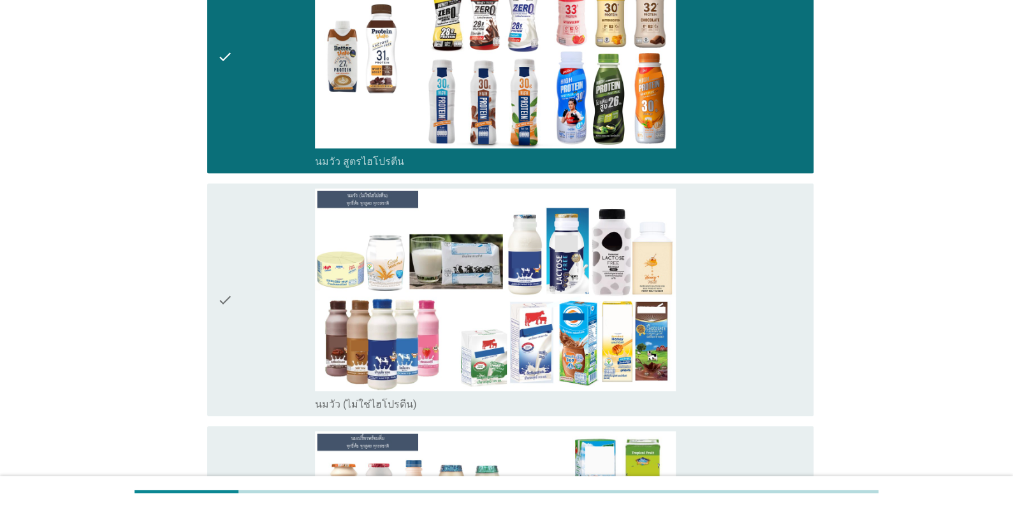
click at [266, 296] on div "check" at bounding box center [265, 300] width 97 height 222
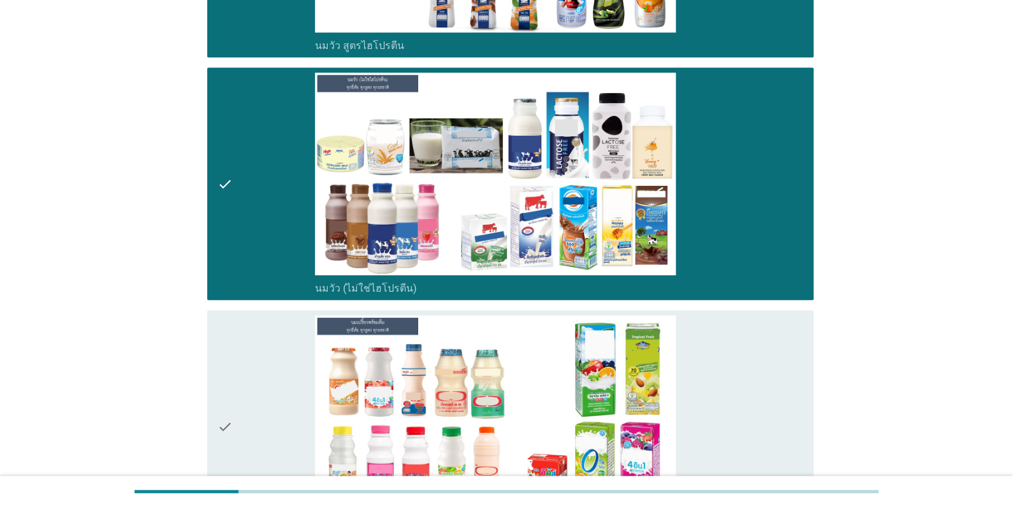
scroll to position [446, 0]
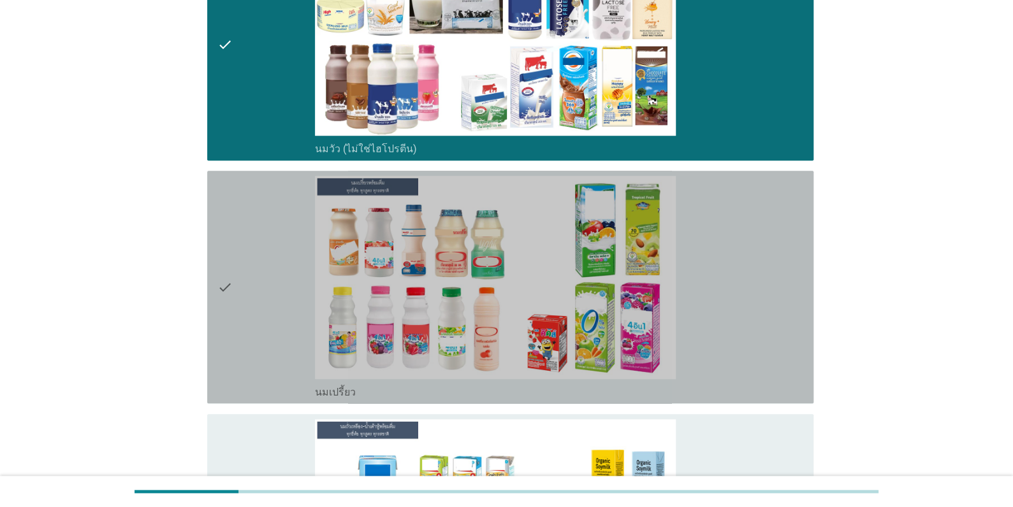
click at [264, 298] on div "check" at bounding box center [265, 287] width 97 height 222
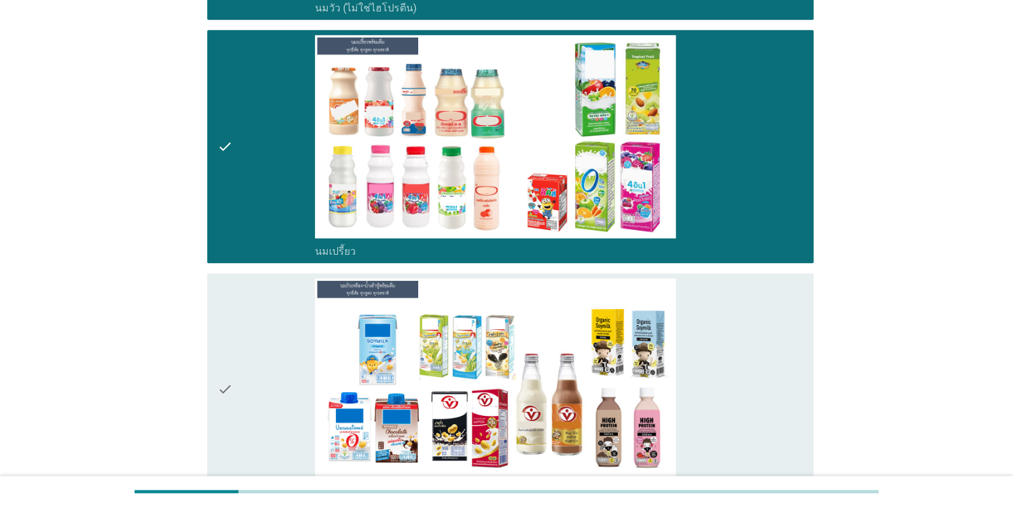
scroll to position [701, 0]
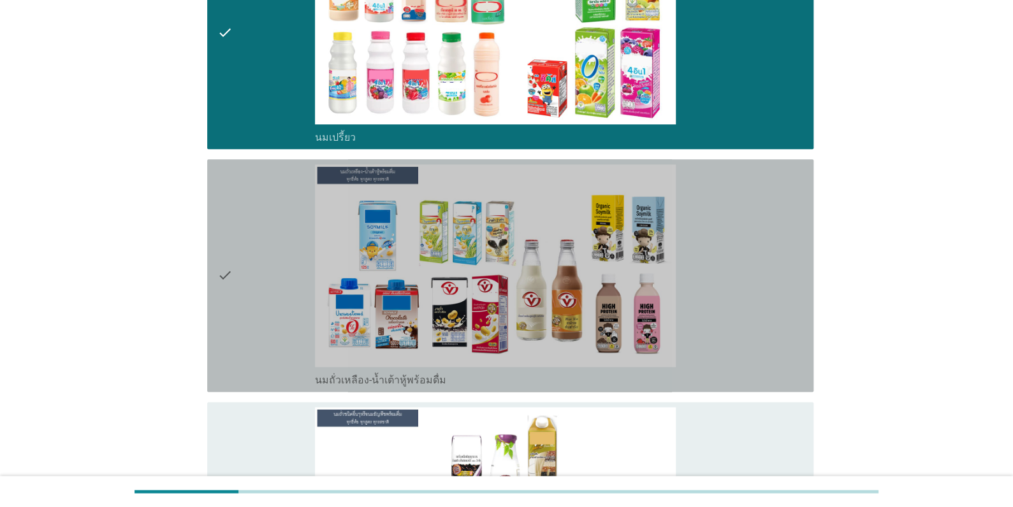
click at [264, 299] on div "check" at bounding box center [265, 275] width 97 height 222
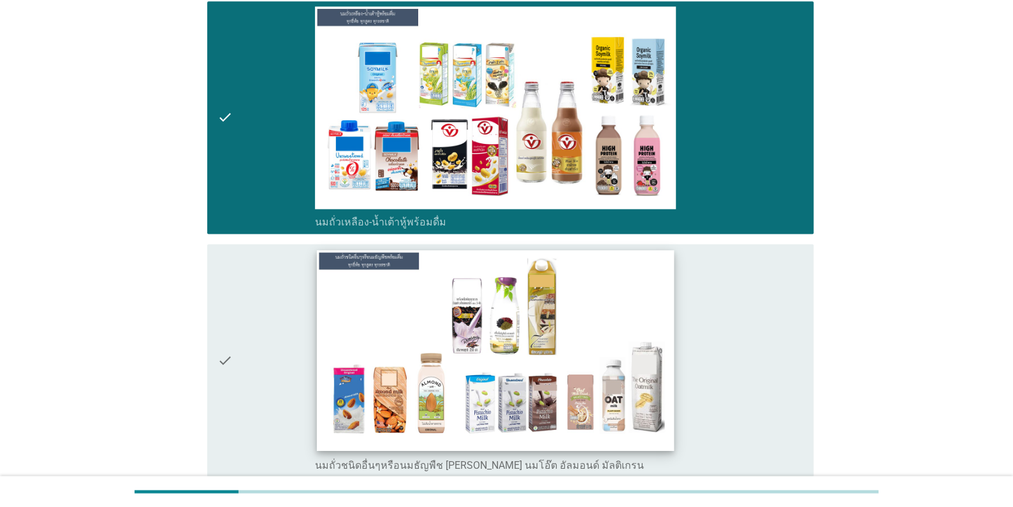
scroll to position [956, 0]
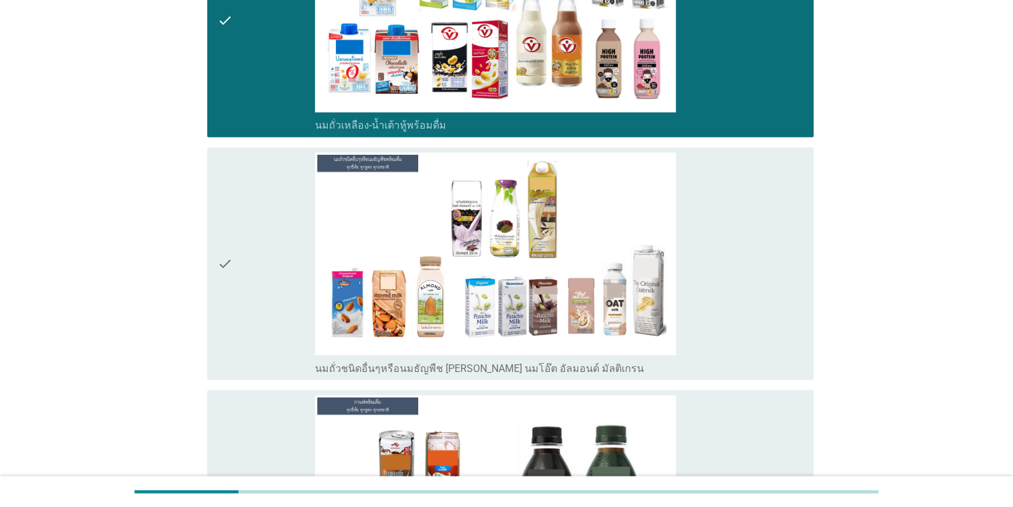
click at [292, 286] on div "check" at bounding box center [265, 263] width 97 height 222
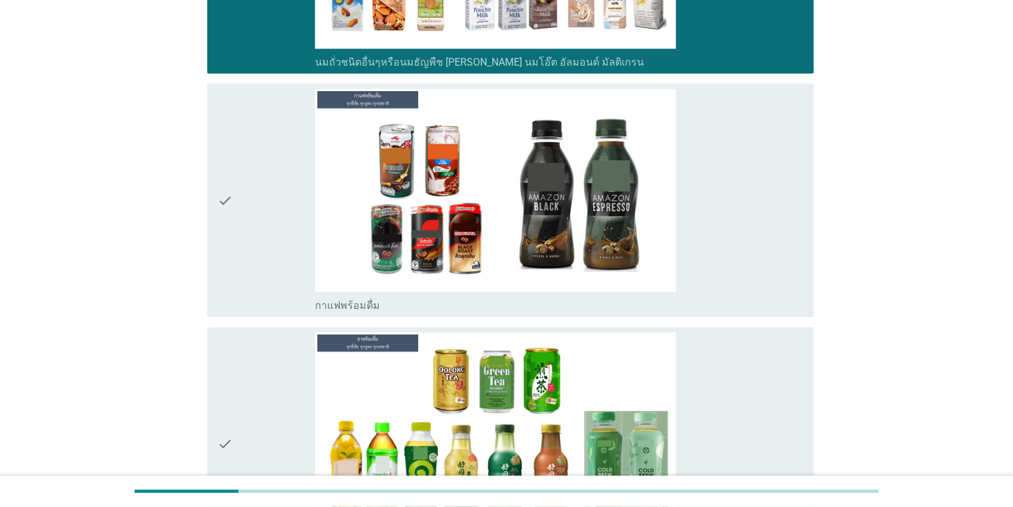
scroll to position [1401, 0]
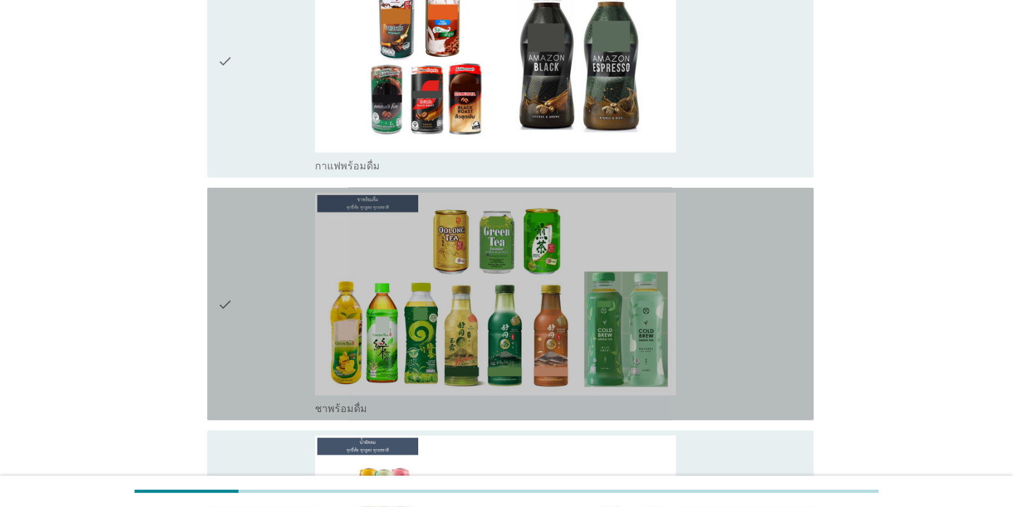
click at [268, 291] on div "check" at bounding box center [265, 304] width 97 height 222
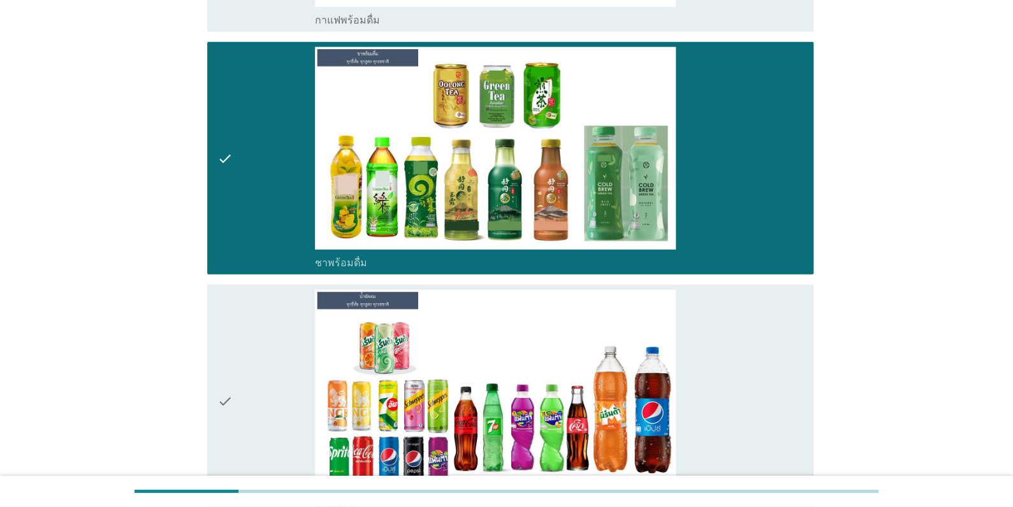
scroll to position [1657, 0]
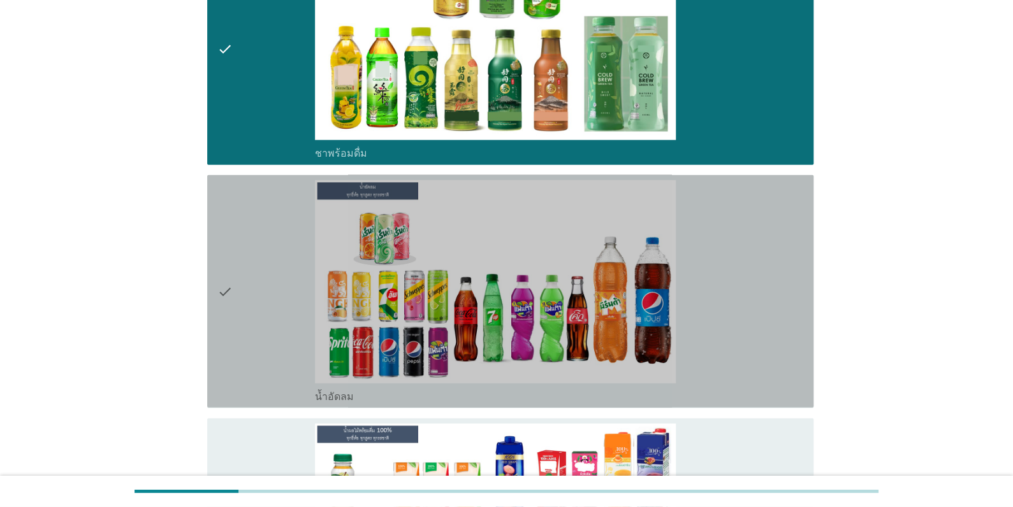
click at [274, 294] on div "check" at bounding box center [265, 291] width 97 height 222
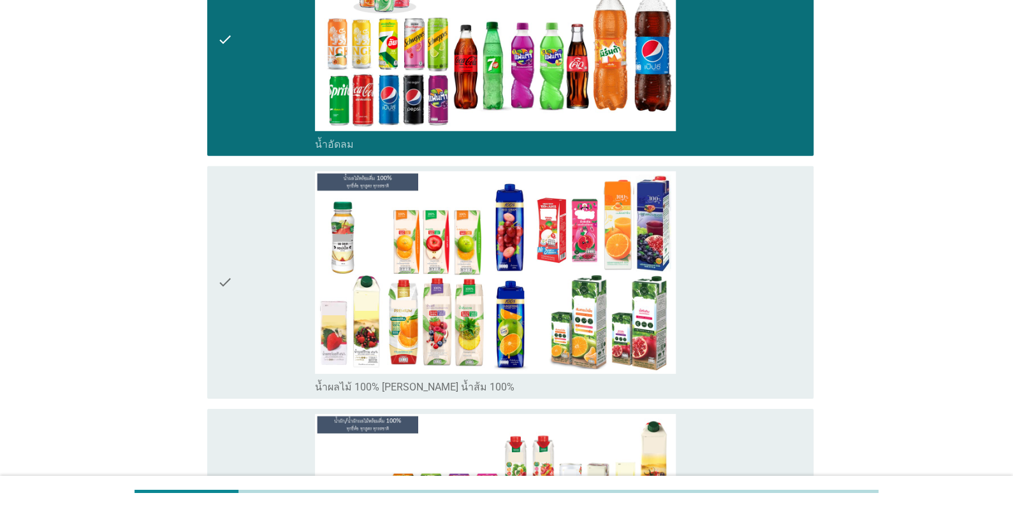
scroll to position [2038, 0]
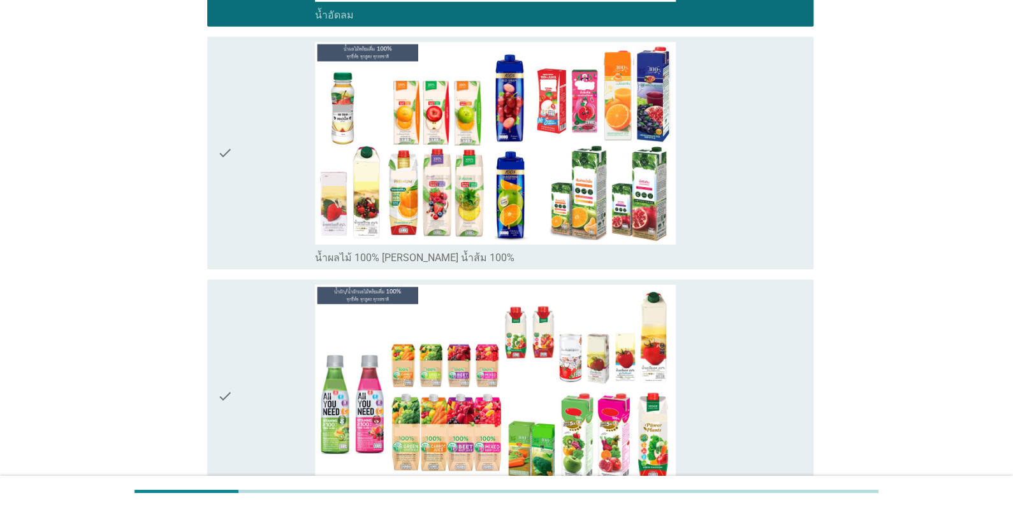
click at [273, 203] on div "check" at bounding box center [265, 153] width 97 height 222
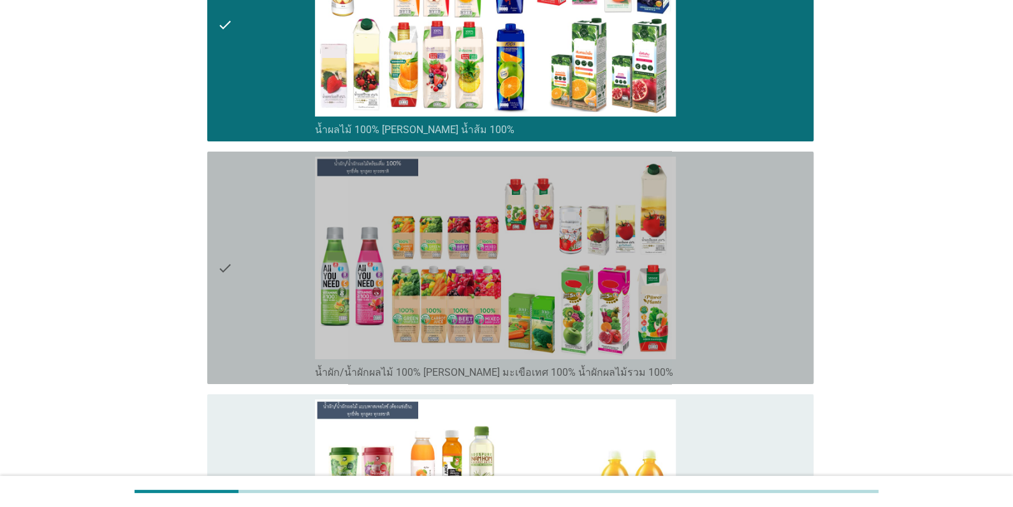
click at [275, 234] on div "check" at bounding box center [265, 268] width 97 height 222
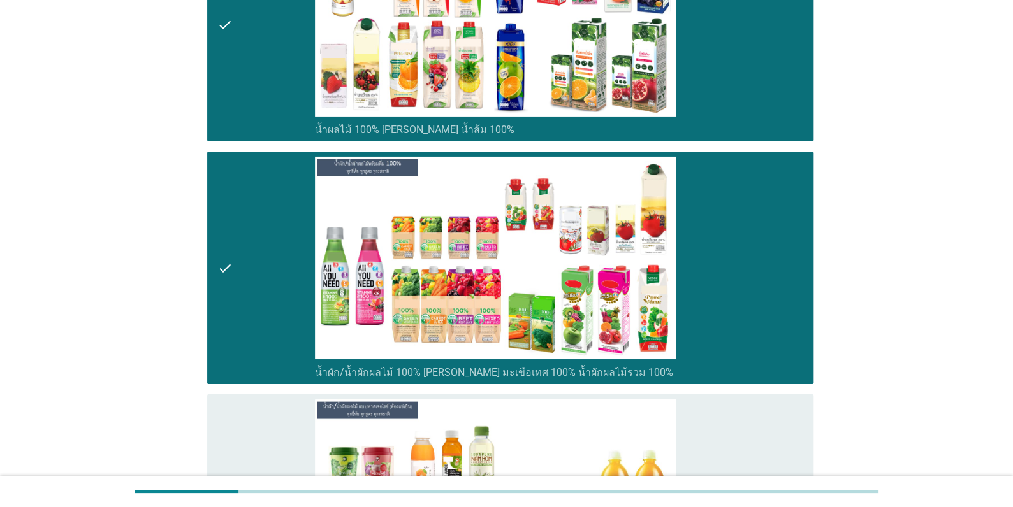
scroll to position [2357, 0]
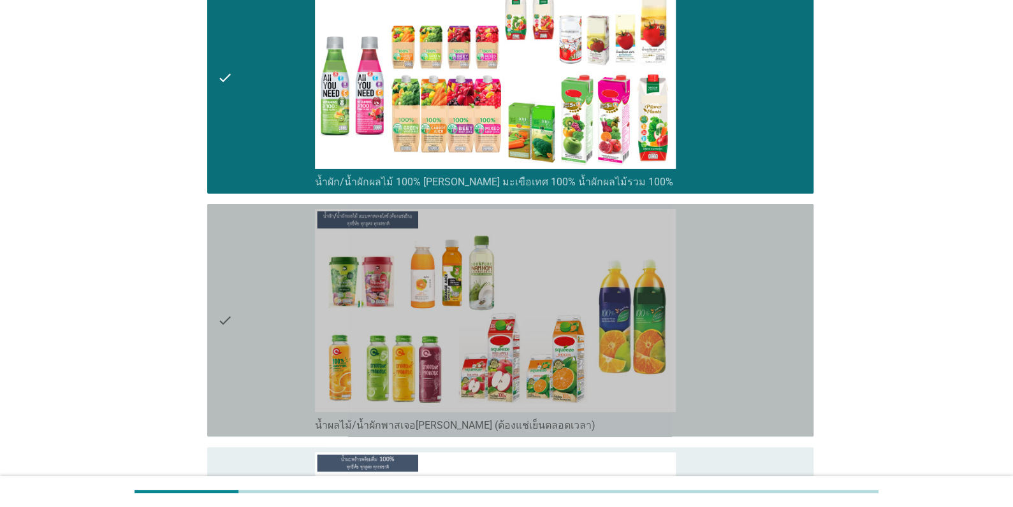
click at [261, 269] on div "check" at bounding box center [265, 320] width 97 height 222
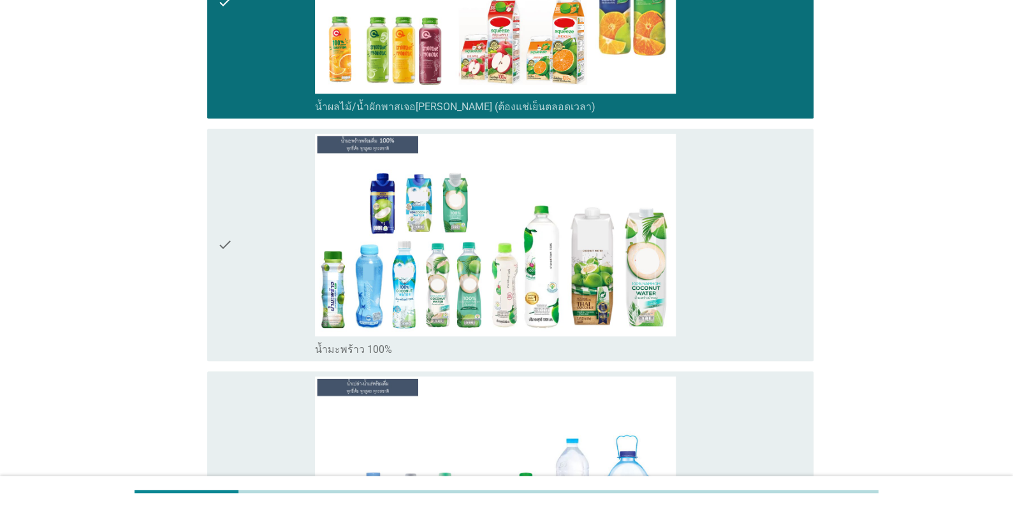
scroll to position [2994, 0]
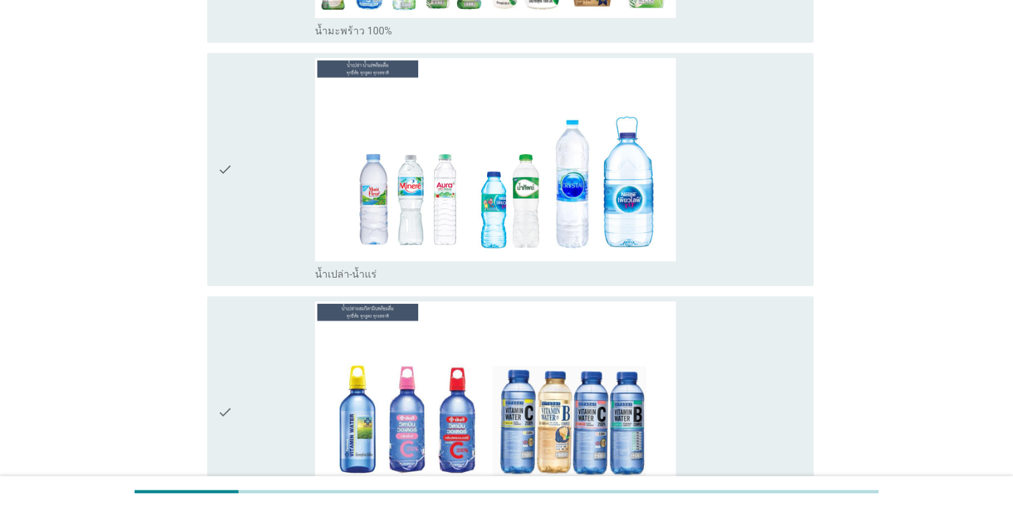
click at [276, 231] on div "check" at bounding box center [265, 169] width 97 height 222
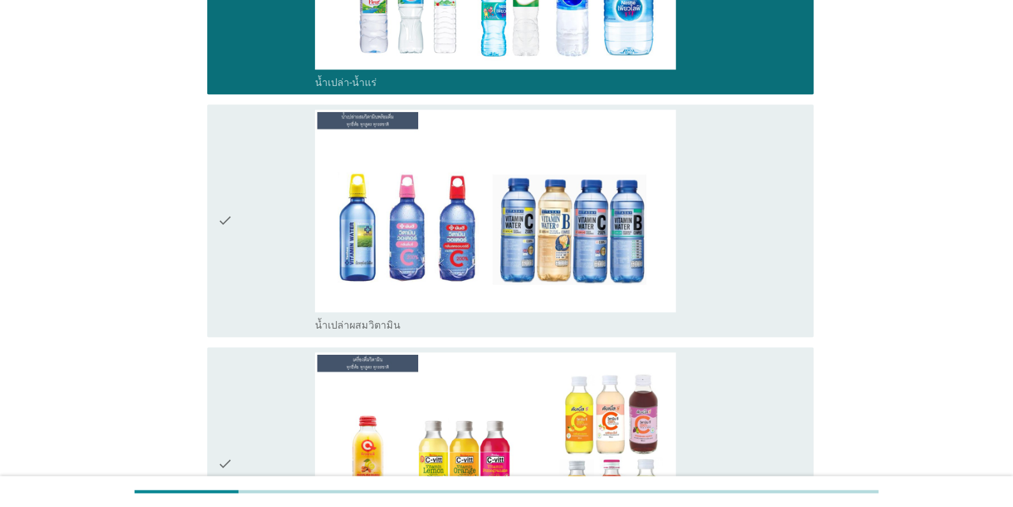
click at [273, 245] on div "check" at bounding box center [265, 221] width 97 height 222
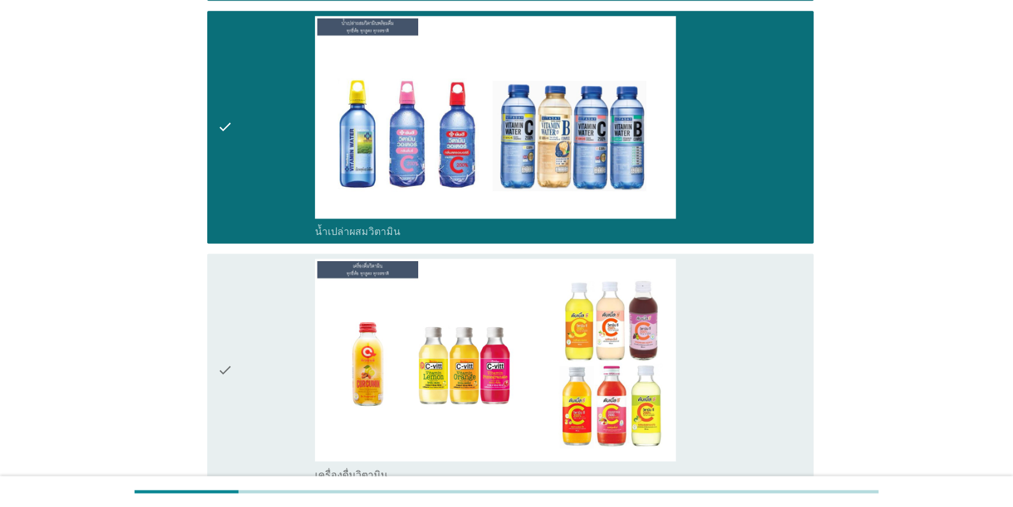
scroll to position [3377, 0]
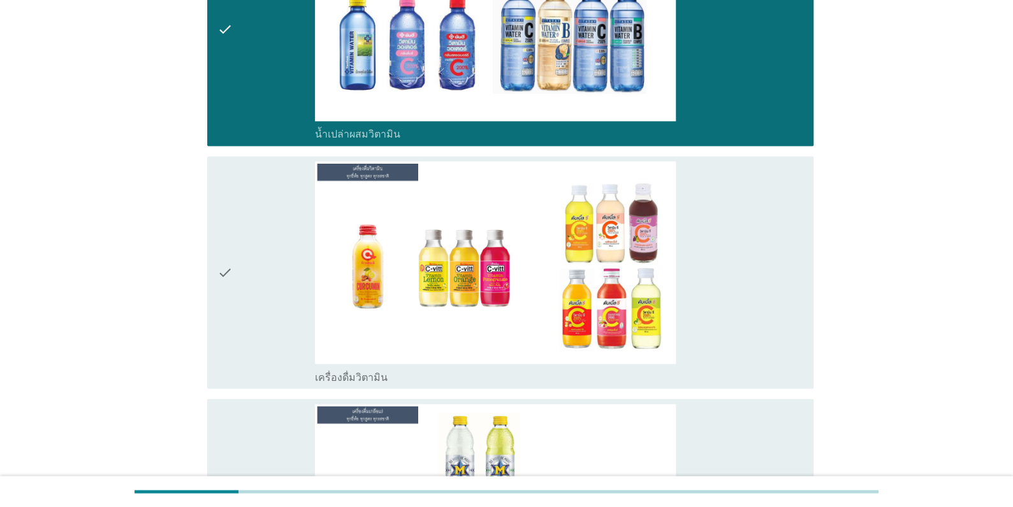
click at [273, 246] on div "check" at bounding box center [265, 272] width 97 height 222
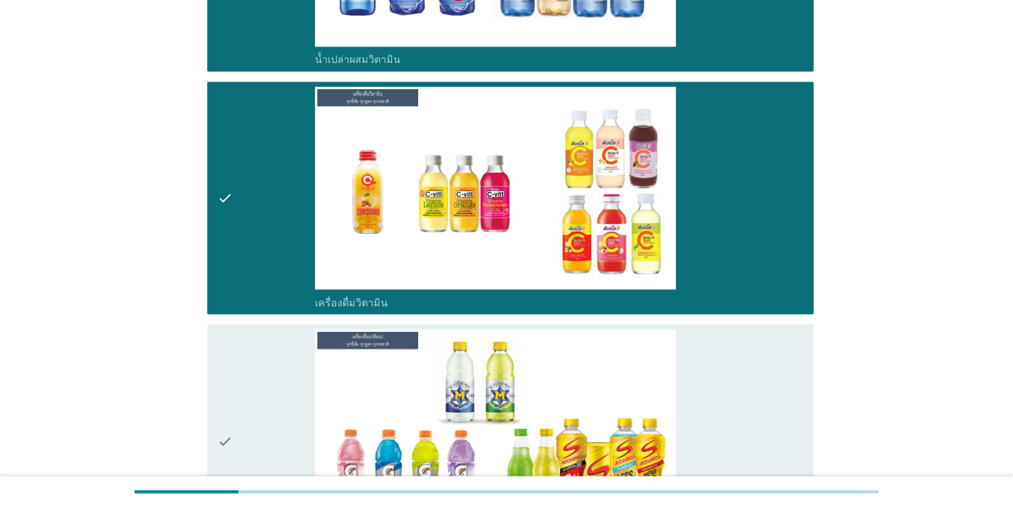
scroll to position [3631, 0]
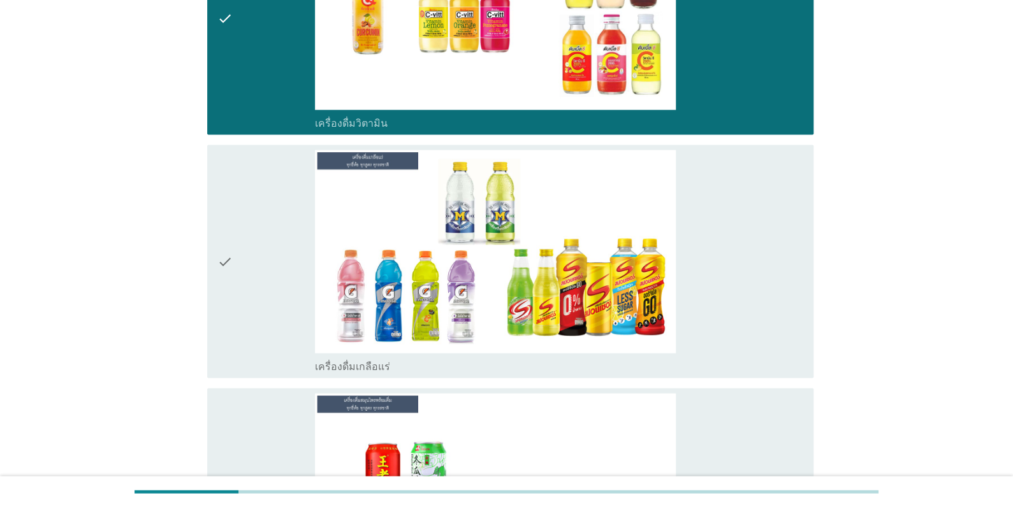
click at [273, 248] on div "check" at bounding box center [265, 261] width 97 height 222
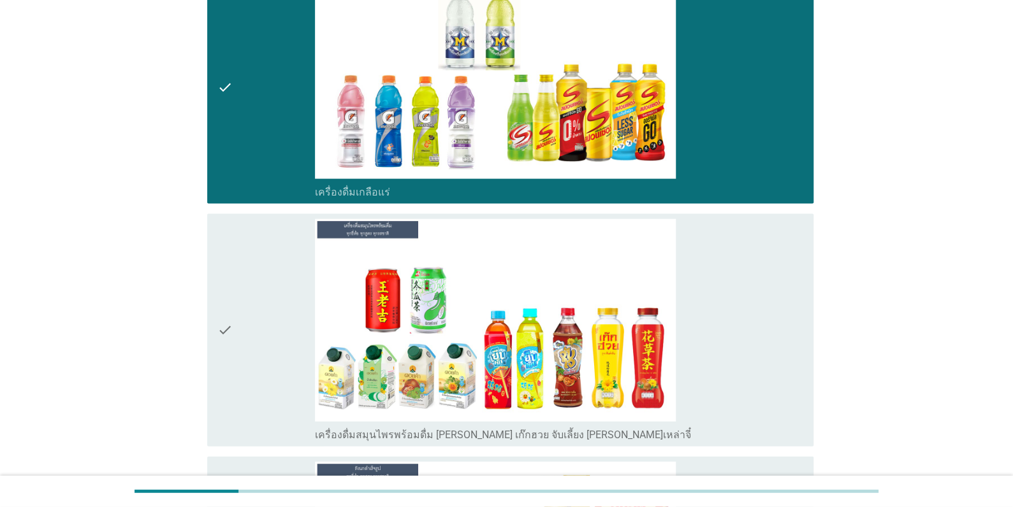
scroll to position [3886, 0]
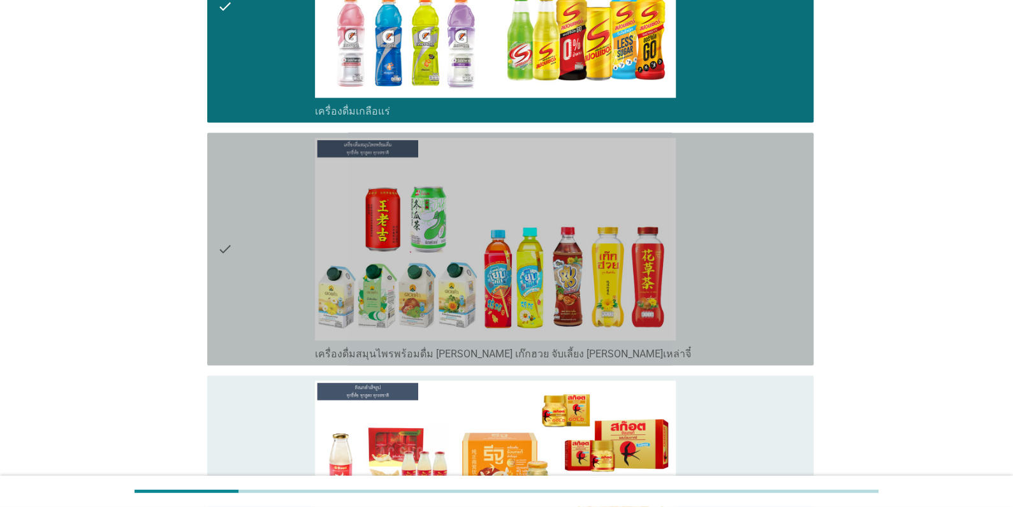
click at [273, 250] on div "check" at bounding box center [265, 249] width 97 height 222
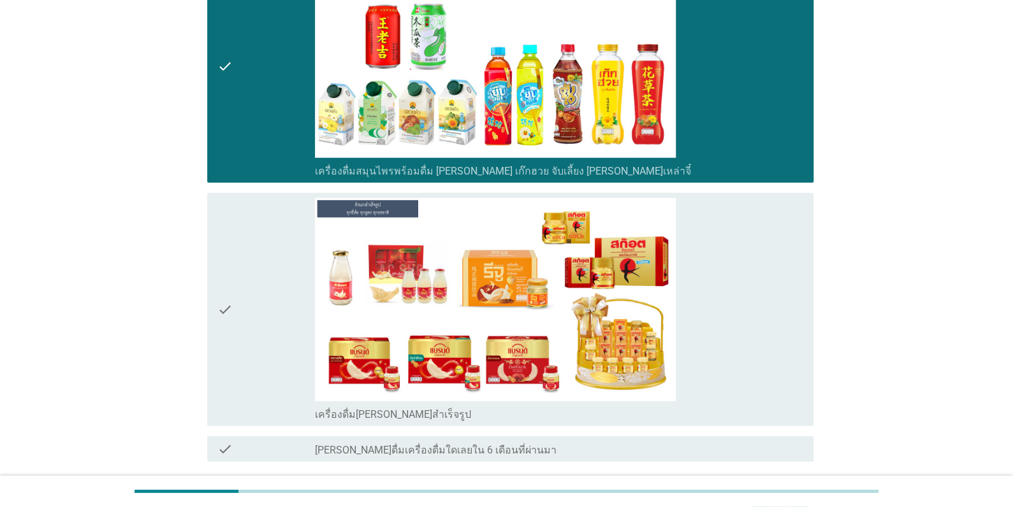
scroll to position [4078, 0]
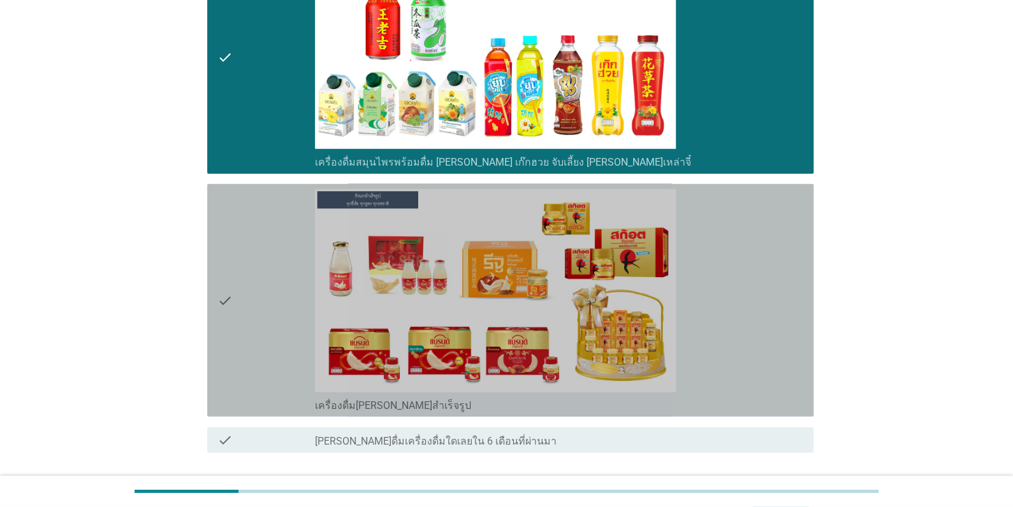
click at [273, 250] on div "check" at bounding box center [265, 300] width 97 height 222
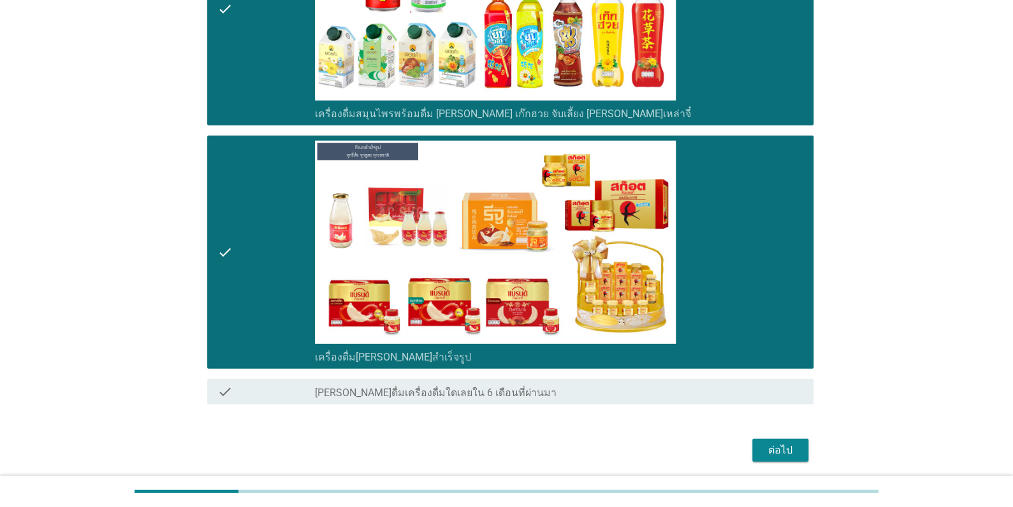
scroll to position [4177, 0]
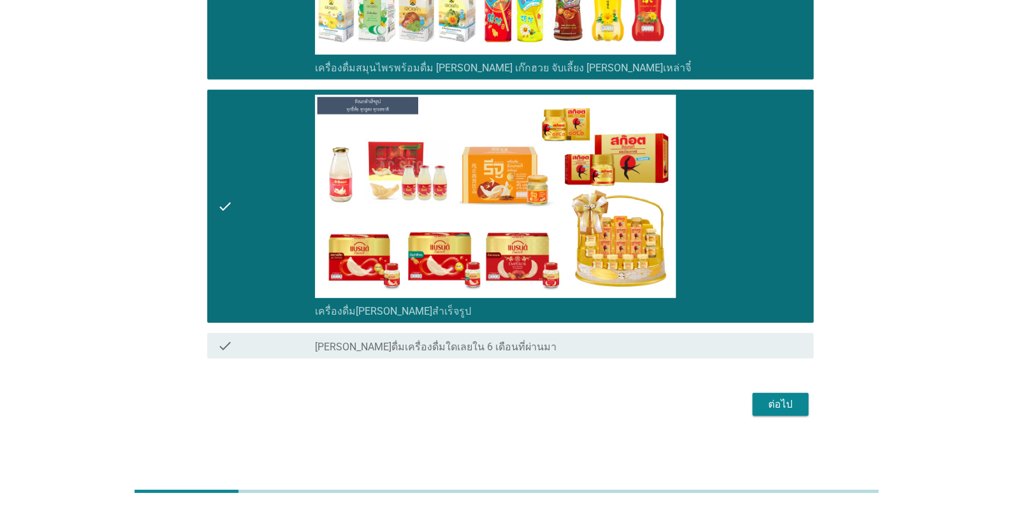
click at [798, 410] on button "ต่อไป" at bounding box center [780, 404] width 56 height 23
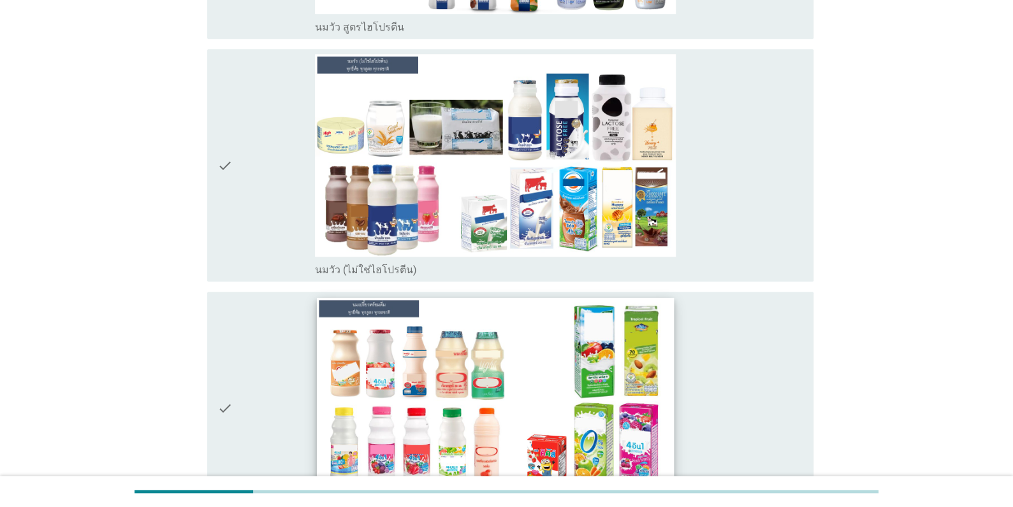
scroll to position [382, 0]
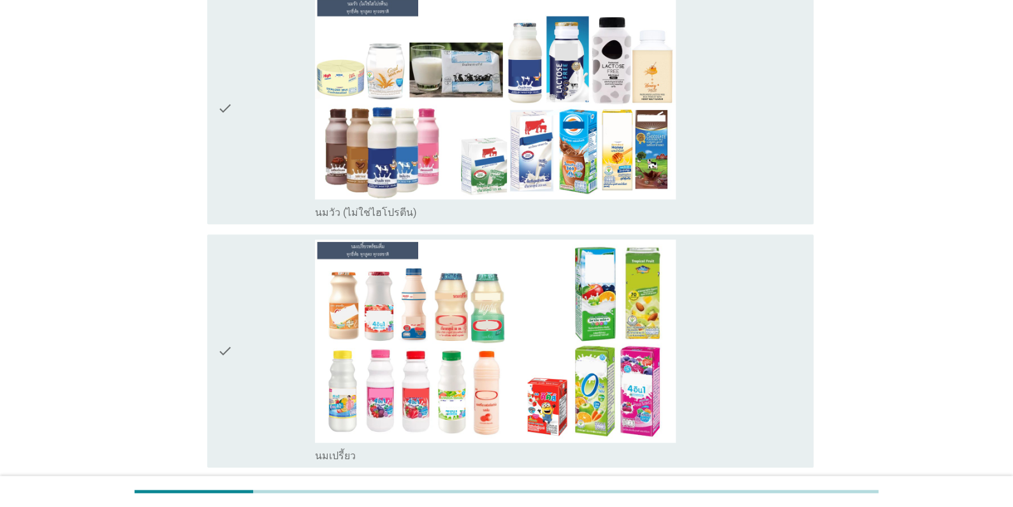
click at [253, 127] on div "check" at bounding box center [265, 108] width 97 height 222
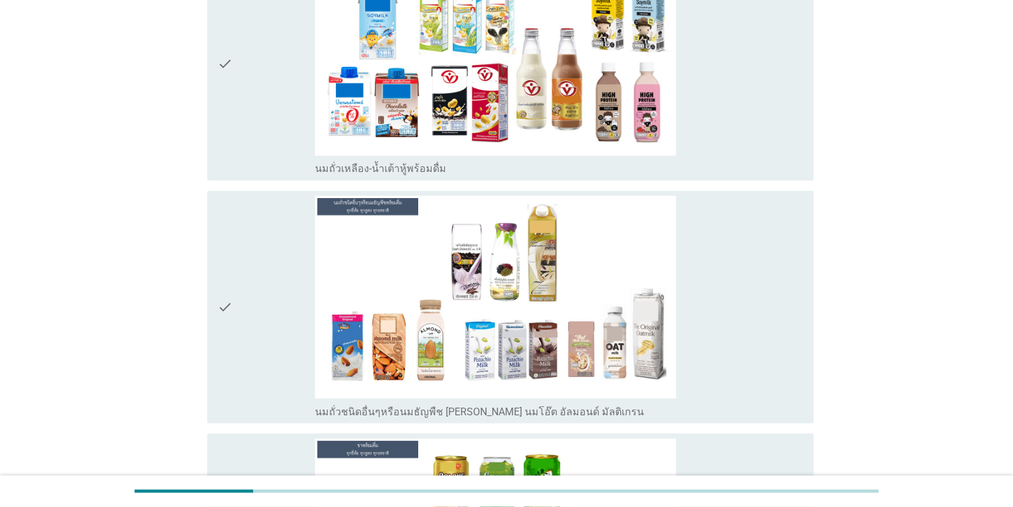
scroll to position [1020, 0]
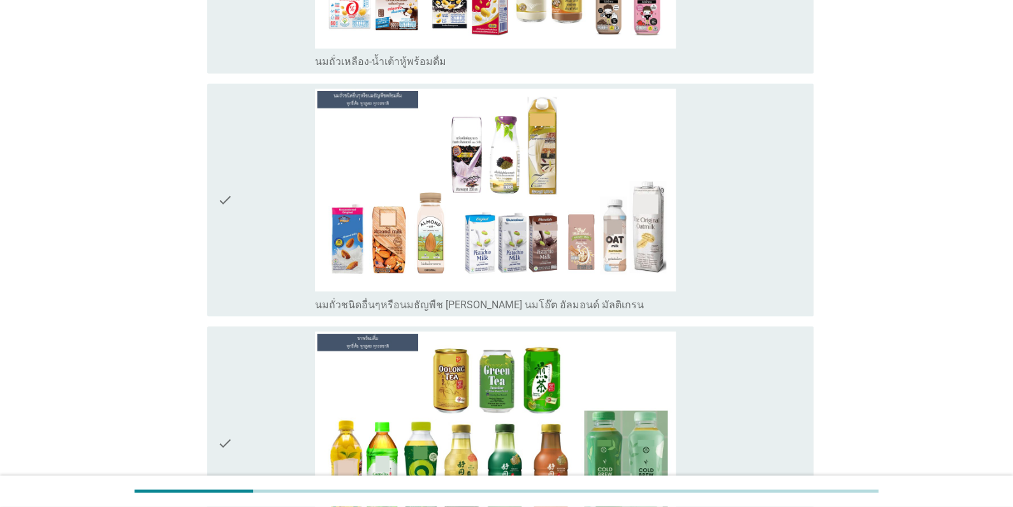
click at [270, 214] on div "check" at bounding box center [265, 200] width 97 height 222
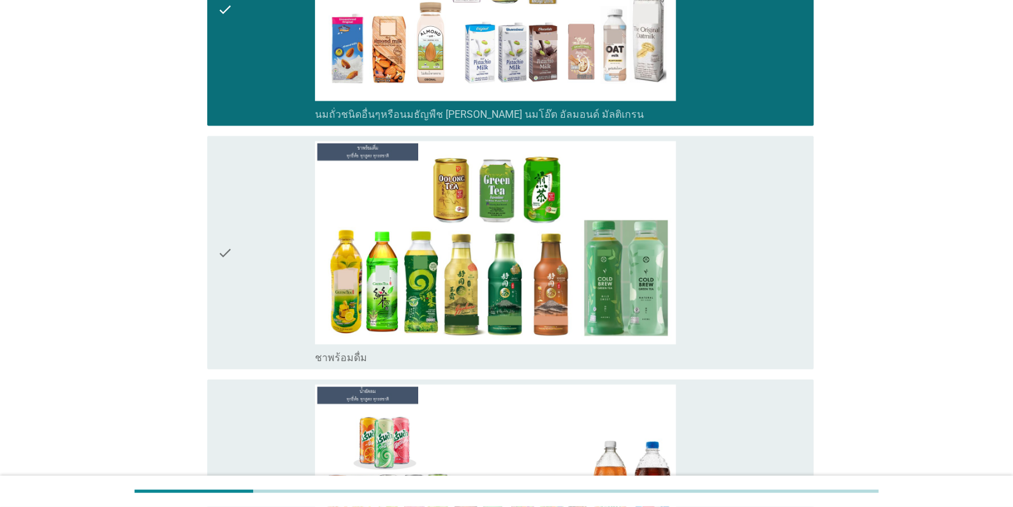
click at [271, 219] on div "check" at bounding box center [265, 252] width 97 height 222
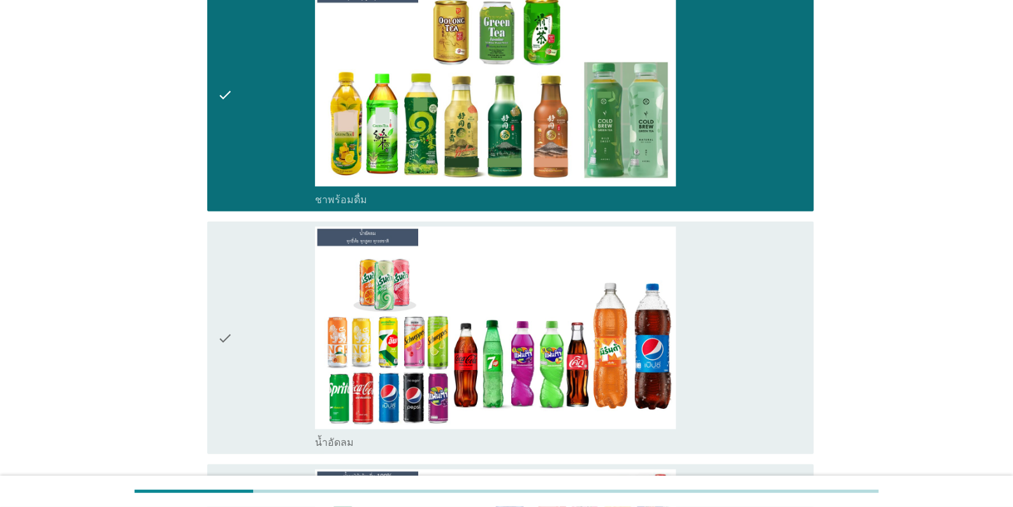
scroll to position [1465, 0]
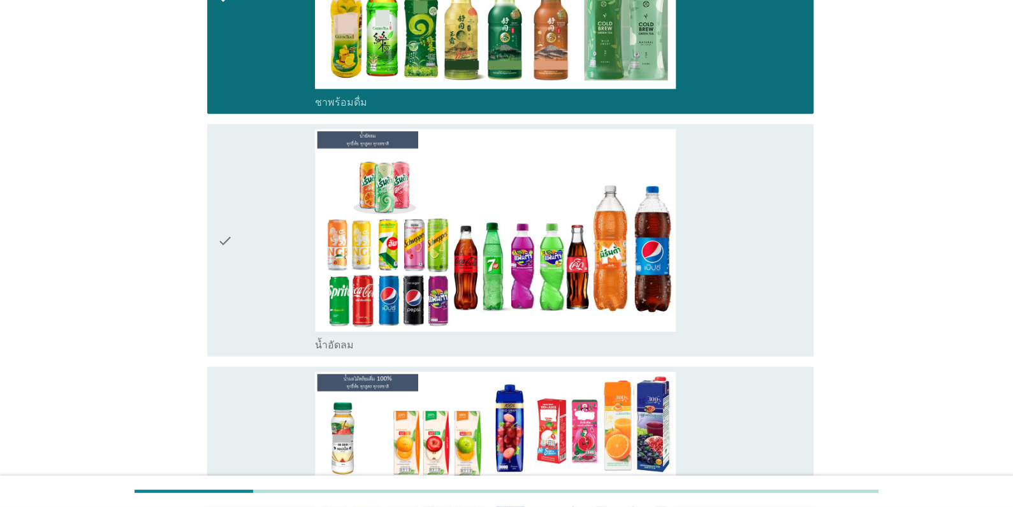
click at [273, 231] on div "check" at bounding box center [265, 240] width 97 height 222
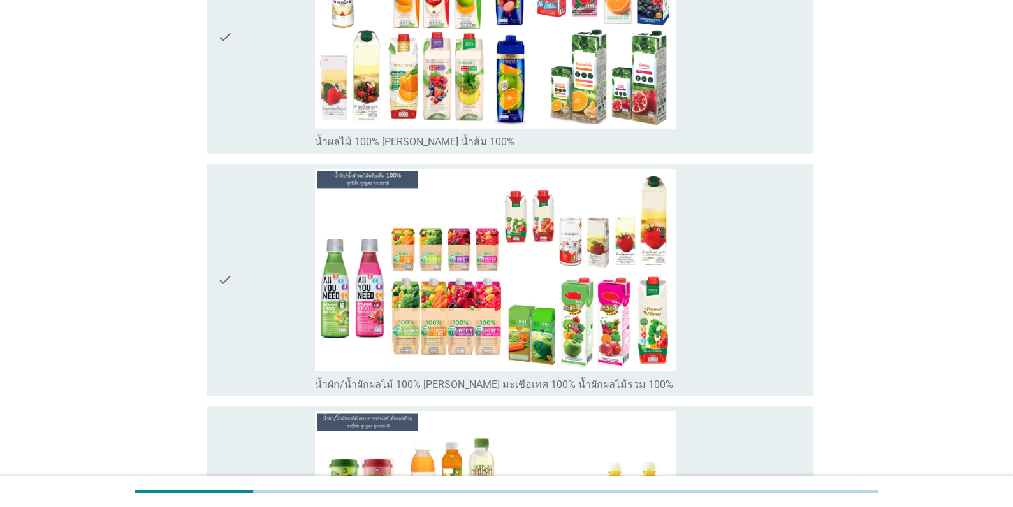
scroll to position [2038, 0]
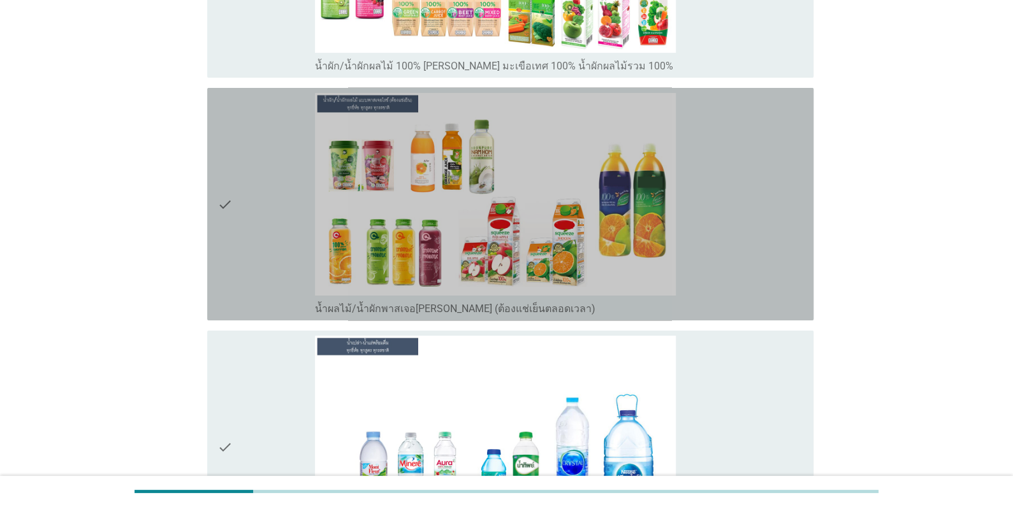
click at [273, 224] on div "check" at bounding box center [265, 204] width 97 height 222
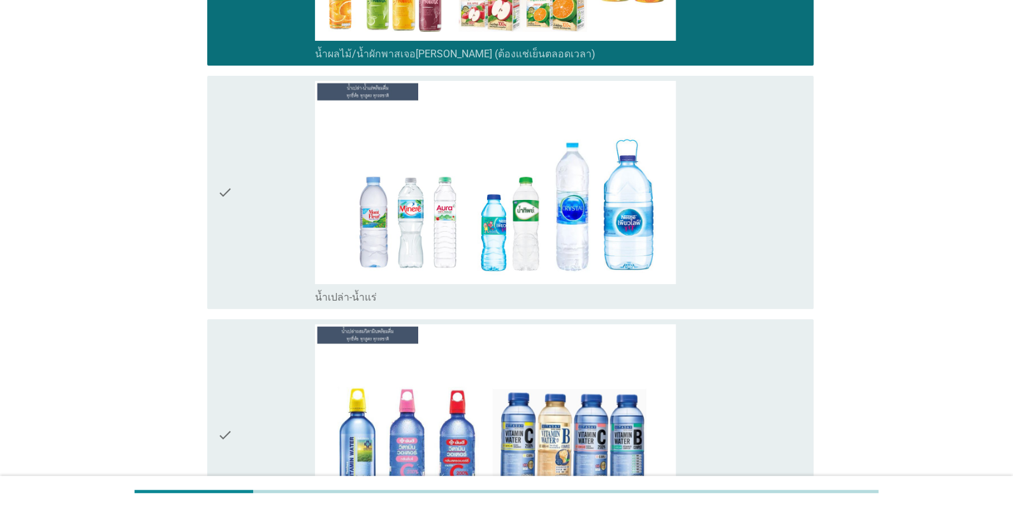
click at [271, 226] on div "check" at bounding box center [265, 192] width 97 height 222
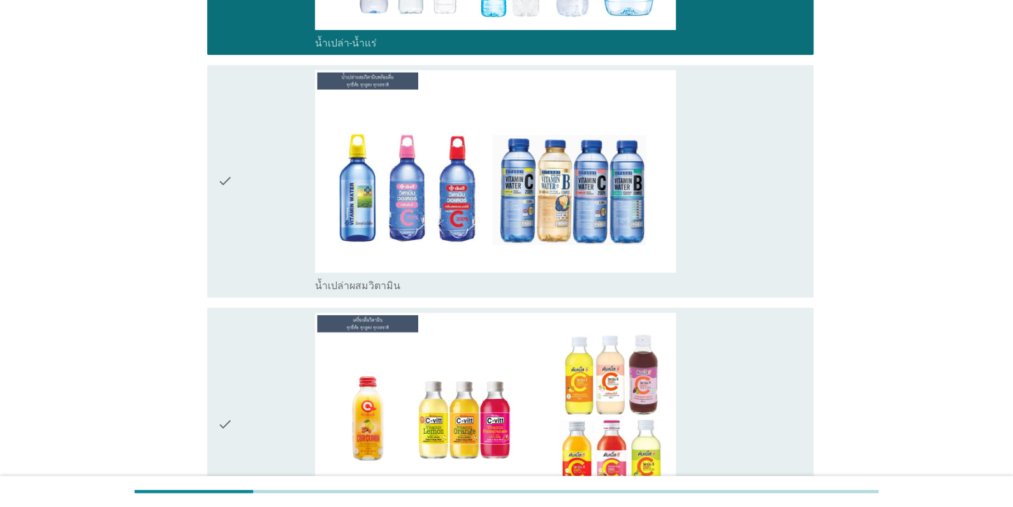
click at [271, 227] on div "check" at bounding box center [265, 181] width 97 height 222
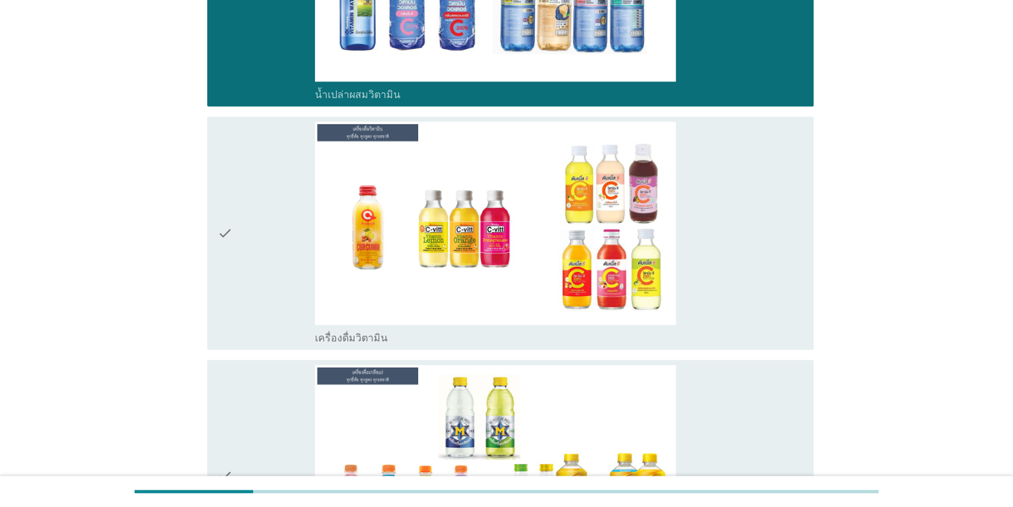
click at [270, 227] on div "check" at bounding box center [265, 233] width 97 height 222
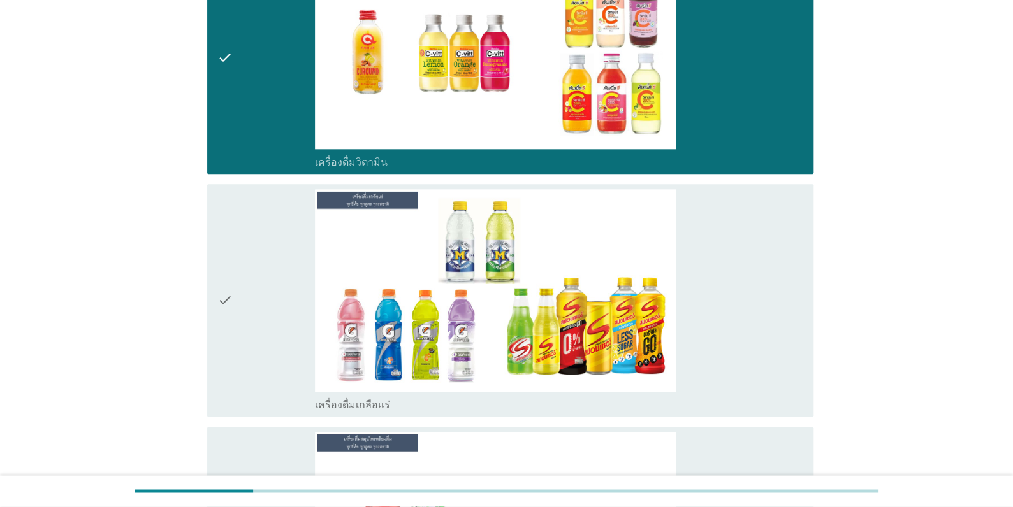
scroll to position [3249, 0]
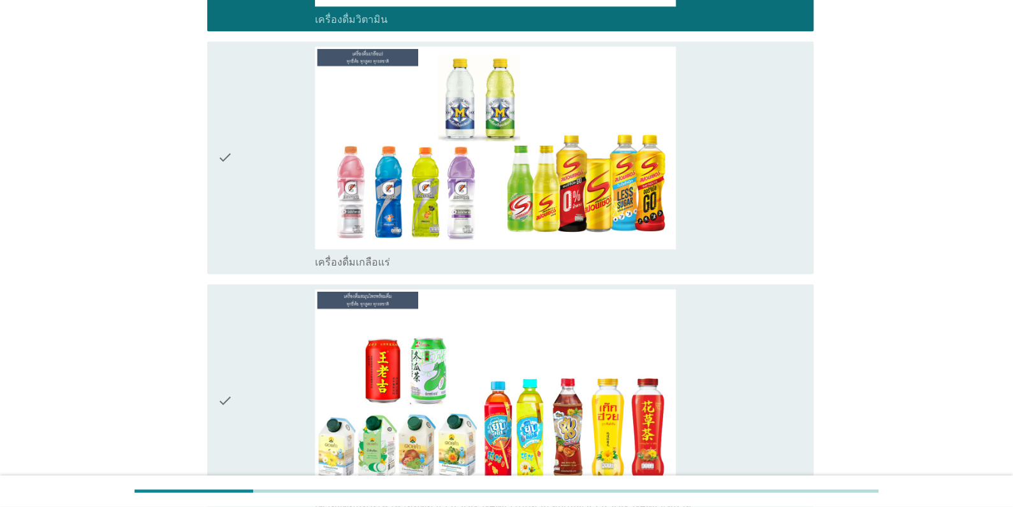
click at [246, 185] on div "check" at bounding box center [265, 158] width 97 height 222
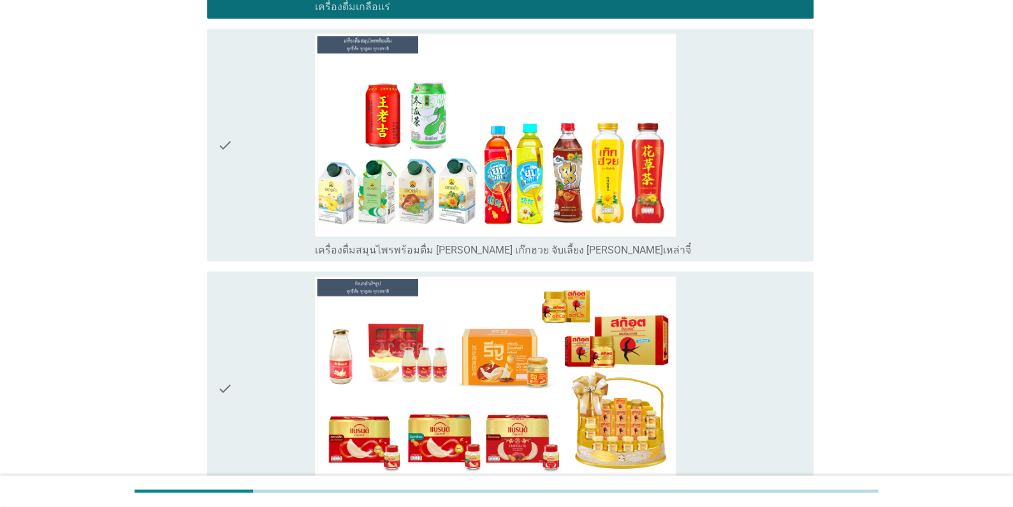
click at [252, 195] on div "check" at bounding box center [265, 145] width 97 height 222
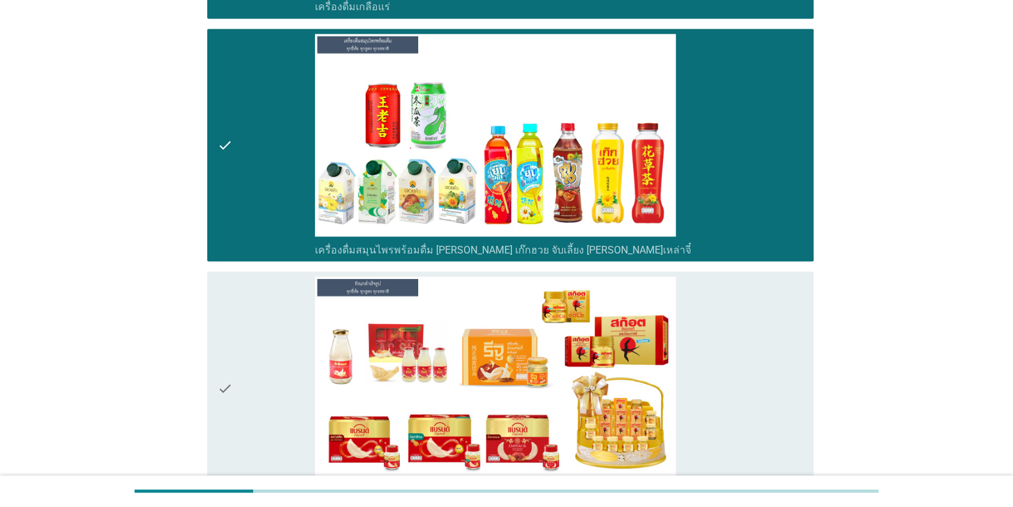
scroll to position [3690, 0]
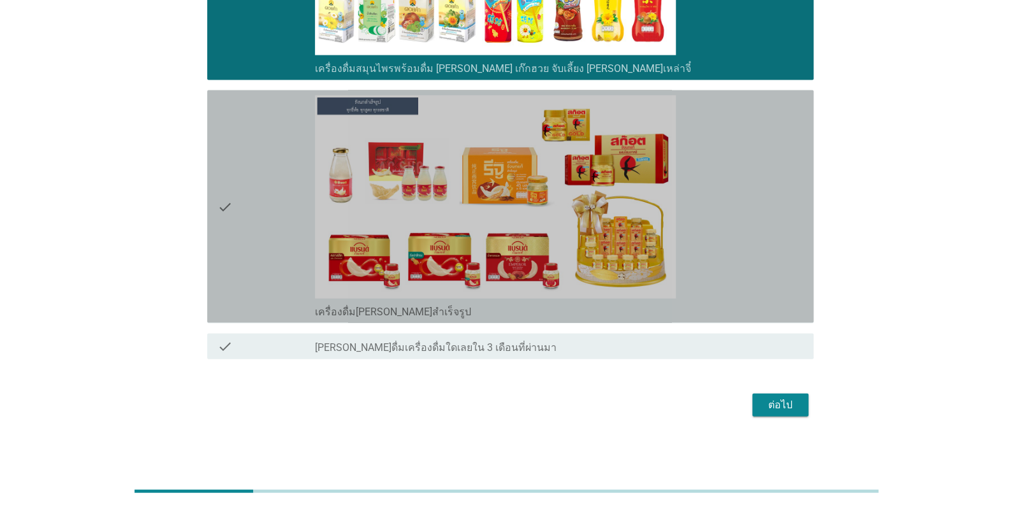
click at [251, 196] on div "check" at bounding box center [265, 206] width 97 height 222
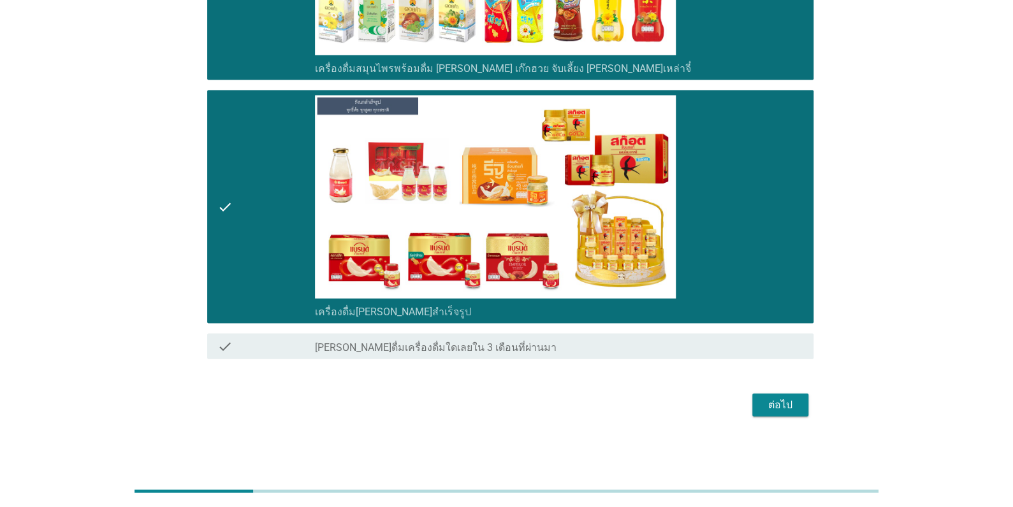
click at [772, 403] on div "ต่อไป" at bounding box center [780, 404] width 36 height 15
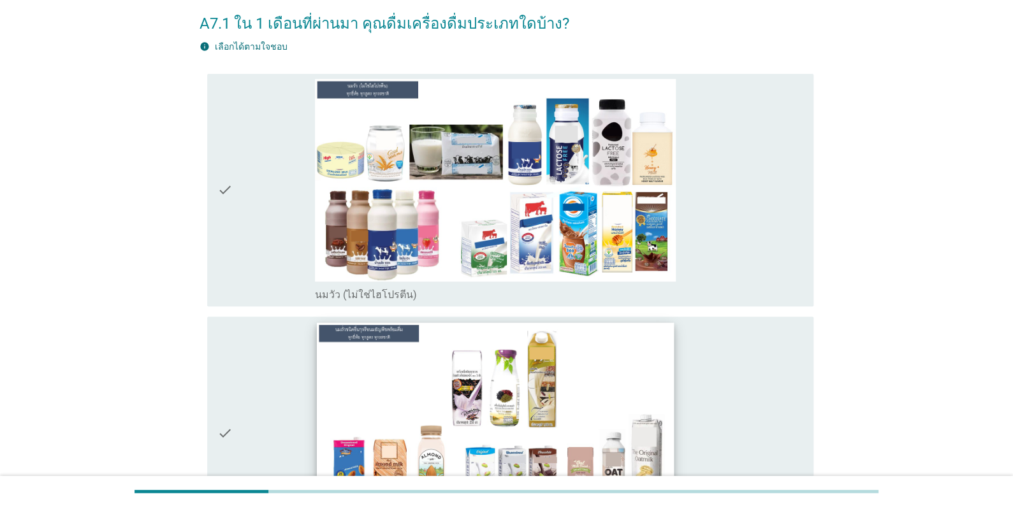
scroll to position [191, 0]
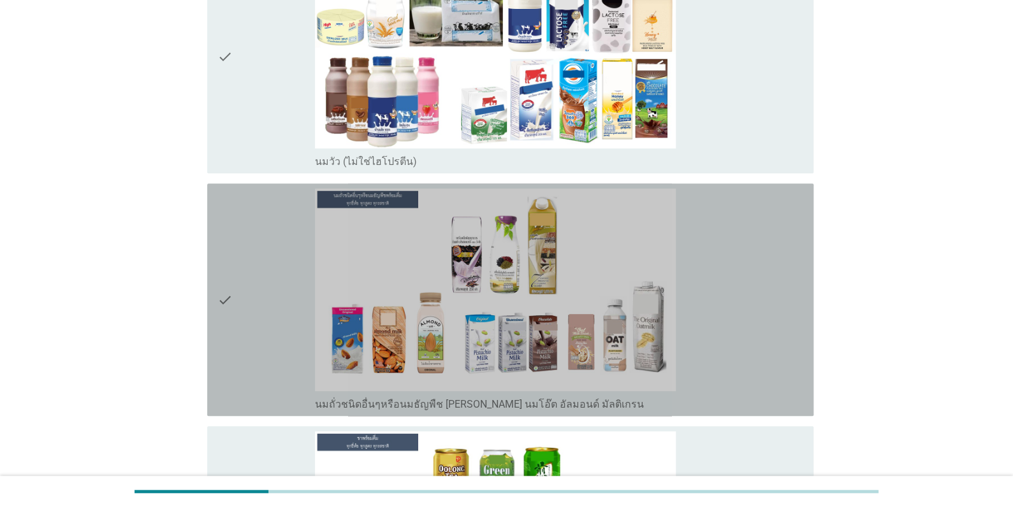
click at [251, 338] on div "check" at bounding box center [265, 300] width 97 height 222
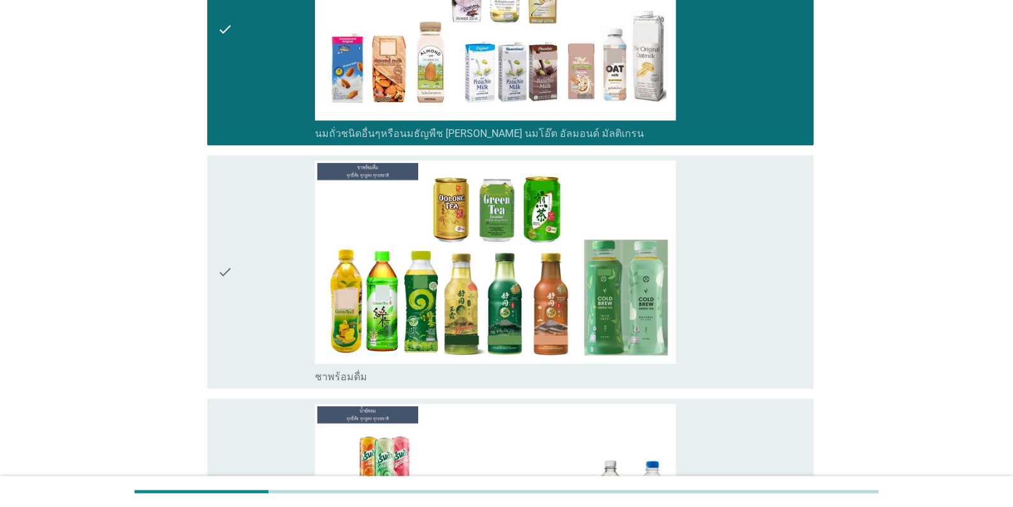
click at [248, 334] on div "check" at bounding box center [265, 272] width 97 height 222
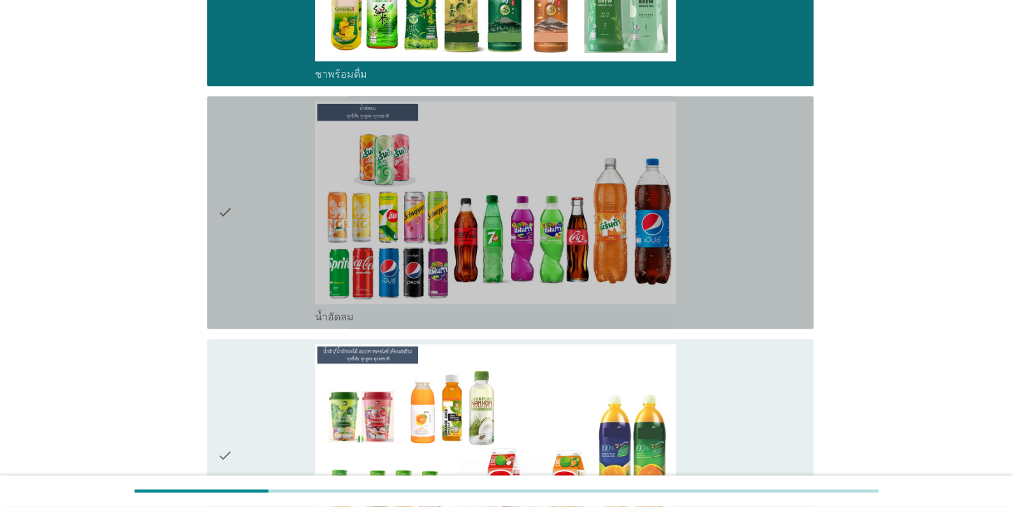
click at [257, 263] on div "check" at bounding box center [265, 212] width 97 height 222
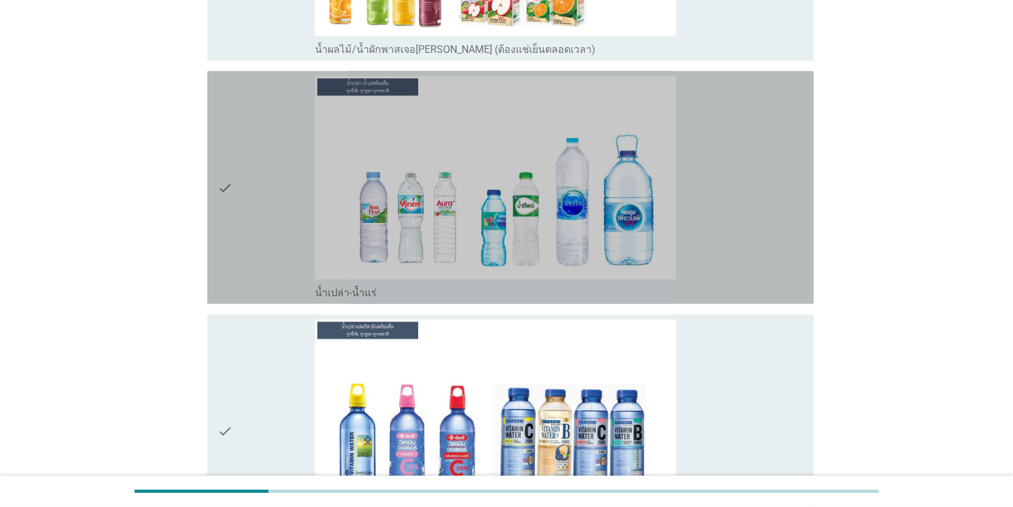
click at [257, 261] on div "check" at bounding box center [265, 187] width 97 height 222
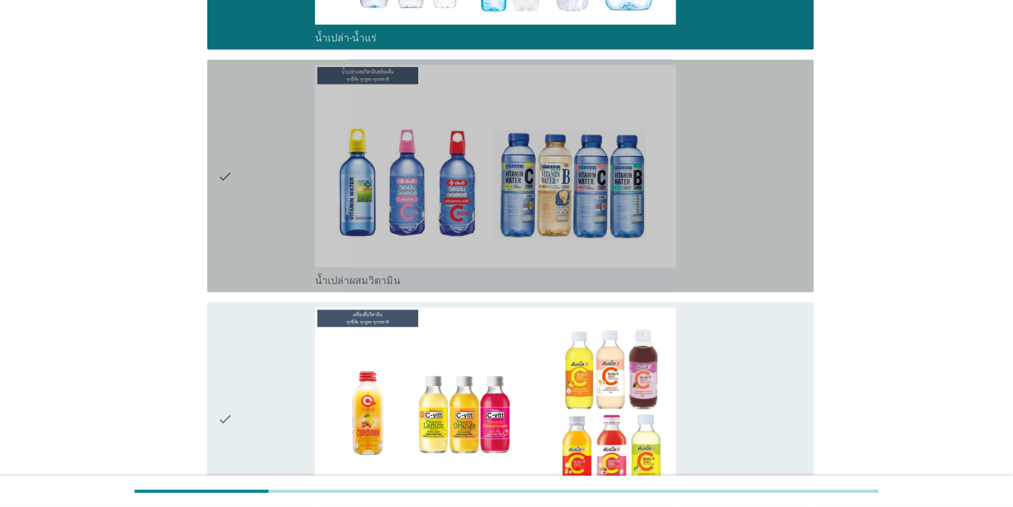
click at [257, 263] on div "check" at bounding box center [265, 176] width 97 height 222
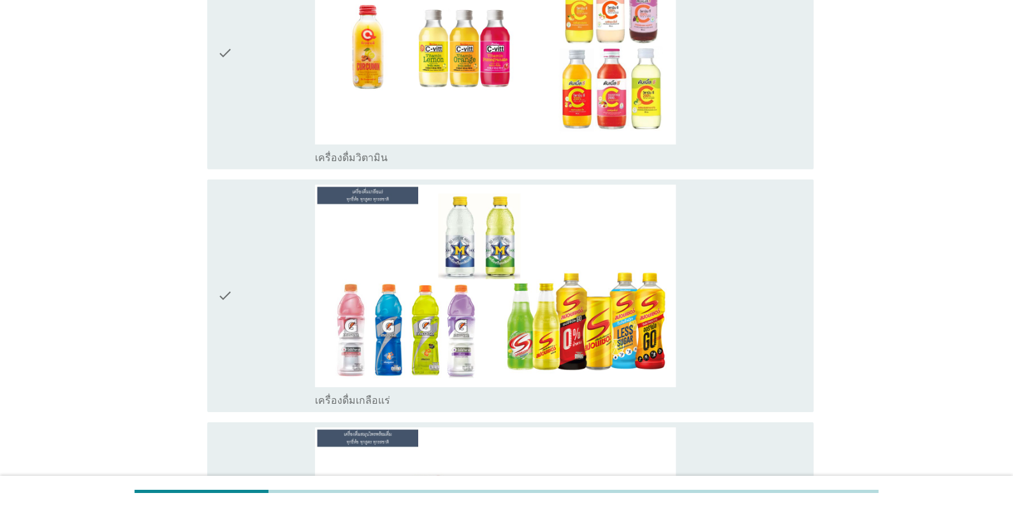
scroll to position [2038, 0]
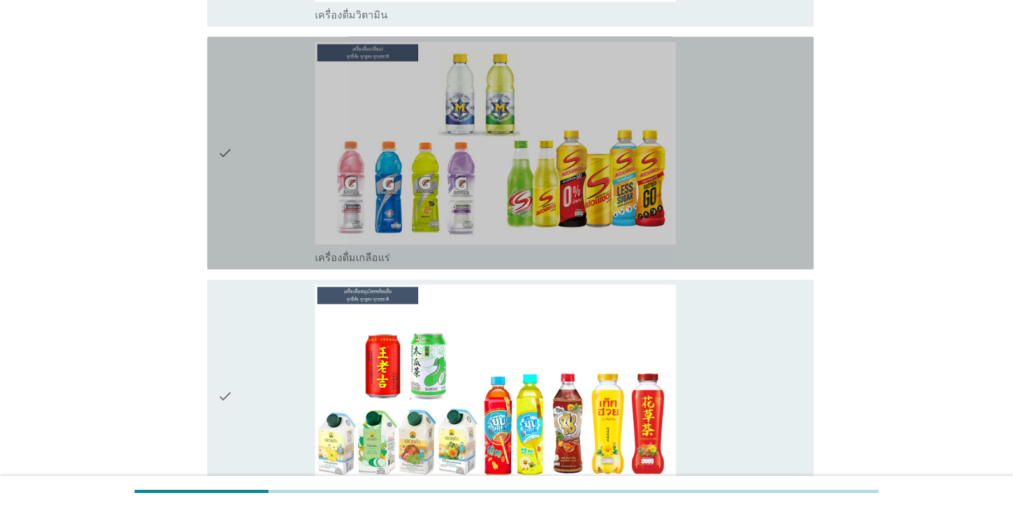
click at [255, 210] on div "check" at bounding box center [265, 153] width 97 height 222
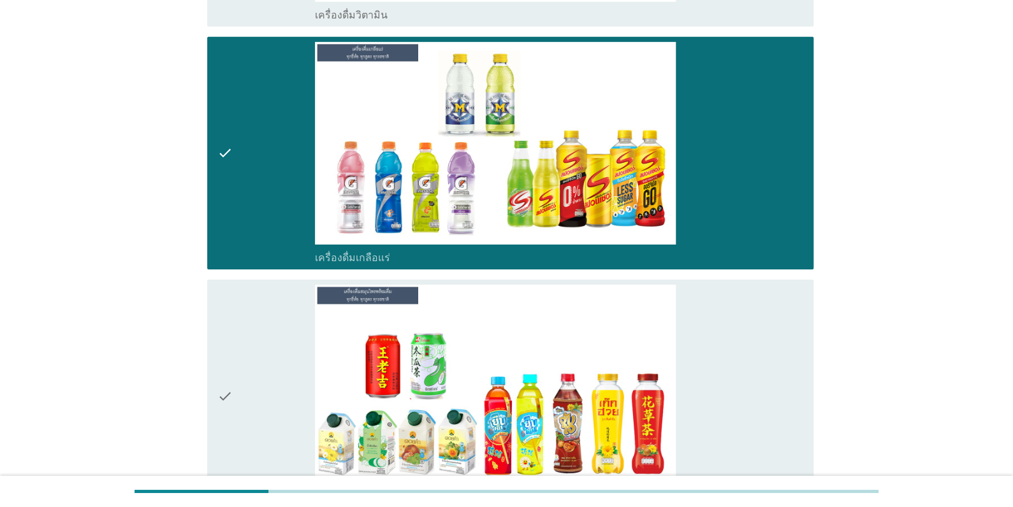
click at [247, 304] on div "check" at bounding box center [265, 396] width 97 height 222
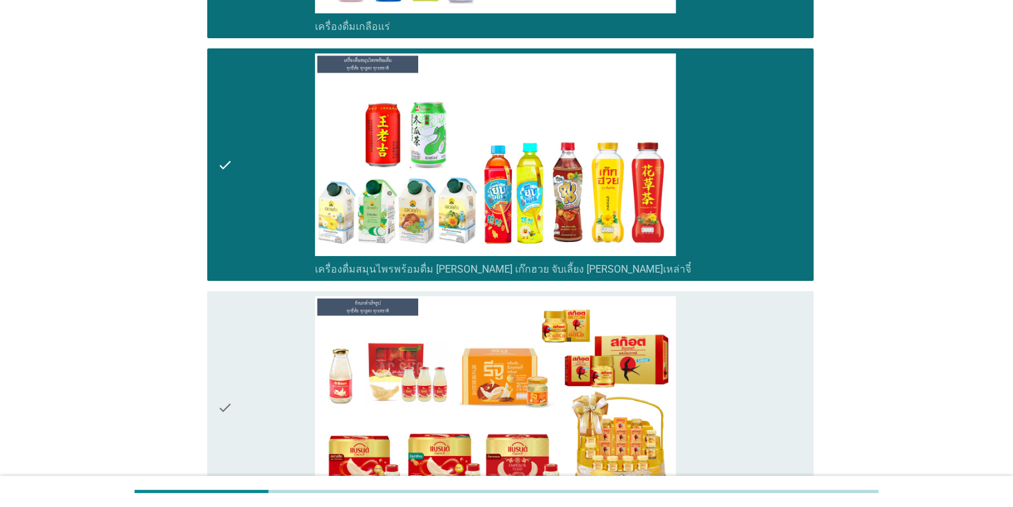
scroll to position [2357, 0]
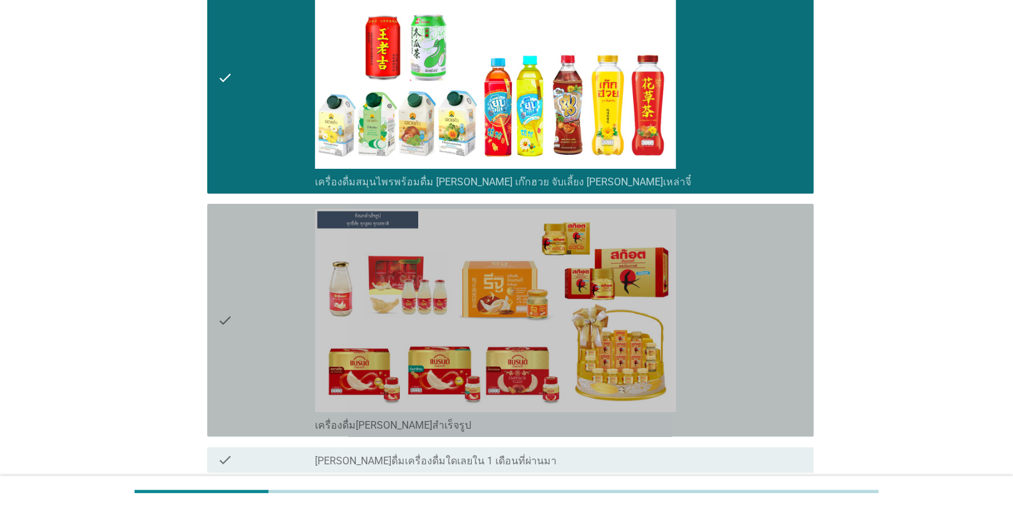
click at [248, 305] on div "check" at bounding box center [265, 320] width 97 height 222
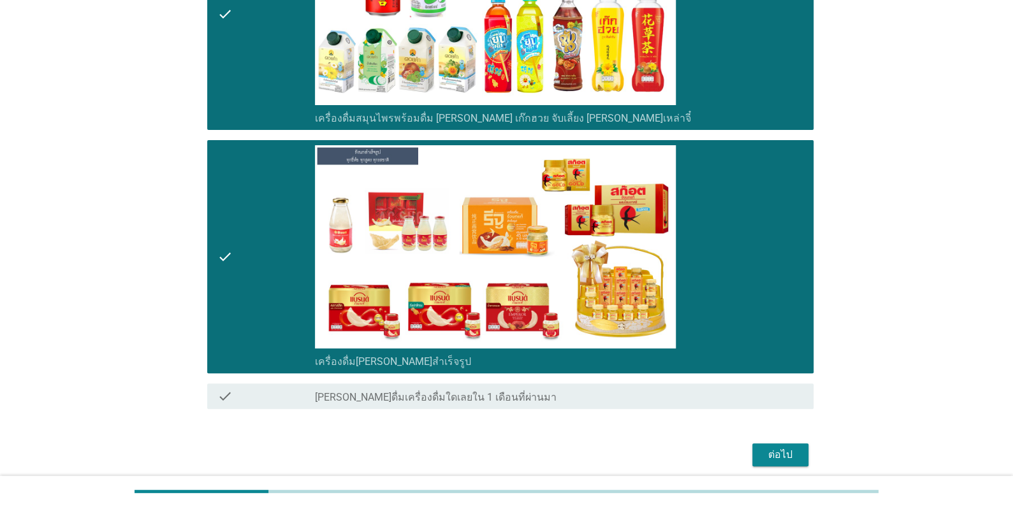
scroll to position [2474, 0]
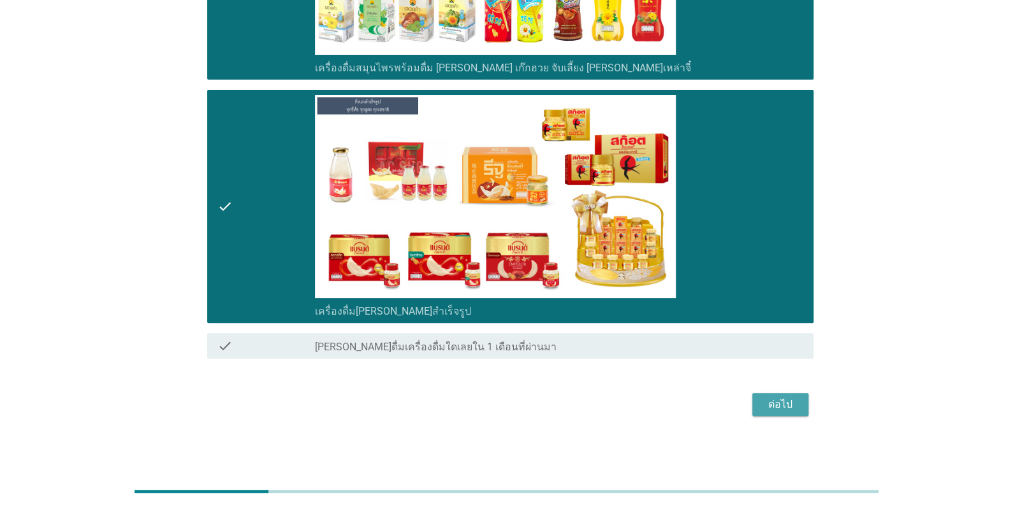
click at [778, 398] on div "ต่อไป" at bounding box center [780, 404] width 36 height 15
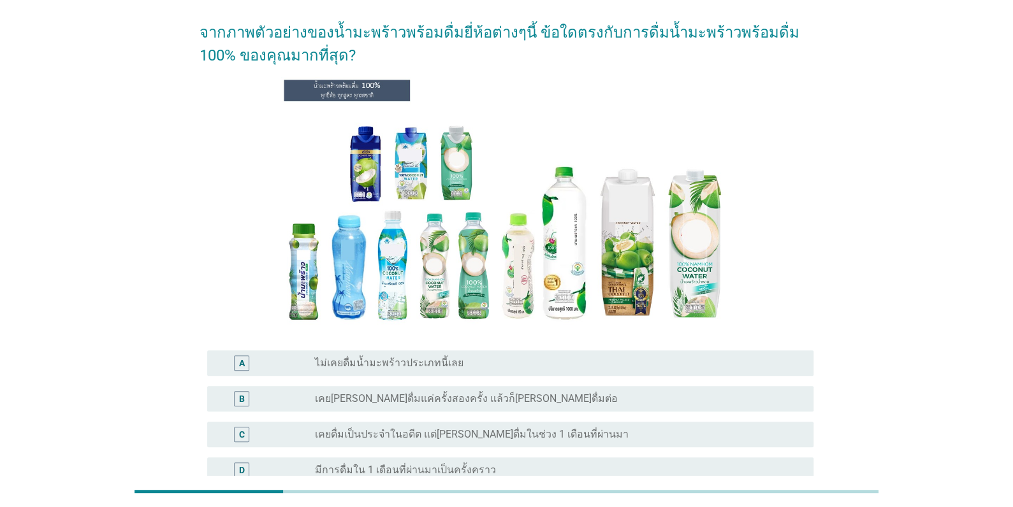
scroll to position [191, 0]
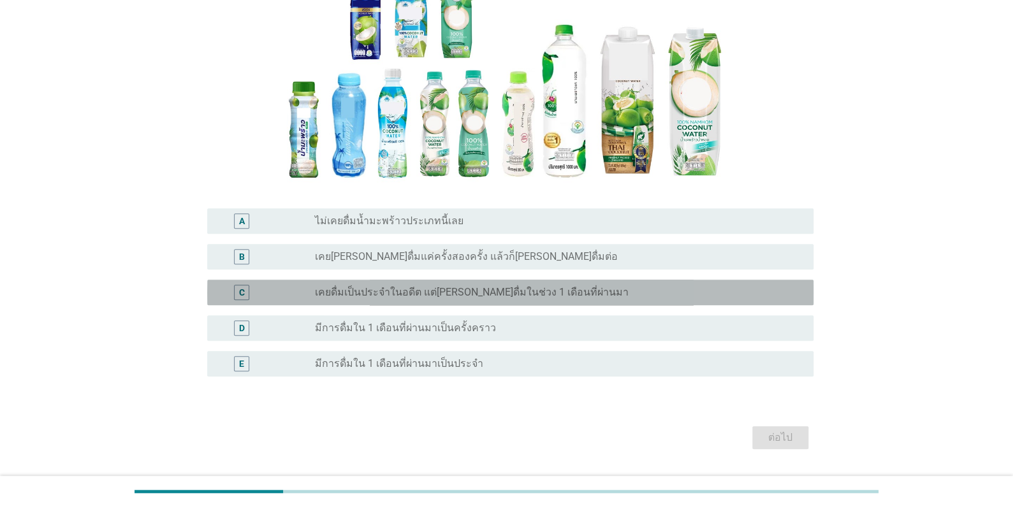
click at [428, 300] on div "C radio_button_unchecked เคยดื่มเป็นประจำในอดีต แต่[PERSON_NAME]ดื่มในช่วง 1 เด…" at bounding box center [510, 292] width 606 height 25
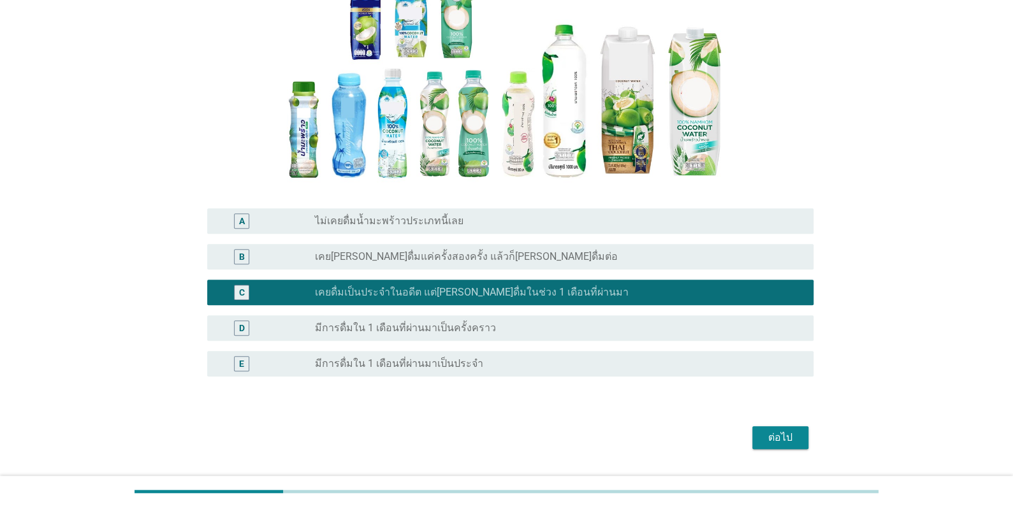
click at [790, 442] on div "ต่อไป" at bounding box center [780, 437] width 36 height 15
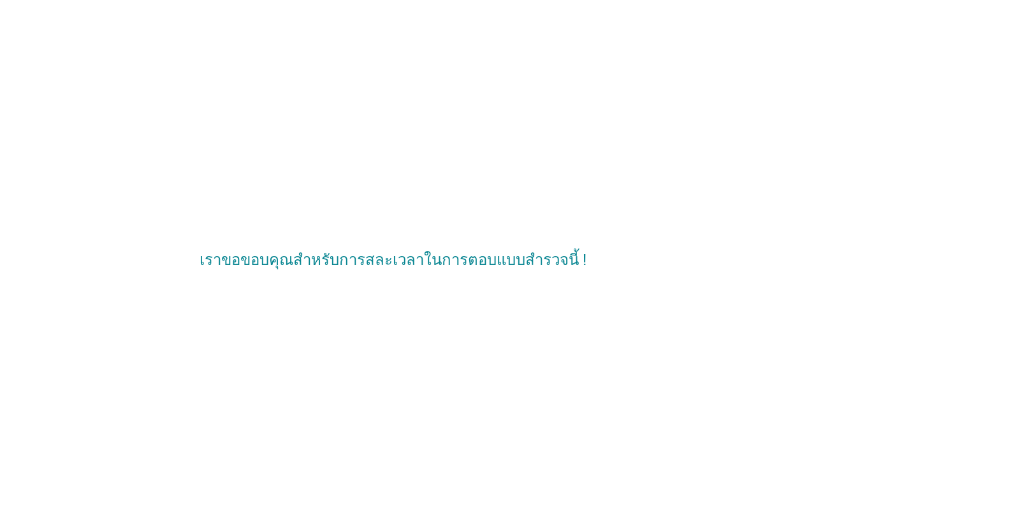
scroll to position [0, 0]
